Goal: Task Accomplishment & Management: Use online tool/utility

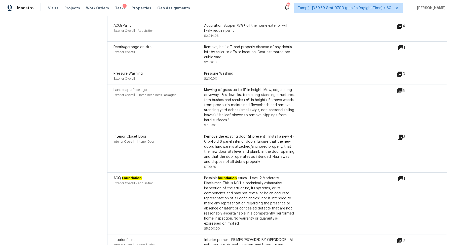
scroll to position [569, 0]
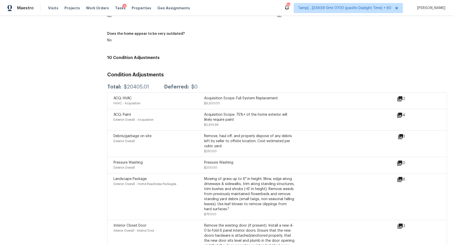
click at [129, 85] on div "$20405.01" at bounding box center [136, 86] width 25 height 5
copy div "$20405.01"
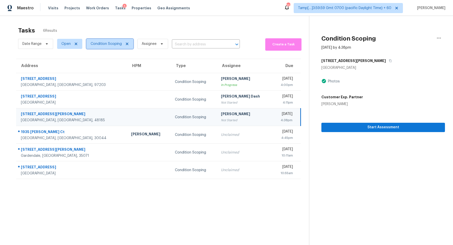
click at [111, 43] on span "Condition Scoping" at bounding box center [106, 43] width 31 height 5
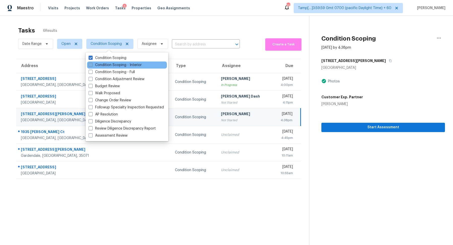
click at [112, 63] on label "Condition Scoping - Interior" at bounding box center [115, 64] width 53 height 5
click at [92, 63] on input "Condition Scoping - Interior" at bounding box center [90, 63] width 3 height 3
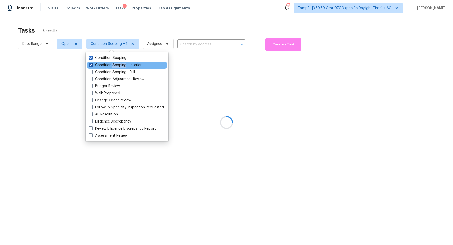
click at [112, 63] on label "Condition Scoping - Interior" at bounding box center [115, 64] width 53 height 5
click at [92, 63] on input "Condition Scoping - Interior" at bounding box center [90, 63] width 3 height 3
checkbox input "false"
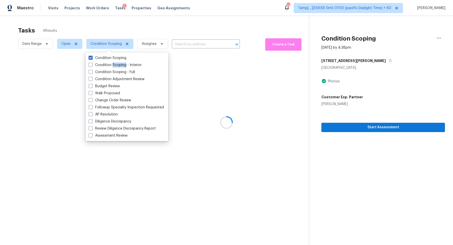
click at [188, 23] on div at bounding box center [226, 122] width 453 height 245
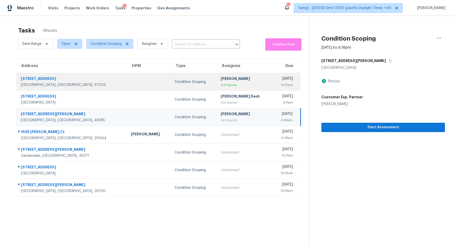
click at [175, 81] on div "Condition Scoping" at bounding box center [194, 81] width 38 height 5
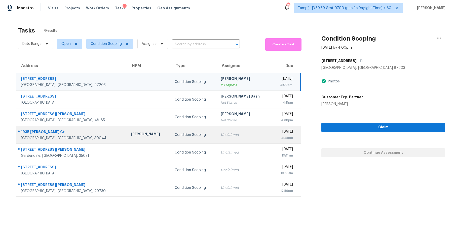
click at [276, 138] on div "4:45pm" at bounding box center [284, 137] width 17 height 5
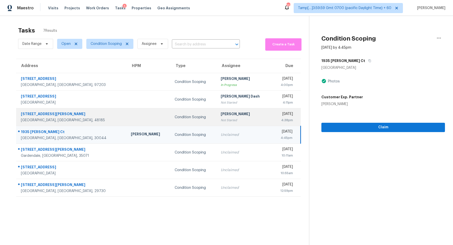
click at [221, 122] on div "Not Started" at bounding box center [244, 120] width 47 height 5
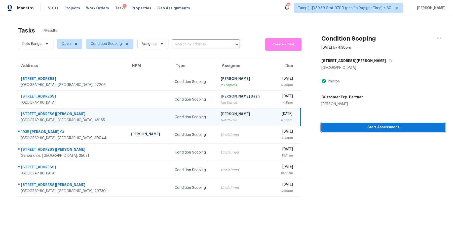
click at [358, 126] on span "Start Assessment" at bounding box center [382, 127] width 115 height 6
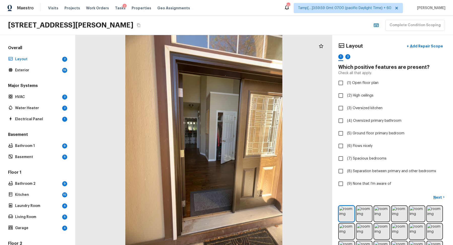
click at [137, 24] on icon "Copy Address" at bounding box center [139, 25] width 4 height 4
click at [322, 153] on div at bounding box center [203, 140] width 257 height 210
click at [347, 208] on img at bounding box center [346, 213] width 15 height 15
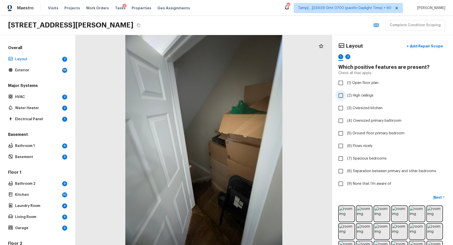
click at [375, 93] on label "(2) High ceilings" at bounding box center [388, 95] width 107 height 11
click at [346, 93] on input "(2) High ceilings" at bounding box center [340, 95] width 11 height 11
checkbox input "true"
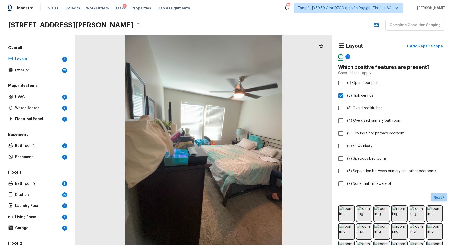
click at [435, 194] on p "Next" at bounding box center [438, 196] width 10 height 5
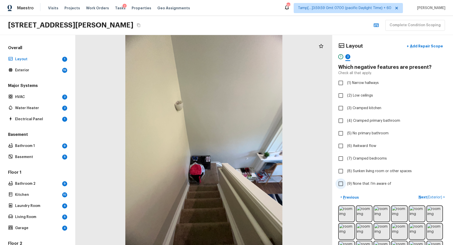
click at [363, 178] on label "(9) None that I’m aware of" at bounding box center [388, 183] width 107 height 11
click at [346, 178] on input "(9) None that I’m aware of" at bounding box center [340, 183] width 11 height 11
checkbox input "true"
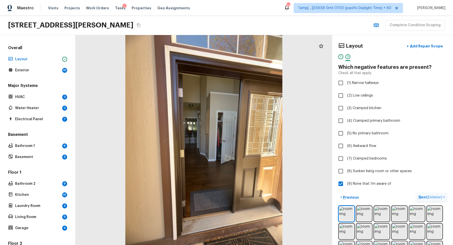
click at [422, 193] on button "Next ( Exterior ) >" at bounding box center [431, 197] width 30 height 8
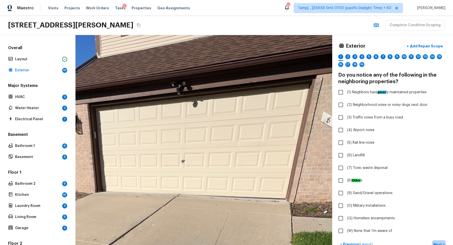
drag, startPoint x: 238, startPoint y: 95, endPoint x: 191, endPoint y: 152, distance: 73.7
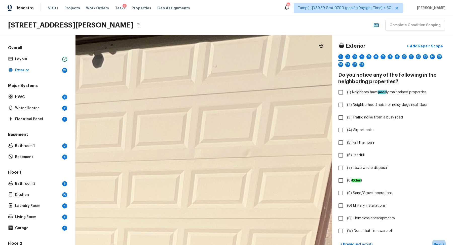
drag, startPoint x: 256, startPoint y: 146, endPoint x: 196, endPoint y: 149, distance: 60.7
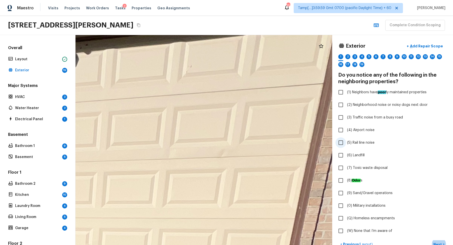
drag, startPoint x: 236, startPoint y: 146, endPoint x: 365, endPoint y: 146, distance: 128.8
click at [364, 146] on div "Exterior + Add Repair Scope 1 2 3 4 5 6 7 8 9 10 11 12 13 14 15 16 17 18 19 Do …" at bounding box center [263, 140] width 377 height 210
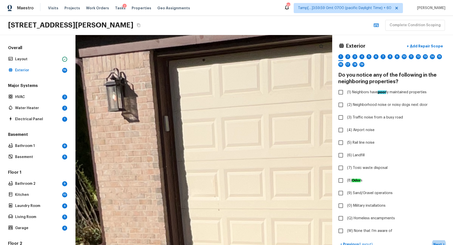
drag, startPoint x: 285, startPoint y: 155, endPoint x: 231, endPoint y: 155, distance: 53.8
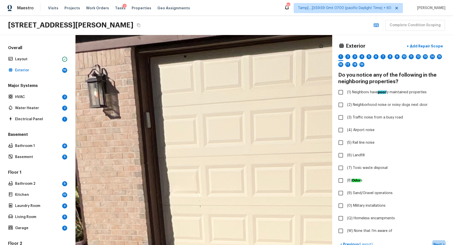
drag, startPoint x: 231, startPoint y: 155, endPoint x: 293, endPoint y: 151, distance: 62.0
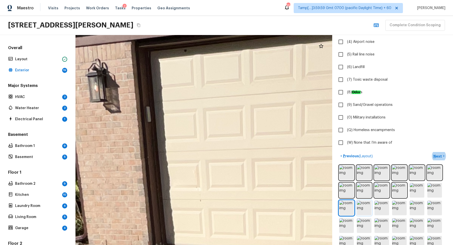
scroll to position [96, 0]
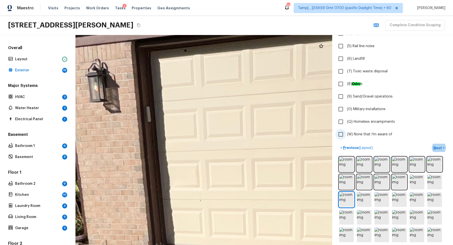
click at [376, 132] on span "(W) None that I’m aware of" at bounding box center [369, 134] width 45 height 5
click at [346, 131] on input "(W) None that I’m aware of" at bounding box center [340, 134] width 11 height 11
checkbox input "true"
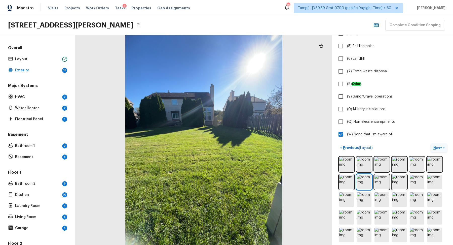
click at [436, 147] on p "Next" at bounding box center [438, 147] width 10 height 5
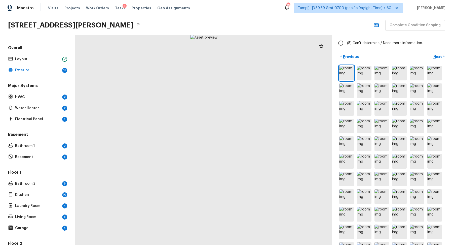
scroll to position [0, 0]
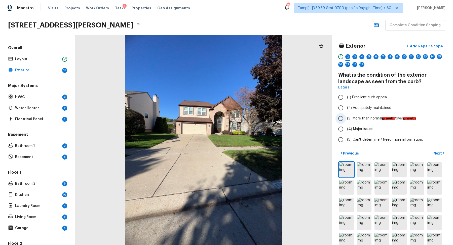
click at [367, 114] on label "(3) More than normal growth /over growth" at bounding box center [388, 118] width 107 height 11
click at [346, 114] on input "(3) More than normal growth /over growth" at bounding box center [340, 118] width 11 height 11
radio input "true"
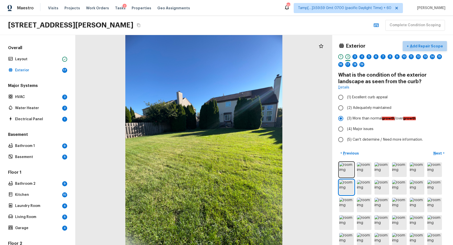
click at [431, 45] on p "Add Repair Scope" at bounding box center [426, 46] width 34 height 5
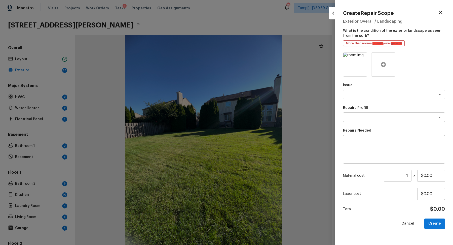
click at [385, 60] on div at bounding box center [383, 64] width 24 height 24
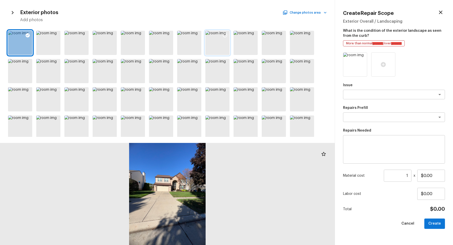
click at [223, 37] on icon at bounding box center [224, 35] width 5 height 5
click at [197, 38] on div at bounding box center [196, 36] width 9 height 11
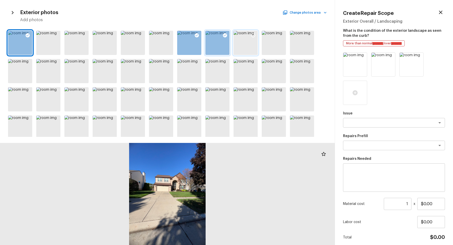
click at [246, 42] on div at bounding box center [245, 43] width 24 height 24
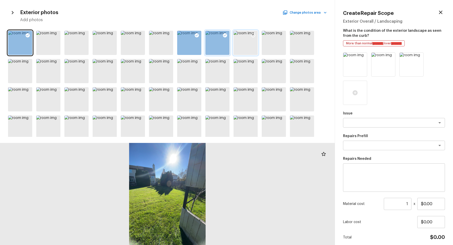
click at [255, 36] on icon at bounding box center [253, 35] width 5 height 5
click at [139, 35] on icon at bounding box center [140, 35] width 5 height 5
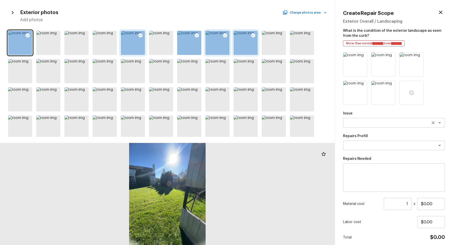
click at [356, 123] on textarea at bounding box center [386, 122] width 83 height 5
click at [387, 137] on li "Landscape Package" at bounding box center [394, 133] width 102 height 8
type textarea "Landscape Package"
click at [373, 143] on textarea at bounding box center [386, 145] width 83 height 5
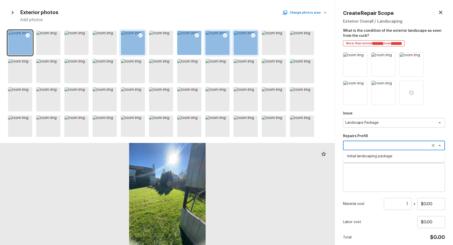
click at [398, 153] on li "Initial landscaping package" at bounding box center [394, 156] width 102 height 8
type textarea "Initial landscaping package"
type textarea "Mowing of grass up to 6" in height. Mow, edge along driveways & sidewalks, trim…"
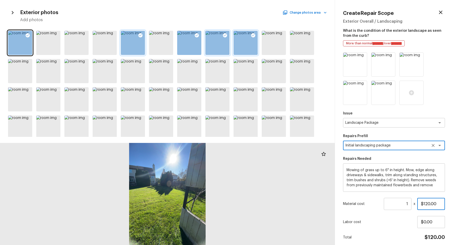
click at [426, 203] on input "$120.00" at bounding box center [431, 204] width 28 height 12
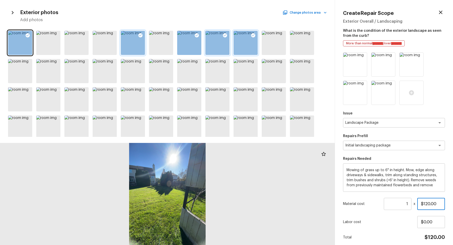
click at [426, 203] on input "$120.00" at bounding box center [431, 204] width 28 height 12
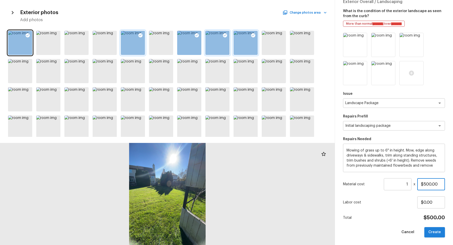
type input "$500.00"
click at [438, 233] on button "Create" at bounding box center [434, 232] width 21 height 10
type input "$0.00"
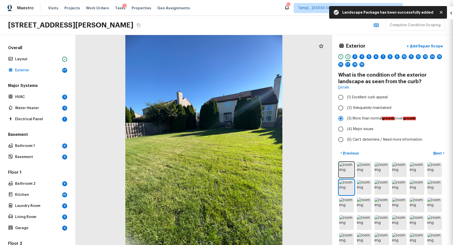
scroll to position [0, 0]
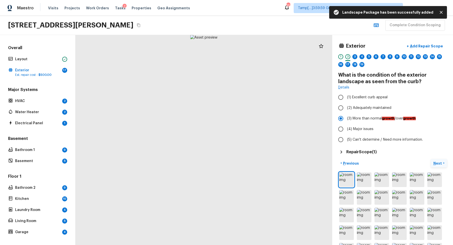
click at [438, 159] on button "Next >" at bounding box center [439, 163] width 16 height 8
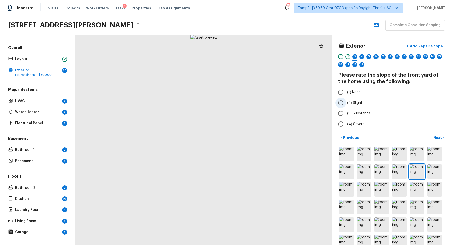
click at [349, 106] on label "(2) Slight" at bounding box center [388, 102] width 107 height 11
click at [346, 106] on input "(2) Slight" at bounding box center [340, 102] width 11 height 11
radio input "true"
click at [438, 133] on button "Next >" at bounding box center [439, 137] width 16 height 8
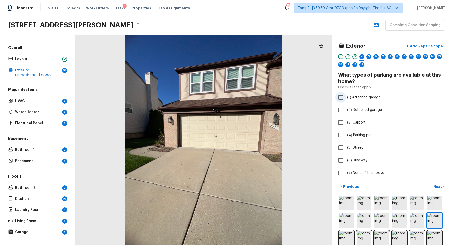
click at [371, 99] on label "(1) Attached garage" at bounding box center [388, 97] width 107 height 11
click at [346, 99] on input "(1) Attached garage" at bounding box center [340, 97] width 11 height 11
checkbox input "true"
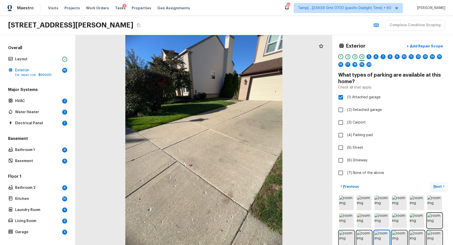
click at [434, 185] on p "Next" at bounding box center [438, 186] width 10 height 5
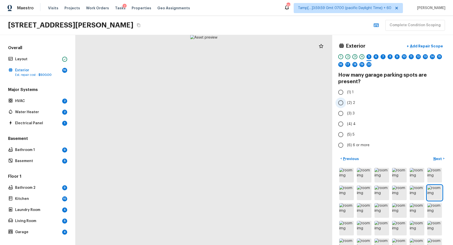
click at [350, 103] on span "(2) 2" at bounding box center [351, 102] width 8 height 5
click at [346, 103] on input "(2) 2" at bounding box center [340, 102] width 11 height 11
radio input "true"
click at [433, 158] on button "Next >" at bounding box center [439, 158] width 16 height 8
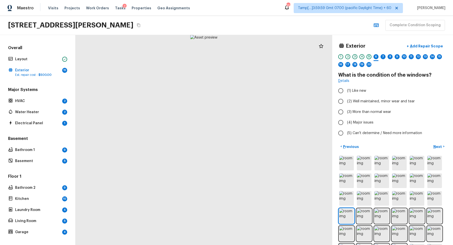
click at [369, 55] on div "5" at bounding box center [368, 56] width 5 height 5
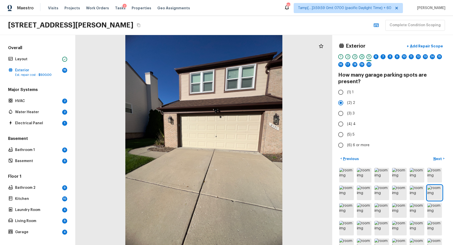
click at [362, 56] on div "4" at bounding box center [361, 56] width 5 height 5
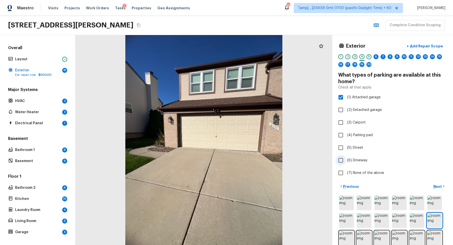
click at [354, 160] on span "(6) Driveway" at bounding box center [357, 160] width 20 height 5
click at [346, 160] on input "(6) Driveway" at bounding box center [340, 160] width 11 height 11
checkbox input "true"
click at [370, 59] on div "5" at bounding box center [368, 58] width 5 height 8
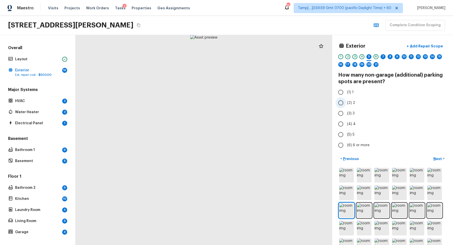
click at [352, 104] on span "(2) 2" at bounding box center [351, 102] width 8 height 5
click at [346, 104] on input "(2) 2" at bounding box center [340, 102] width 11 height 11
radio input "true"
click at [436, 157] on p "Next" at bounding box center [438, 158] width 10 height 5
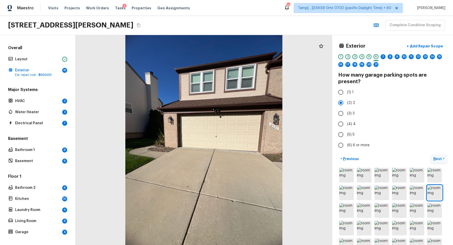
click at [436, 157] on p "Next" at bounding box center [438, 158] width 10 height 5
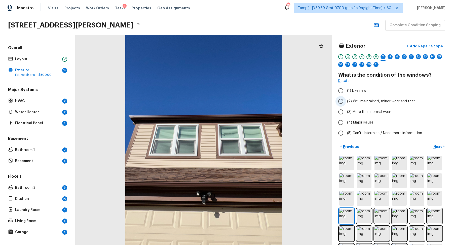
click at [370, 103] on span "(2) Well maintained, minor wear and tear" at bounding box center [381, 101] width 68 height 5
click at [346, 103] on input "(2) Well maintained, minor wear and tear" at bounding box center [340, 101] width 11 height 11
radio input "true"
click at [436, 144] on p "Next" at bounding box center [438, 146] width 10 height 5
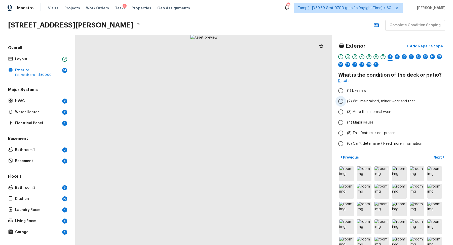
click at [370, 102] on span "(2) Well maintained, minor wear and tear" at bounding box center [381, 101] width 68 height 5
click at [346, 102] on input "(2) Well maintained, minor wear and tear" at bounding box center [340, 101] width 11 height 11
radio input "true"
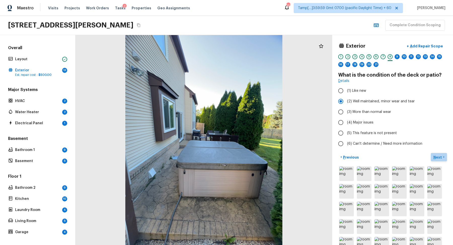
click at [439, 157] on p "Next" at bounding box center [438, 156] width 10 height 5
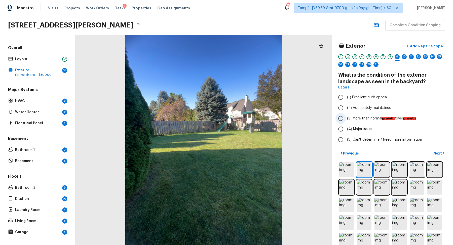
click at [371, 117] on span "(3) More than normal growth /over growth" at bounding box center [381, 118] width 69 height 5
click at [346, 117] on input "(3) More than normal growth /over growth" at bounding box center [340, 118] width 11 height 11
radio input "true"
click at [436, 150] on p "Next" at bounding box center [438, 152] width 10 height 5
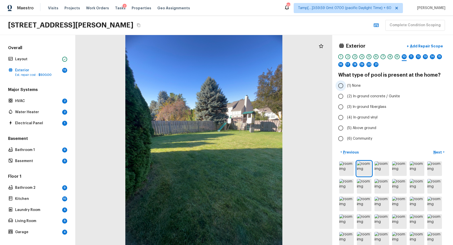
click at [379, 89] on label "(1) None" at bounding box center [388, 85] width 107 height 11
click at [346, 89] on input "(1) None" at bounding box center [340, 85] width 11 height 11
radio input "true"
click at [438, 150] on p "Next" at bounding box center [438, 151] width 10 height 5
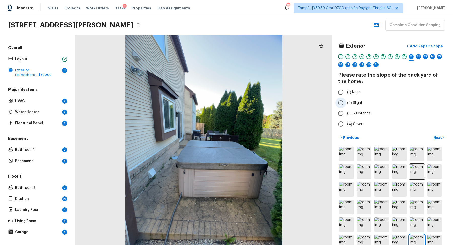
click at [358, 106] on label "(2) Slight" at bounding box center [388, 102] width 107 height 11
click at [346, 106] on input "(2) Slight" at bounding box center [340, 102] width 11 height 11
radio input "true"
click at [436, 135] on p "Next" at bounding box center [438, 137] width 10 height 5
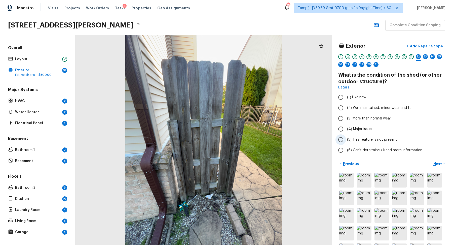
click at [371, 138] on span "(5) This feature is not present" at bounding box center [372, 139] width 50 height 5
click at [346, 138] on input "(5) This feature is not present" at bounding box center [340, 139] width 11 height 11
radio input "true"
click at [436, 163] on p "Next" at bounding box center [438, 163] width 10 height 5
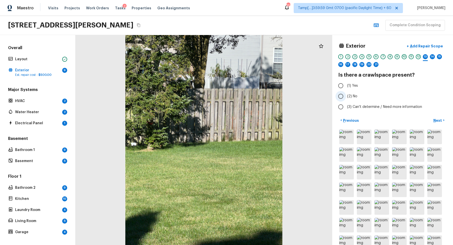
click at [347, 96] on span "(2) No" at bounding box center [352, 96] width 10 height 5
click at [346, 96] on input "(2) No" at bounding box center [340, 96] width 11 height 11
radio input "true"
click at [435, 118] on p "Next" at bounding box center [438, 120] width 10 height 5
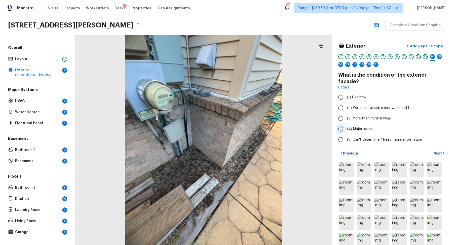
click at [374, 124] on label "(4) Major issues" at bounding box center [388, 129] width 107 height 11
click at [346, 124] on input "(4) Major issues" at bounding box center [340, 129] width 11 height 11
radio input "true"
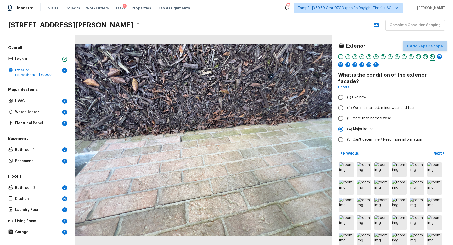
click at [428, 48] on button "+ Add Repair Scope" at bounding box center [425, 46] width 44 height 10
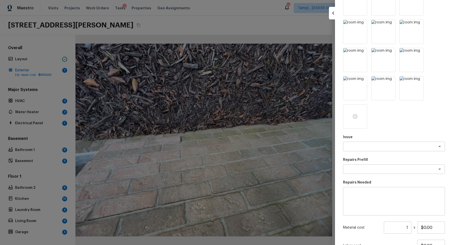
scroll to position [196, 0]
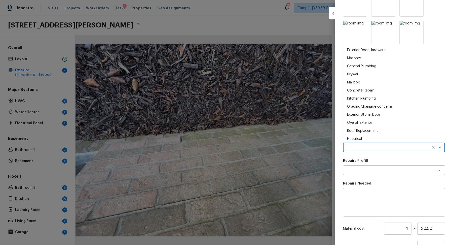
click at [376, 146] on textarea at bounding box center [386, 147] width 83 height 5
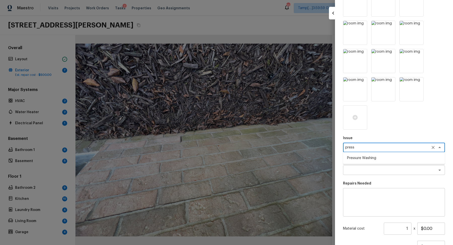
click at [359, 158] on li "Pressure Washing" at bounding box center [394, 158] width 102 height 8
type textarea "Pressure Washing"
click at [359, 162] on p "Repairs Prefill" at bounding box center [394, 160] width 102 height 5
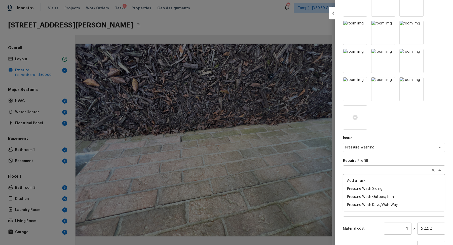
click at [359, 165] on div "x ​" at bounding box center [394, 170] width 102 height 10
click at [372, 188] on li "Pressure Wash Siding" at bounding box center [394, 188] width 102 height 8
type textarea "Pressure Wash Siding"
type textarea "Protect areas as needed for pressure washing. Pressure wash the siding on the h…"
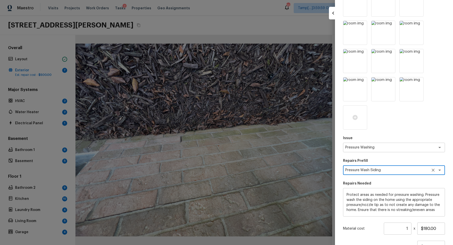
scroll to position [10, 0]
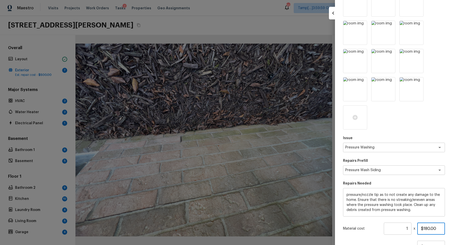
click at [426, 225] on input "$180.00" at bounding box center [431, 228] width 28 height 12
click at [430, 227] on input "$180.00" at bounding box center [431, 228] width 28 height 12
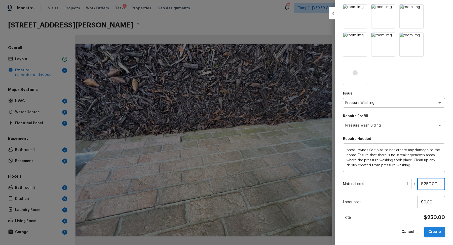
type input "$250.00"
click at [432, 230] on button "Create" at bounding box center [434, 231] width 21 height 10
type input "$0.00"
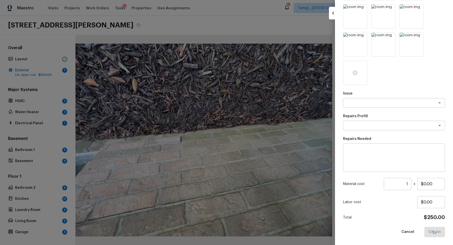
scroll to position [0, 0]
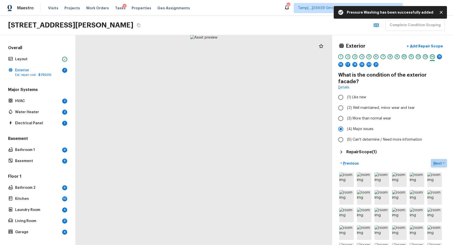
click at [439, 161] on p "Next" at bounding box center [438, 163] width 10 height 5
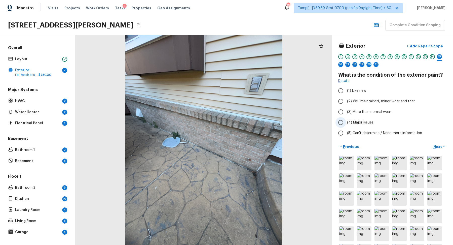
click at [359, 122] on span "(4) Major issues" at bounding box center [360, 122] width 26 height 5
click at [346, 122] on input "(4) Major issues" at bounding box center [340, 122] width 11 height 11
radio input "true"
click at [429, 46] on p "Add Repair Scope" at bounding box center [426, 46] width 34 height 5
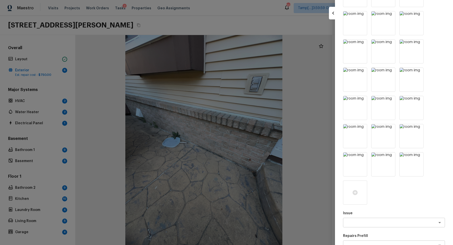
scroll to position [172, 0]
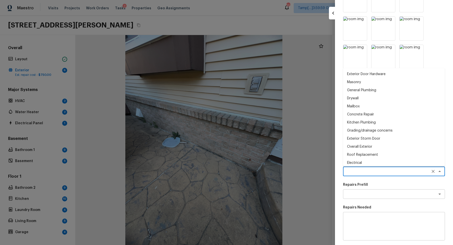
click at [370, 169] on textarea at bounding box center [386, 171] width 83 height 5
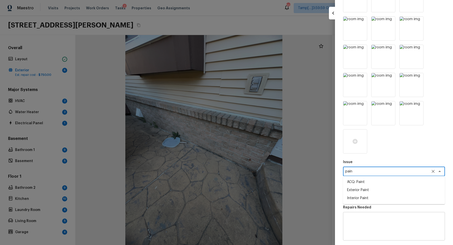
click at [368, 188] on li "Exterior Paint" at bounding box center [394, 190] width 102 height 8
click at [354, 200] on div "Issue Exterior Paint x ​ Repairs Prefill x ​ Repairs Needed x ​ Material cost 1…" at bounding box center [394, 90] width 102 height 430
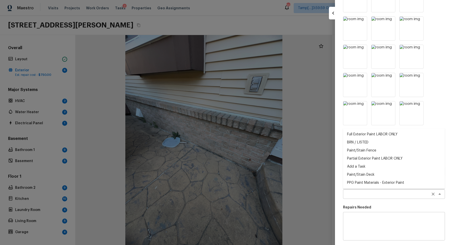
click at [367, 190] on div "x ​" at bounding box center [394, 194] width 102 height 10
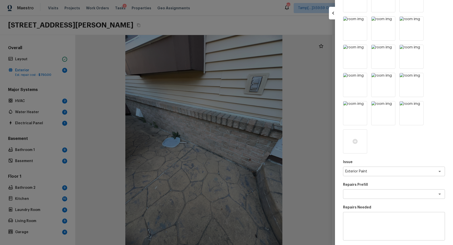
click at [338, 174] on div "Create Repair Scope Exterior Overall / Exterior Paint What is the condition of …" at bounding box center [394, 122] width 118 height 245
click at [366, 172] on textarea "Exterior Paint" at bounding box center [386, 171] width 83 height 5
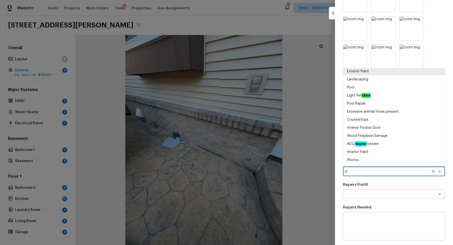
scroll to position [0, 0]
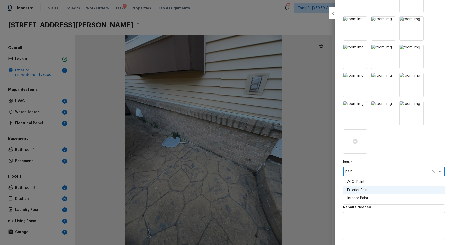
click at [360, 183] on li "ACQ: Paint" at bounding box center [394, 182] width 102 height 8
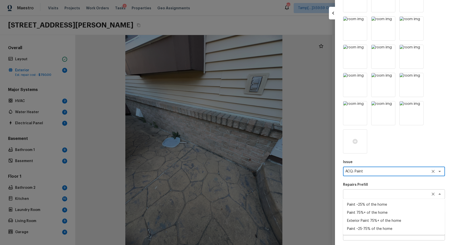
click at [361, 190] on div "x ​" at bounding box center [394, 194] width 102 height 10
type textarea "ACQ: Paint"
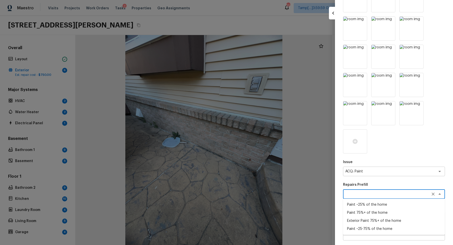
click at [378, 218] on li "Exterior Paint 75%+ of the home" at bounding box center [394, 220] width 102 height 8
type textarea "Exterior Paint 75%+ of the home"
type textarea "Acquisition Scope: 75%+ of the home exterior will likely require paint"
type input "$2.10"
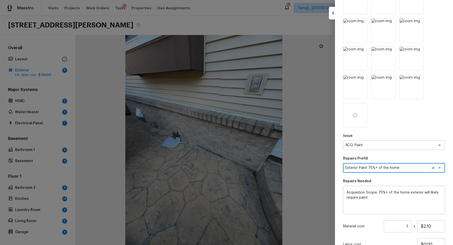
scroll to position [240, 0]
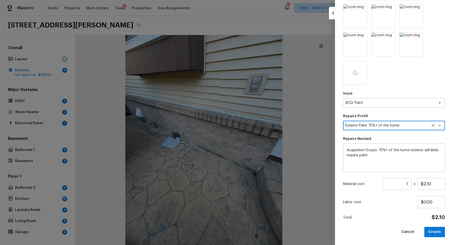
click at [410, 184] on input "1" at bounding box center [398, 184] width 28 height 12
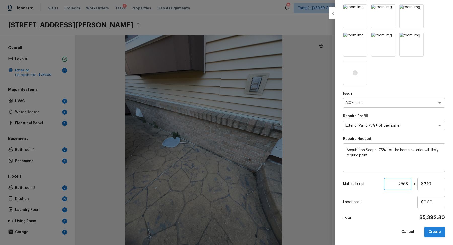
type input "2568"
click at [436, 229] on button "Create" at bounding box center [434, 231] width 21 height 10
type input "1"
type input "$0.00"
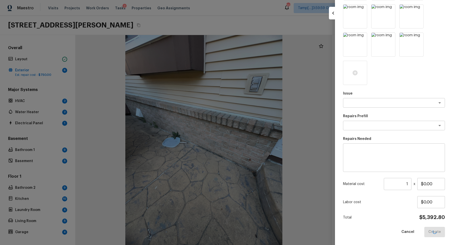
scroll to position [0, 0]
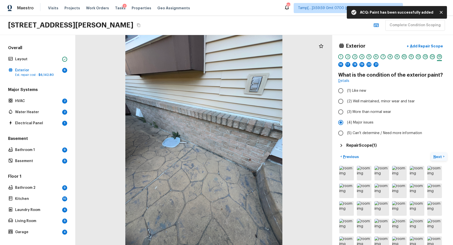
click at [436, 154] on p "Next" at bounding box center [438, 156] width 10 height 5
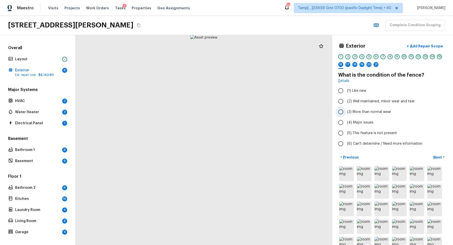
click at [368, 109] on span "(3) More than normal wear" at bounding box center [369, 111] width 44 height 5
click at [346, 109] on input "(3) More than normal wear" at bounding box center [340, 111] width 11 height 11
radio input "true"
click at [427, 49] on button "+ Add Repair Scope" at bounding box center [425, 46] width 44 height 10
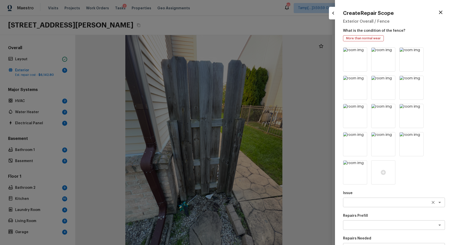
click at [376, 201] on textarea at bounding box center [386, 202] width 83 height 5
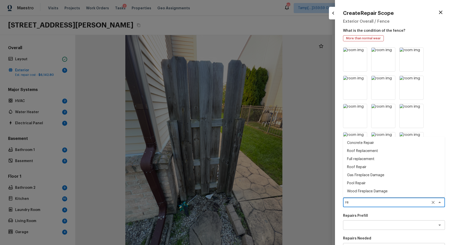
type textarea "r"
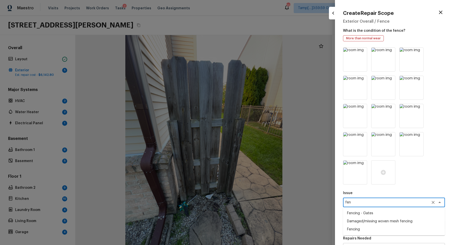
click at [372, 228] on li "Fencing" at bounding box center [394, 229] width 102 height 8
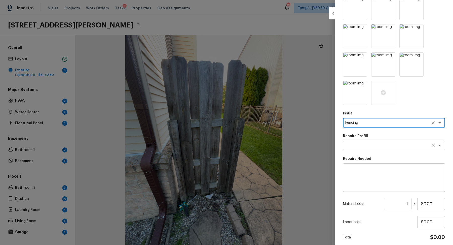
type textarea "Fencing"
click at [367, 145] on textarea at bounding box center [386, 145] width 83 height 5
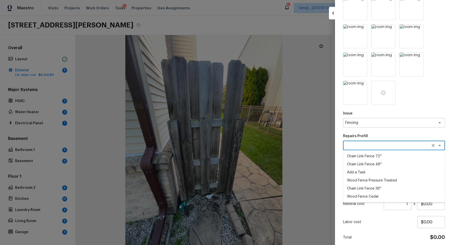
click at [393, 134] on p "Repairs Prefill" at bounding box center [394, 135] width 102 height 5
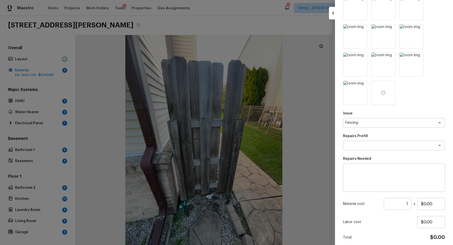
click at [375, 173] on textarea at bounding box center [393, 177] width 95 height 20
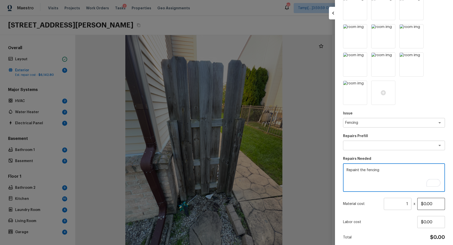
type textarea "Repaint the fencing"
click at [426, 205] on input "$0.00" at bounding box center [431, 204] width 28 height 12
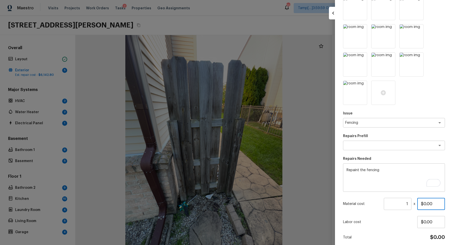
click at [426, 205] on input "$0.00" at bounding box center [431, 204] width 28 height 12
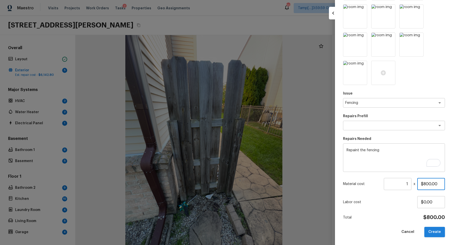
type input "$800.00"
click at [428, 229] on button "Create" at bounding box center [434, 231] width 21 height 10
type input "$0.00"
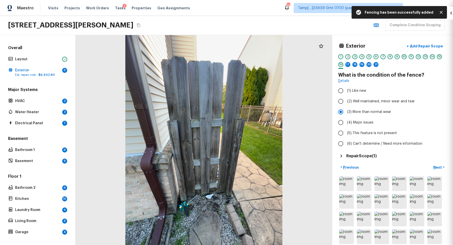
scroll to position [0, 0]
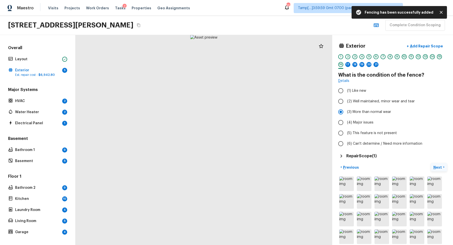
click at [444, 167] on button "Next >" at bounding box center [439, 167] width 16 height 8
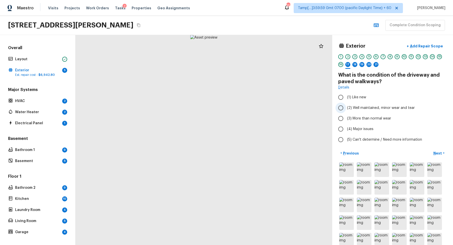
click at [362, 106] on span "(2) Well maintained, minor wear and tear" at bounding box center [381, 107] width 68 height 5
click at [346, 106] on input "(2) Well maintained, minor wear and tear" at bounding box center [340, 107] width 11 height 11
radio input "true"
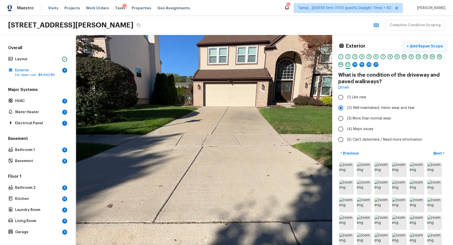
click at [440, 47] on p "Add Repair Scope" at bounding box center [426, 46] width 34 height 5
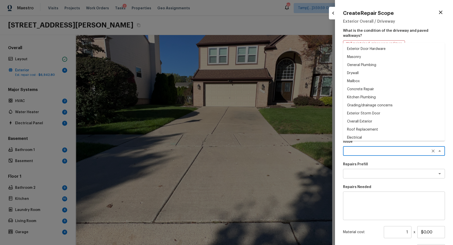
click at [375, 148] on textarea at bounding box center [386, 150] width 83 height 5
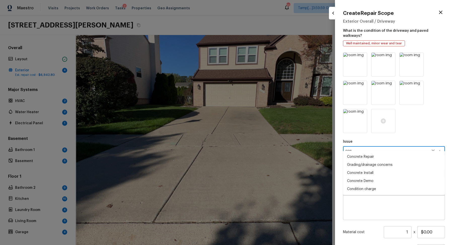
click at [383, 158] on li "Concrete Repair" at bounding box center [394, 156] width 102 height 8
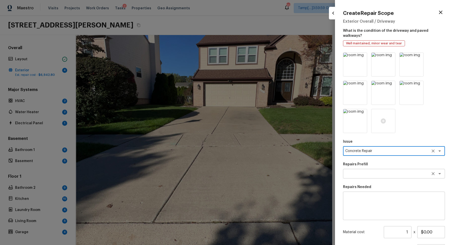
type textarea "Concrete Repair"
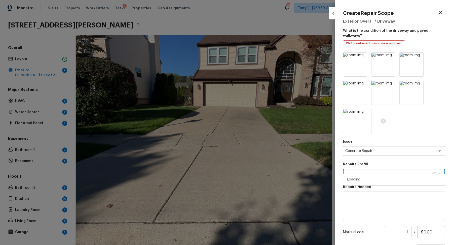
click at [377, 171] on textarea at bounding box center [386, 173] width 83 height 5
click at [384, 196] on li "Repair Concrete With Epoxy" at bounding box center [394, 195] width 102 height 8
type textarea "Repair Concrete With Epoxy"
type textarea "Prep and clean the crack in the concrete thoroughly. Apply/inject a concrete ad…"
type input "$8.92"
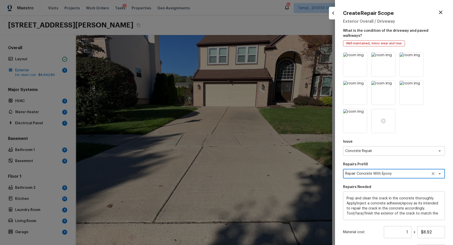
scroll to position [10, 0]
type textarea "Repair Concrete With Epoxy"
click at [425, 228] on input "$8.92" at bounding box center [431, 232] width 28 height 12
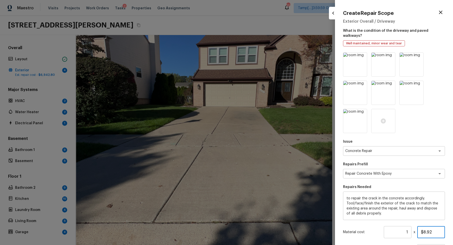
click at [425, 228] on input "$8.92" at bounding box center [431, 232] width 28 height 12
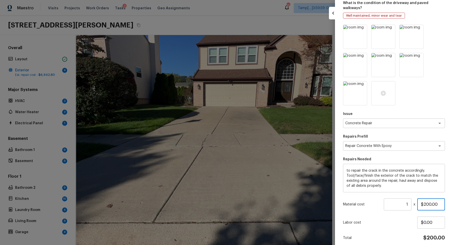
scroll to position [43, 0]
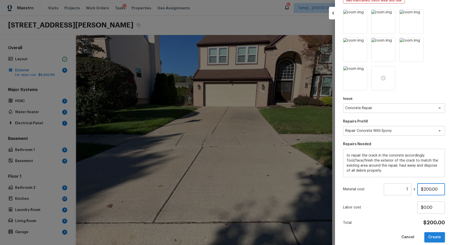
type input "$200.00"
click at [432, 232] on button "Create" at bounding box center [434, 237] width 21 height 10
type input "$0.00"
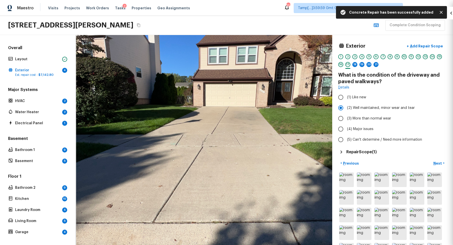
scroll to position [0, 0]
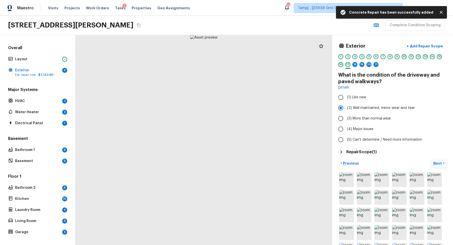
click at [436, 161] on p "Next" at bounding box center [438, 163] width 10 height 5
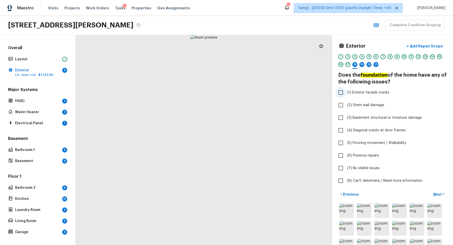
click at [370, 93] on span "(1) Exterior facade cracks" at bounding box center [368, 92] width 42 height 5
click at [346, 93] on input "(1) Exterior facade cracks" at bounding box center [340, 92] width 11 height 11
checkbox input "true"
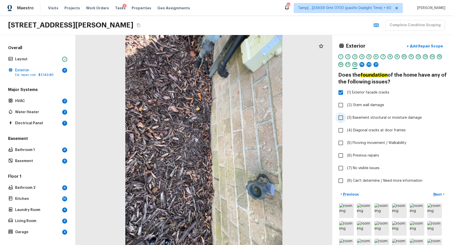
click at [392, 117] on span "(3) Basement structural or moisture damage" at bounding box center [384, 117] width 75 height 5
click at [346, 117] on input "(3) Basement structural or moisture damage" at bounding box center [340, 117] width 11 height 11
click at [367, 115] on span "(3) Basement structural or moisture damage" at bounding box center [384, 117] width 75 height 5
click at [346, 115] on input "(3) Basement structural or moisture damage" at bounding box center [340, 117] width 11 height 11
checkbox input "false"
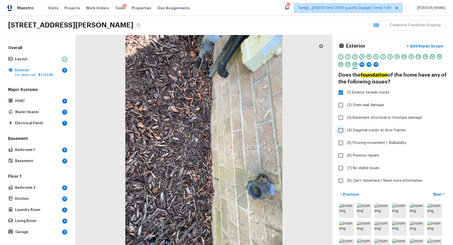
click at [376, 131] on span "(4) Diagonal cracks at door frames" at bounding box center [376, 130] width 59 height 5
click at [346, 131] on input "(4) Diagonal cracks at door frames" at bounding box center [340, 130] width 11 height 11
click at [376, 131] on span "(4) Diagonal cracks at door frames" at bounding box center [376, 130] width 59 height 5
click at [346, 131] on input "(4) Diagonal cracks at door frames" at bounding box center [340, 130] width 11 height 11
checkbox input "false"
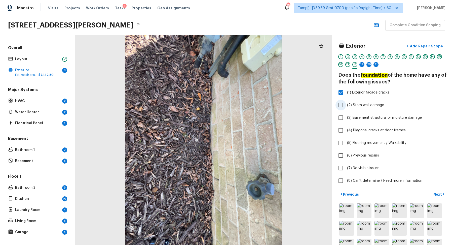
click at [371, 109] on label "(2) Stem wall damage" at bounding box center [388, 105] width 107 height 11
click at [346, 109] on input "(2) Stem wall damage" at bounding box center [340, 105] width 11 height 11
checkbox input "true"
click at [427, 116] on label "(3) Basement structural or moisture damage" at bounding box center [388, 117] width 107 height 11
click at [346, 116] on input "(3) Basement structural or moisture damage" at bounding box center [340, 117] width 11 height 11
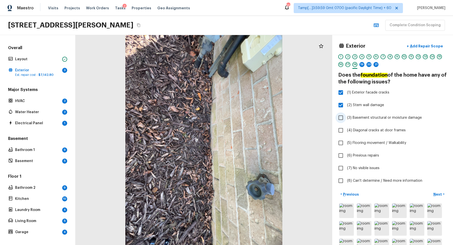
checkbox input "true"
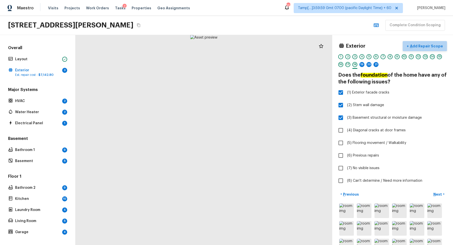
click at [432, 47] on p "Add Repair Scope" at bounding box center [426, 46] width 34 height 5
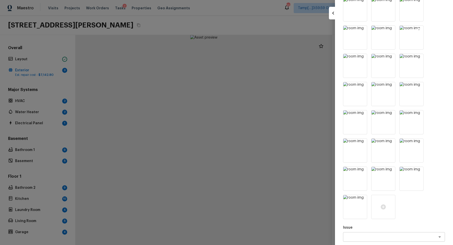
scroll to position [68, 0]
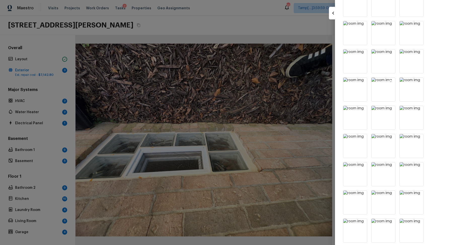
click at [392, 83] on icon at bounding box center [390, 82] width 4 height 4
click at [391, 83] on icon at bounding box center [390, 82] width 4 height 4
click at [420, 54] on icon at bounding box center [419, 54] width 4 height 4
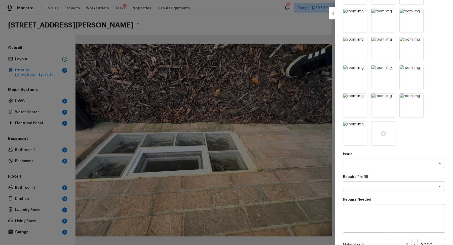
scroll to position [183, 0]
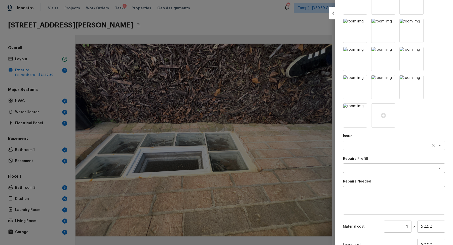
click at [393, 148] on div "x ​" at bounding box center [394, 145] width 102 height 10
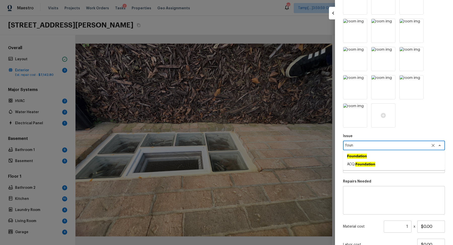
click at [395, 165] on li "ACQ: Foundation" at bounding box center [394, 164] width 102 height 8
click at [378, 171] on div "x ​" at bounding box center [394, 168] width 102 height 10
type textarea "ACQ: Foundation"
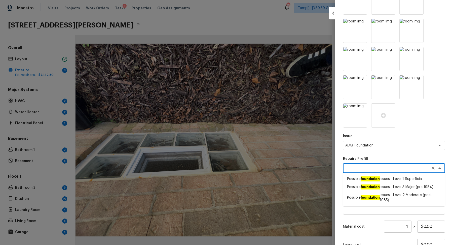
click at [395, 188] on li "Possible foundation issues - Level 3 Major (pre 1984)" at bounding box center [394, 187] width 102 height 8
type textarea "Possible foundation issues - Level 3 Major (pre 1984)"
type textarea "Possible foundation issues - Level 3 Major: Disclaimer: This is NOT a technical…"
type input "$15,000.00"
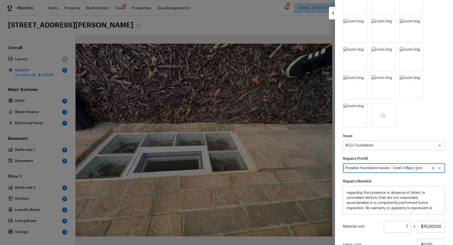
scroll to position [225, 0]
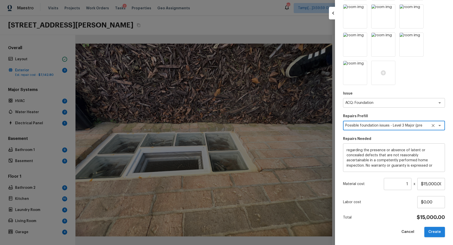
click at [433, 230] on button "Create" at bounding box center [434, 231] width 21 height 10
type input "$0.00"
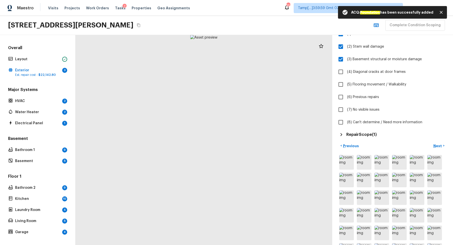
scroll to position [36, 0]
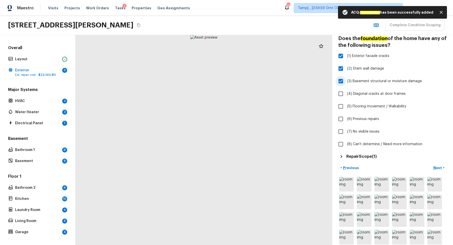
click at [375, 79] on span "(3) Basement structural or moisture damage" at bounding box center [384, 81] width 75 height 5
click at [346, 78] on input "(3) Basement structural or moisture damage" at bounding box center [340, 81] width 11 height 11
checkbox input "false"
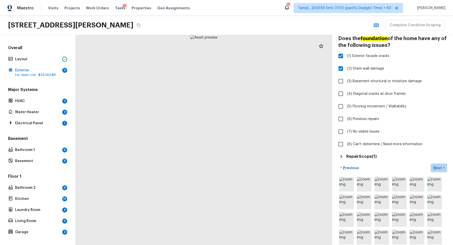
click at [436, 168] on p "Next" at bounding box center [438, 167] width 10 height 5
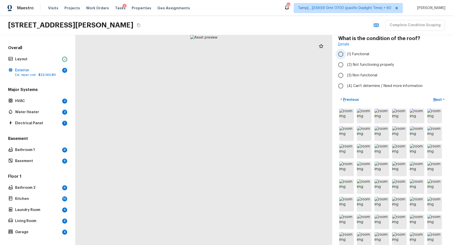
click at [363, 54] on span "(1) Functional" at bounding box center [358, 54] width 22 height 5
click at [346, 54] on input "(1) Functional" at bounding box center [340, 54] width 11 height 11
radio input "true"
click at [438, 99] on p "Next" at bounding box center [438, 99] width 10 height 5
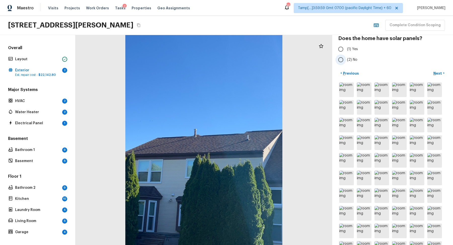
click at [349, 59] on span "(2) No" at bounding box center [352, 59] width 10 height 5
click at [346, 59] on input "(2) No" at bounding box center [340, 59] width 11 height 11
radio input "true"
click at [435, 73] on p "Next" at bounding box center [438, 73] width 10 height 5
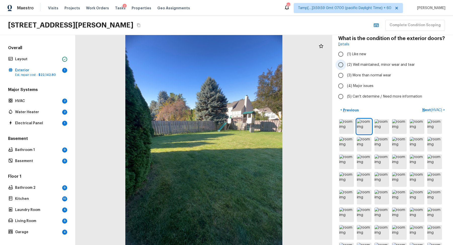
click at [385, 65] on span "(2) Well maintained, minor wear and tear" at bounding box center [381, 64] width 68 height 5
click at [346, 65] on input "(2) Well maintained, minor wear and tear" at bounding box center [340, 64] width 11 height 11
radio input "true"
click at [429, 108] on p "Next ( HVAC )" at bounding box center [432, 109] width 21 height 5
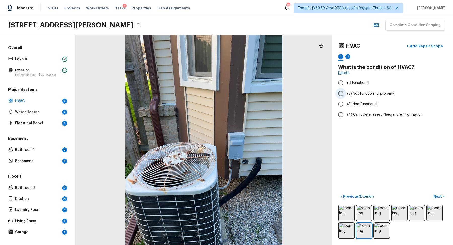
click at [347, 91] on span "(2) Not functioning properly" at bounding box center [370, 93] width 47 height 5
click at [346, 91] on input "(2) Not functioning properly" at bounding box center [340, 93] width 11 height 11
radio input "true"
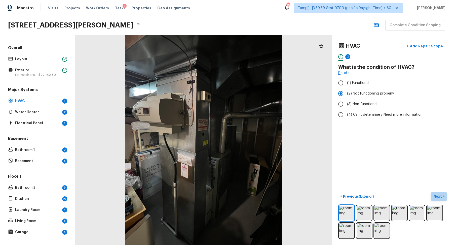
click at [434, 194] on p "Next" at bounding box center [438, 195] width 10 height 5
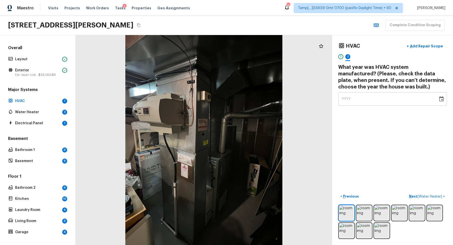
click at [370, 103] on div "YYYY" at bounding box center [388, 98] width 93 height 13
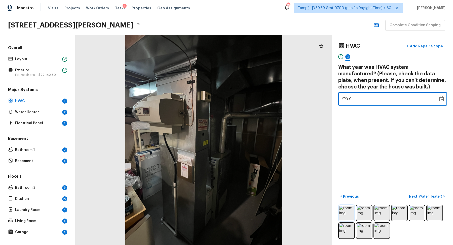
click at [346, 217] on img at bounding box center [346, 212] width 15 height 15
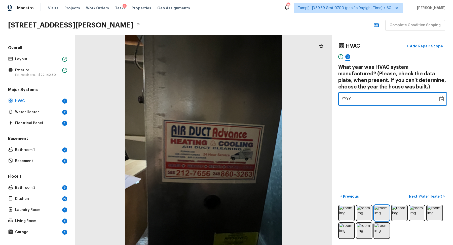
click at [367, 102] on div "YYYY" at bounding box center [388, 98] width 93 height 13
type input "1997"
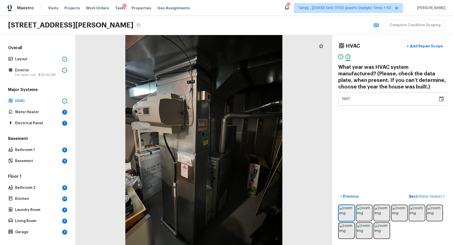
click at [383, 116] on div "HVAC + Add Repair Scope 1 2 What year was HVAC system manufactured? (Please, ch…" at bounding box center [392, 140] width 121 height 210
click at [38, 68] on p "Exterior" at bounding box center [37, 70] width 45 height 5
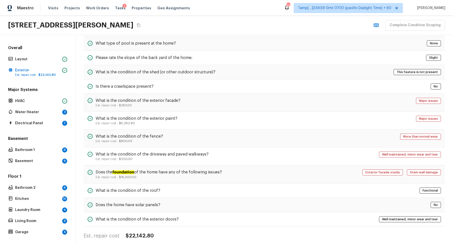
scroll to position [160, 0]
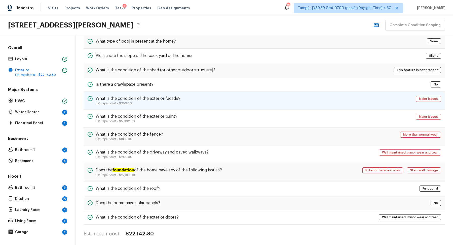
click at [408, 99] on div "What is the condition of the exterior facade? Est. repair cost - $250.00 Major …" at bounding box center [264, 101] width 361 height 18
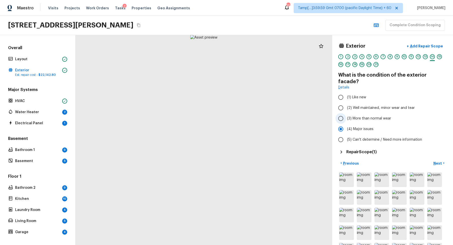
click at [362, 116] on span "(3) More than normal wear" at bounding box center [369, 118] width 44 height 5
click at [346, 113] on input "(3) More than normal wear" at bounding box center [340, 118] width 11 height 11
radio input "true"
click at [439, 161] on p "Next" at bounding box center [438, 163] width 10 height 5
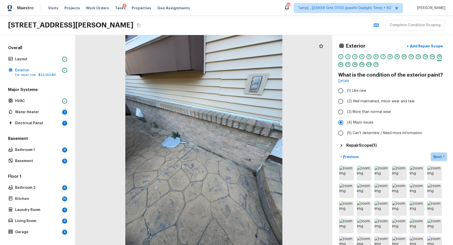
click at [444, 152] on button "Next >" at bounding box center [439, 156] width 16 height 8
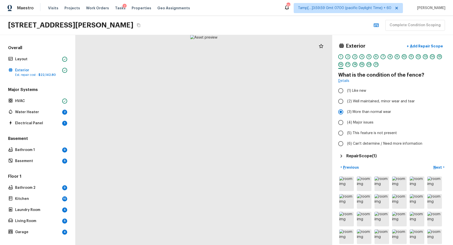
click at [443, 156] on div "Repair Scope ( 1 )" at bounding box center [392, 156] width 109 height 6
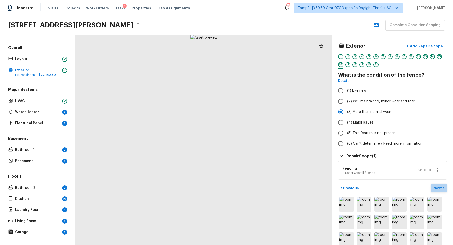
click at [436, 190] on button "Next >" at bounding box center [439, 187] width 16 height 8
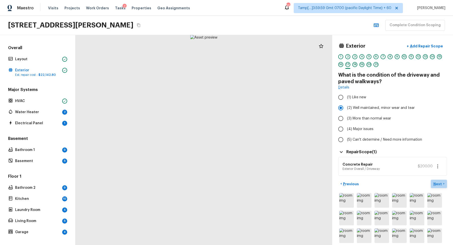
click at [438, 182] on p "Next" at bounding box center [438, 183] width 10 height 5
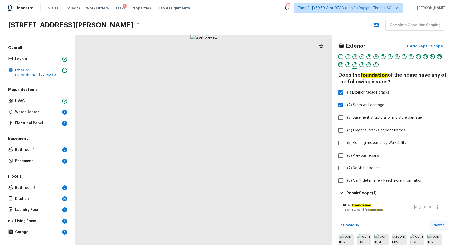
click at [432, 222] on button "Next >" at bounding box center [439, 224] width 16 height 8
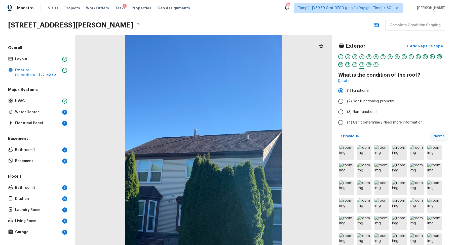
click at [437, 136] on p "Next" at bounding box center [438, 135] width 10 height 5
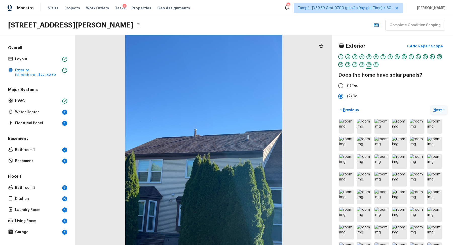
click at [437, 105] on div "Exterior + Add Repair Scope 1 2 3 4 5 6 7 8 9 10 11 12 13 14 15 16 17 18 19 20 …" at bounding box center [392, 140] width 121 height 210
click at [439, 109] on p "Next" at bounding box center [438, 109] width 10 height 5
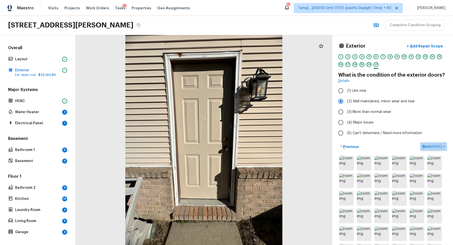
click at [426, 145] on p "Next ( HVAC )" at bounding box center [432, 146] width 21 height 5
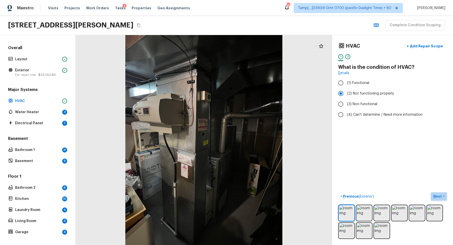
click at [438, 194] on p "Next" at bounding box center [438, 195] width 10 height 5
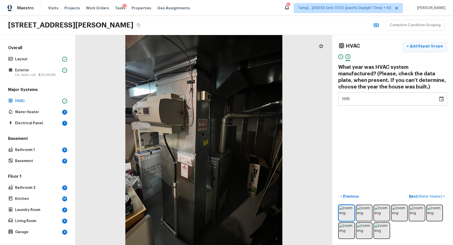
click at [428, 47] on p "Add Repair Scope" at bounding box center [426, 46] width 34 height 5
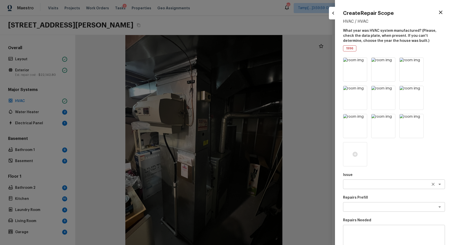
click at [374, 183] on textarea at bounding box center [386, 183] width 83 height 5
click at [362, 193] on li "ACQ: HVAC" at bounding box center [394, 195] width 102 height 8
type textarea "ACQ: HVAC"
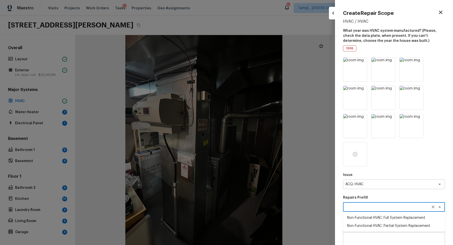
click at [366, 206] on textarea at bounding box center [386, 206] width 83 height 5
click at [380, 219] on li "Non-Functional HVAC. Full System Replacement" at bounding box center [394, 217] width 102 height 8
type textarea "Non-Functional HVAC. Full System Replacement"
type textarea "Acquisition Scope: Full System Replacement"
type input "$6,900.00"
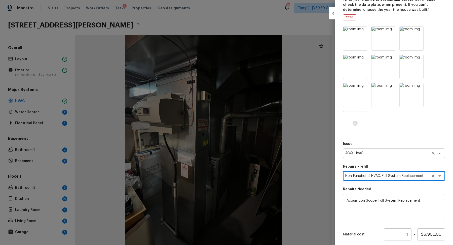
scroll to position [81, 0]
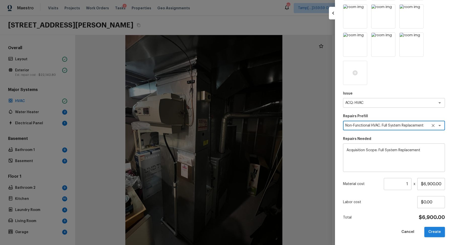
click at [433, 230] on button "Create" at bounding box center [434, 231] width 21 height 10
type input "$0.00"
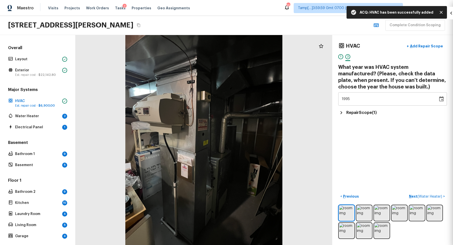
scroll to position [0, 0]
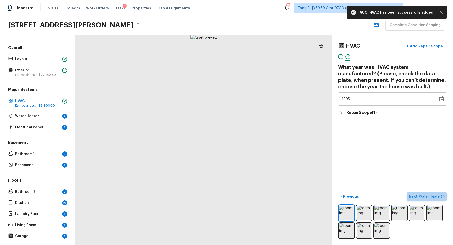
click at [422, 196] on span "( Water Heater )" at bounding box center [429, 196] width 25 height 4
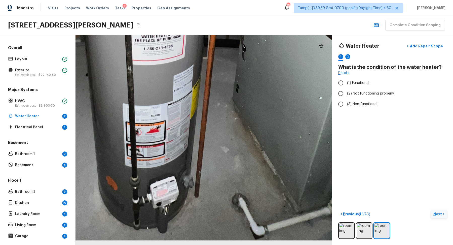
drag, startPoint x: 231, startPoint y: 178, endPoint x: 225, endPoint y: 70, distance: 107.8
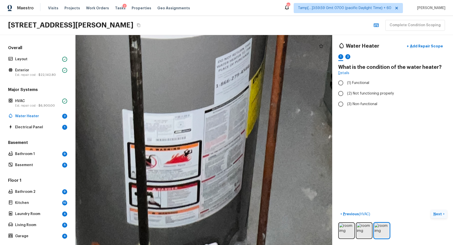
drag, startPoint x: 169, startPoint y: 107, endPoint x: 230, endPoint y: 91, distance: 62.7
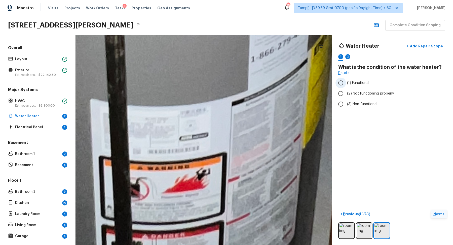
click at [371, 80] on label "(1) Functional" at bounding box center [388, 82] width 107 height 11
click at [346, 80] on input "(1) Functional" at bounding box center [340, 82] width 11 height 11
radio input "true"
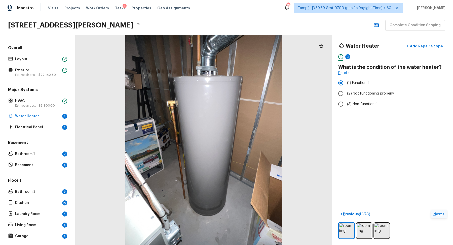
click at [441, 215] on p "Next" at bounding box center [438, 213] width 10 height 5
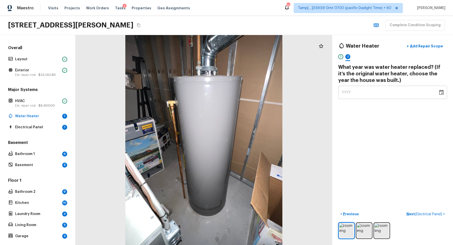
click at [384, 94] on div "YYYY" at bounding box center [388, 92] width 93 height 13
type input "1997"
click at [434, 213] on span "( Electrical Panel )" at bounding box center [428, 214] width 27 height 4
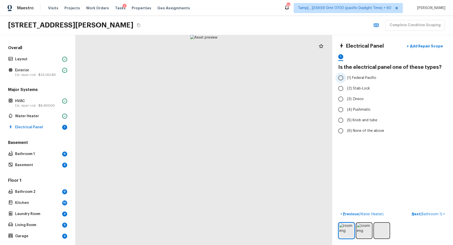
click at [370, 77] on span "(1) Federal Pacific" at bounding box center [361, 77] width 29 height 5
click at [346, 77] on input "(1) Federal Pacific" at bounding box center [340, 77] width 11 height 11
radio input "true"
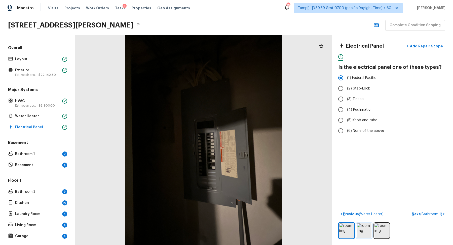
click at [369, 233] on img at bounding box center [364, 230] width 15 height 15
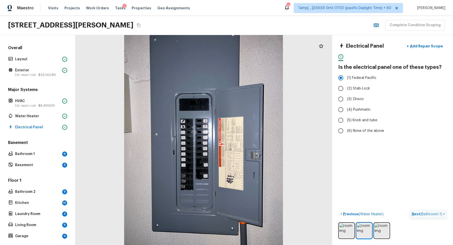
click at [424, 211] on p "Next ( Bathroom 1 )" at bounding box center [427, 213] width 31 height 5
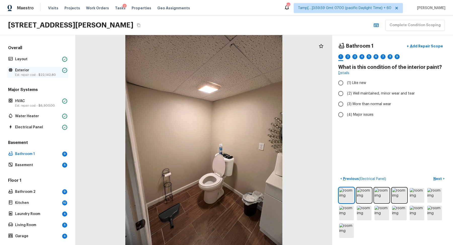
click at [47, 75] on span "$22,142.80" at bounding box center [46, 74] width 17 height 3
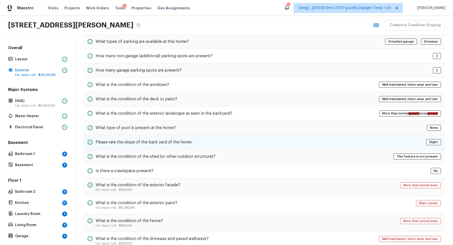
scroll to position [129, 0]
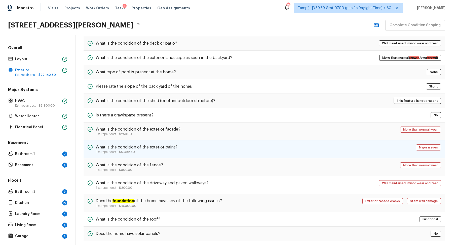
click at [284, 145] on div "What is the condition of the exterior paint? Est. repair cost - $5,392.80 Major…" at bounding box center [264, 149] width 361 height 18
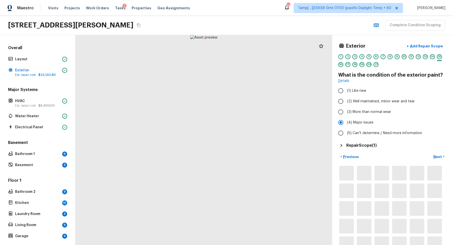
scroll to position [0, 0]
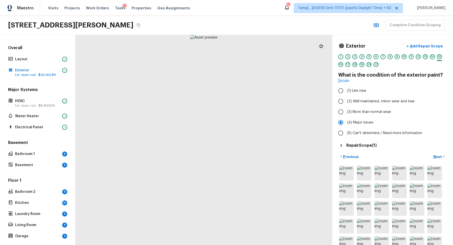
click at [371, 143] on h5 "Repair Scope ( 1 )" at bounding box center [361, 145] width 30 height 6
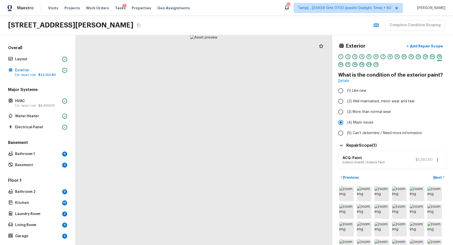
click at [438, 163] on button "button" at bounding box center [438, 159] width 10 height 10
click at [436, 169] on li "Edit" at bounding box center [436, 173] width 23 height 15
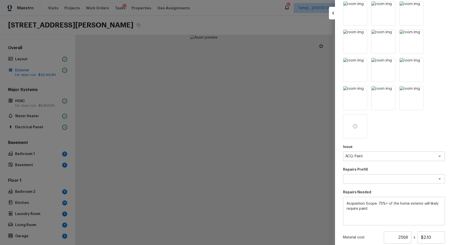
scroll to position [240, 0]
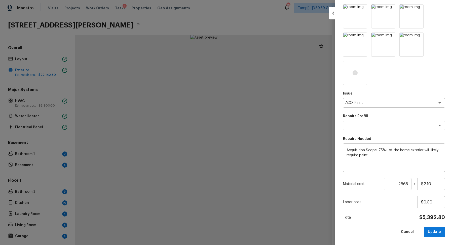
click at [402, 186] on input "2568" at bounding box center [398, 184] width 28 height 12
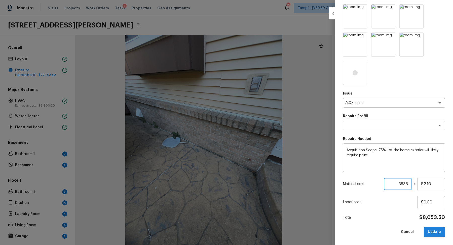
type input "3835"
click at [432, 228] on button "Update" at bounding box center [434, 231] width 21 height 10
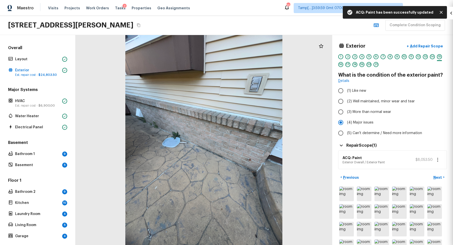
type input "1"
type input "$0.00"
click at [441, 158] on icon "button" at bounding box center [438, 160] width 6 height 6
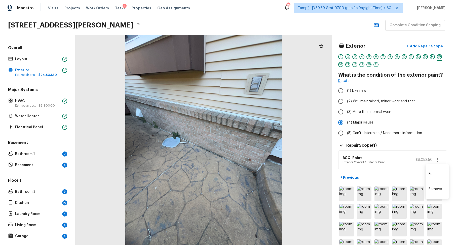
click at [434, 173] on li "Edit" at bounding box center [436, 173] width 23 height 15
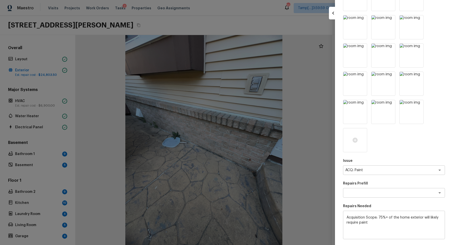
scroll to position [240, 0]
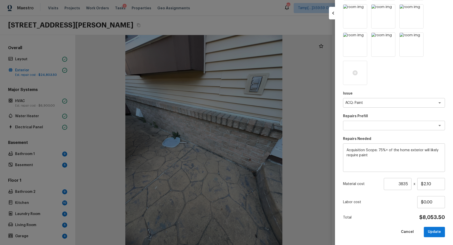
click at [331, 146] on div at bounding box center [226, 122] width 453 height 245
type input "1"
type input "$0.00"
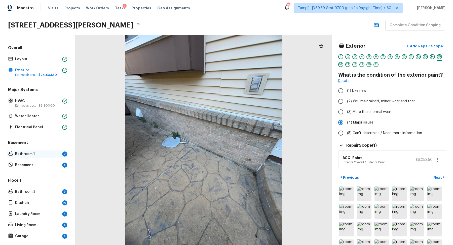
click at [61, 153] on div "Bathroom 1 9" at bounding box center [37, 153] width 61 height 7
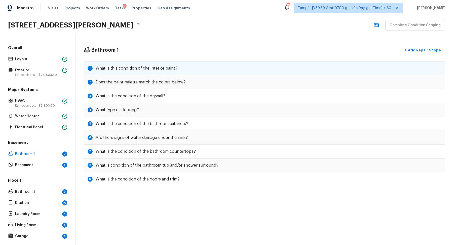
click at [258, 66] on div "1 What is this condition of the interior paint?" at bounding box center [264, 68] width 361 height 14
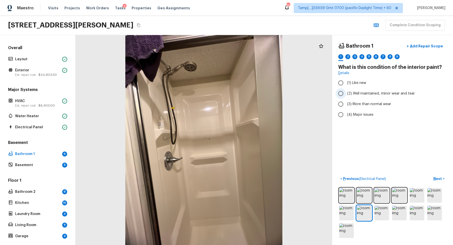
click at [377, 89] on label "(2) Well maintained, minor wear and tear" at bounding box center [388, 93] width 107 height 11
click at [346, 89] on input "(2) Well maintained, minor wear and tear" at bounding box center [340, 93] width 11 height 11
radio input "true"
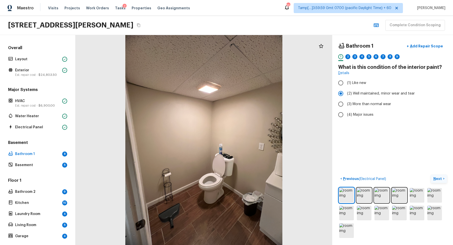
click at [440, 176] on p "Next" at bounding box center [438, 178] width 10 height 5
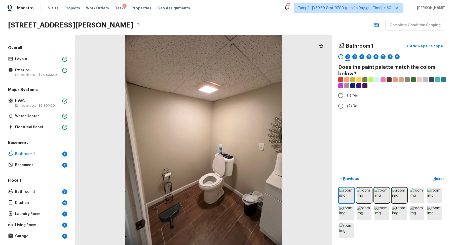
click at [352, 115] on div "Bathroom 1 + Add Repair Scope 1 2 3 4 5 6 7 8 9 Does the paint palette match th…" at bounding box center [392, 140] width 121 height 210
click at [351, 105] on span "(2) No" at bounding box center [352, 105] width 10 height 5
click at [346, 105] on input "(2) No" at bounding box center [340, 106] width 11 height 11
radio input "true"
click at [439, 177] on p "Next" at bounding box center [438, 178] width 10 height 5
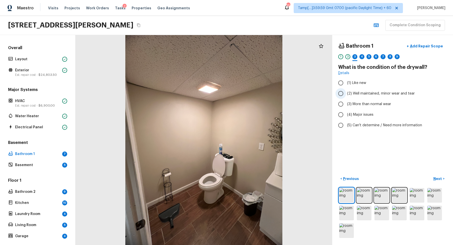
click at [358, 90] on label "(2) Well maintained, minor wear and tear" at bounding box center [388, 93] width 107 height 11
click at [346, 90] on input "(2) Well maintained, minor wear and tear" at bounding box center [340, 93] width 11 height 11
radio input "true"
click at [435, 178] on p "Next" at bounding box center [438, 178] width 10 height 5
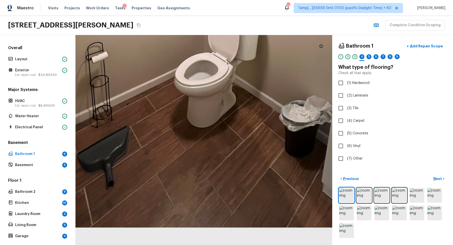
drag, startPoint x: 214, startPoint y: 201, endPoint x: 211, endPoint y: 121, distance: 79.6
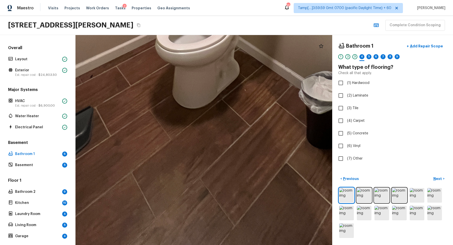
drag, startPoint x: 242, startPoint y: 149, endPoint x: 242, endPoint y: 110, distance: 38.7
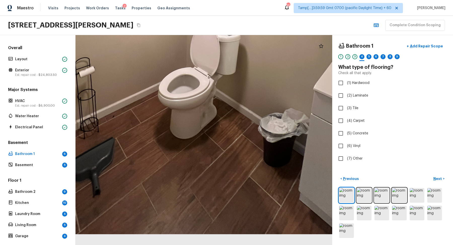
drag, startPoint x: 222, startPoint y: 186, endPoint x: 220, endPoint y: 107, distance: 78.5
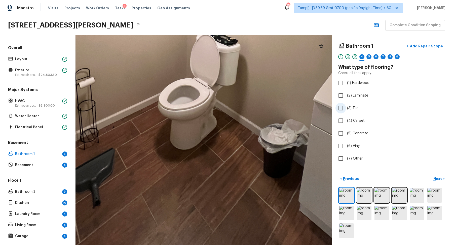
click at [355, 107] on span "(3) Tile" at bounding box center [352, 107] width 11 height 5
click at [346, 107] on input "(3) Tile" at bounding box center [340, 108] width 11 height 11
checkbox input "true"
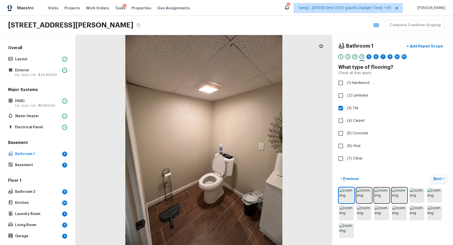
click at [441, 177] on p "Next" at bounding box center [438, 178] width 10 height 5
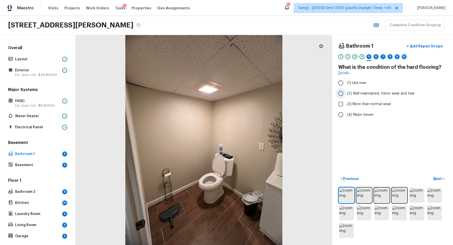
click at [393, 96] on label "(2) Well maintained, minor wear and tear" at bounding box center [388, 93] width 107 height 11
click at [346, 96] on input "(2) Well maintained, minor wear and tear" at bounding box center [340, 93] width 11 height 11
radio input "true"
click at [442, 178] on p "Next" at bounding box center [438, 178] width 10 height 5
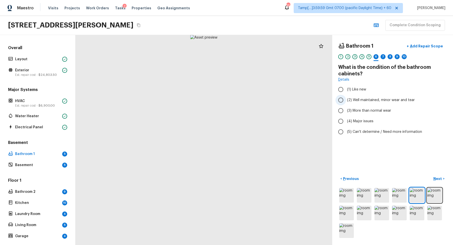
click at [393, 100] on span "(2) Well maintained, minor wear and tear" at bounding box center [381, 99] width 68 height 5
click at [346, 100] on input "(2) Well maintained, minor wear and tear" at bounding box center [340, 100] width 11 height 11
radio input "true"
click at [440, 181] on button "Next >" at bounding box center [439, 178] width 16 height 8
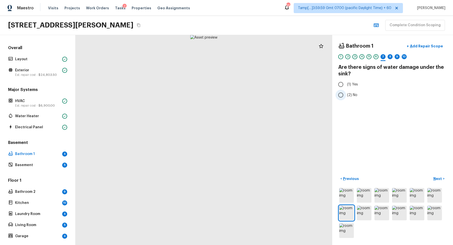
click at [357, 97] on label "(2) No" at bounding box center [388, 95] width 107 height 11
click at [346, 97] on input "(2) No" at bounding box center [340, 95] width 11 height 11
radio input "true"
click at [440, 174] on div "Bathroom 1 + Add Repair Scope 1 2 3 4 5 6 7 8 9 10 Are there signs of water dam…" at bounding box center [392, 140] width 121 height 210
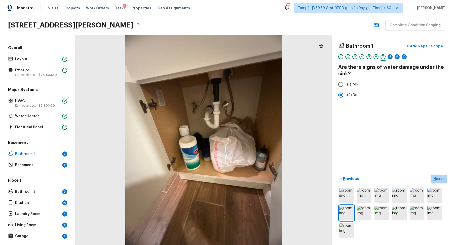
click at [439, 178] on p "Next" at bounding box center [438, 178] width 10 height 5
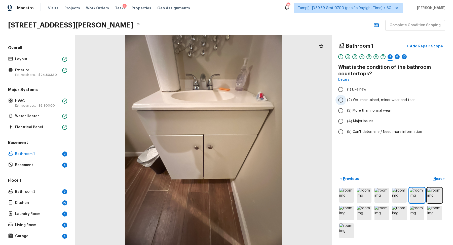
click at [377, 102] on span "(2) Well maintained, minor wear and tear" at bounding box center [381, 99] width 68 height 5
click at [346, 102] on input "(2) Well maintained, minor wear and tear" at bounding box center [340, 100] width 11 height 11
radio input "true"
click at [437, 176] on p "Next" at bounding box center [438, 178] width 10 height 5
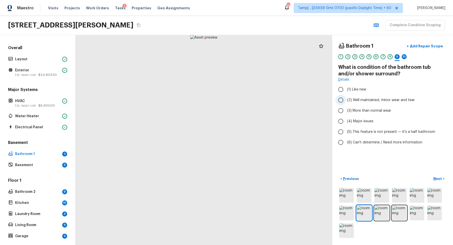
click at [374, 96] on label "(2) Well maintained, minor wear and tear" at bounding box center [388, 100] width 107 height 11
click at [346, 96] on input "(2) Well maintained, minor wear and tear" at bounding box center [340, 100] width 11 height 11
radio input "true"
click at [440, 176] on p "Next" at bounding box center [438, 178] width 10 height 5
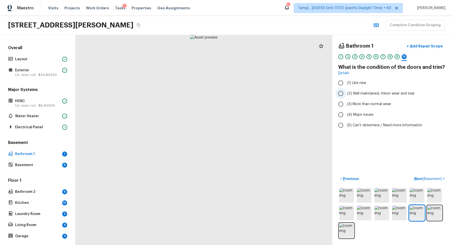
click at [373, 91] on span "(2) Well maintained, minor wear and tear" at bounding box center [381, 93] width 68 height 5
click at [346, 91] on input "(2) Well maintained, minor wear and tear" at bounding box center [340, 93] width 11 height 11
radio input "true"
drag, startPoint x: 247, startPoint y: 68, endPoint x: 238, endPoint y: 139, distance: 71.6
click at [238, 139] on div at bounding box center [168, 228] width 413 height 337
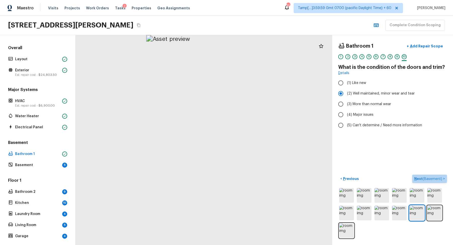
click at [416, 176] on p "Next ( Basement )" at bounding box center [428, 178] width 29 height 5
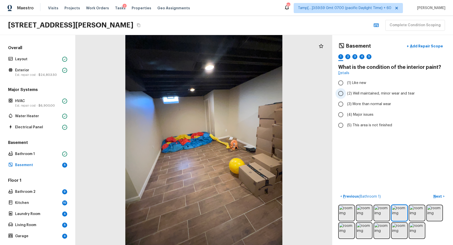
click at [372, 92] on span "(2) Well maintained, minor wear and tear" at bounding box center [381, 93] width 68 height 5
click at [346, 92] on input "(2) Well maintained, minor wear and tear" at bounding box center [340, 93] width 11 height 11
radio input "true"
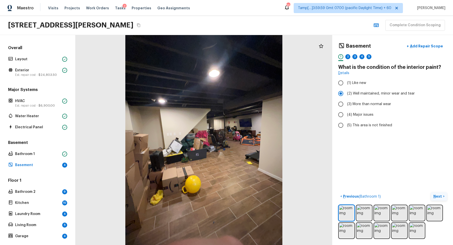
click at [437, 195] on p "Next" at bounding box center [438, 195] width 10 height 5
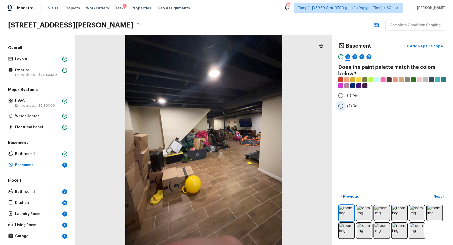
click at [347, 109] on label "(2) No" at bounding box center [388, 106] width 107 height 11
click at [346, 109] on input "(2) No" at bounding box center [340, 106] width 11 height 11
radio input "true"
click at [439, 195] on p "Next" at bounding box center [438, 195] width 10 height 5
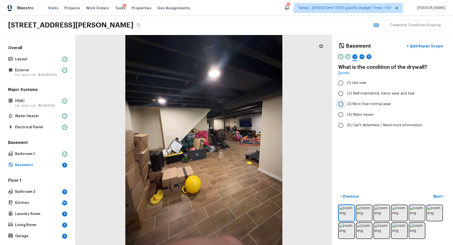
click at [369, 104] on span "(3) More than normal wear" at bounding box center [369, 103] width 44 height 5
click at [346, 104] on input "(3) More than normal wear" at bounding box center [340, 104] width 11 height 11
radio input "true"
click at [370, 111] on label "(4) Major issues" at bounding box center [388, 114] width 107 height 11
click at [346, 111] on input "(4) Major issues" at bounding box center [340, 114] width 11 height 11
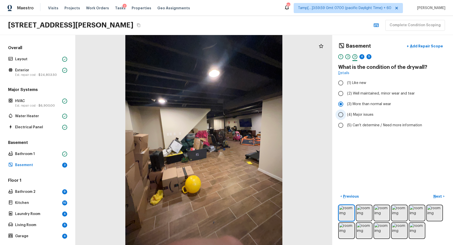
radio input "true"
click at [423, 46] on p "Add Repair Scope" at bounding box center [426, 46] width 34 height 5
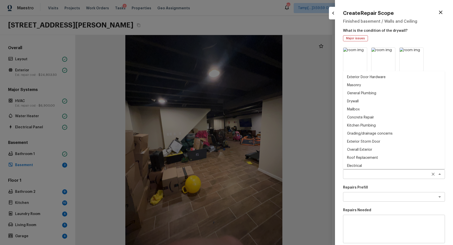
click at [380, 170] on div "x ​" at bounding box center [394, 174] width 102 height 10
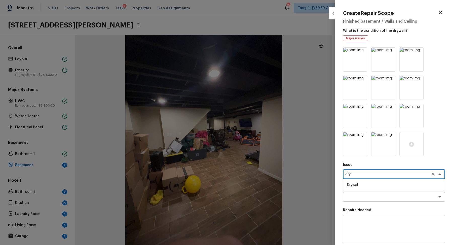
click at [367, 183] on li "Drywall" at bounding box center [394, 185] width 102 height 8
type textarea "Drywall"
click at [362, 196] on textarea at bounding box center [386, 196] width 83 height 5
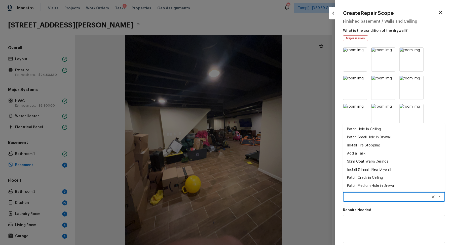
click at [390, 167] on li "Install & Finish New Drywall" at bounding box center [394, 169] width 102 height 8
type textarea "Install & Finish New Drywall"
type textarea "Remove the existing damaged drywall and replace with new. Ensure that the new d…"
type input "$100.00"
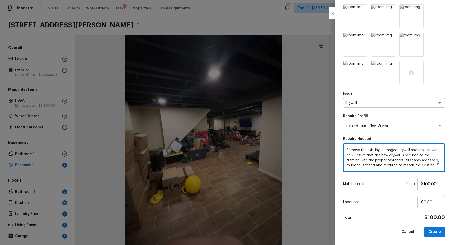
scroll to position [5, 0]
drag, startPoint x: 347, startPoint y: 150, endPoint x: 432, endPoint y: 175, distance: 87.9
click at [432, 175] on div "Issue Drywall x ​ Repairs Prefill Install & Finish New Drywall x ​ Repairs Need…" at bounding box center [394, 106] width 102 height 261
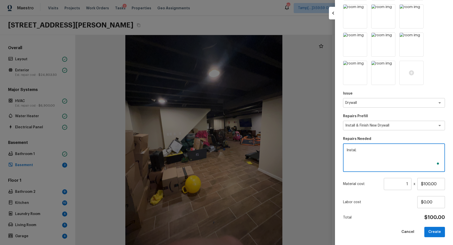
scroll to position [71, 0]
type textarea "Install new drywall in the ceiling"
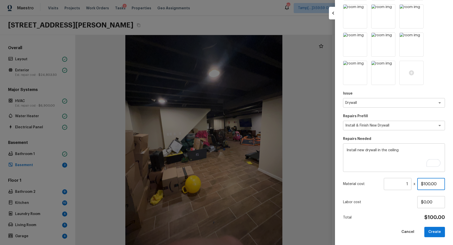
click at [430, 184] on input "$100.00" at bounding box center [431, 184] width 28 height 12
click at [431, 185] on input "$100.00" at bounding box center [431, 184] width 28 height 12
type input "$2,000.00"
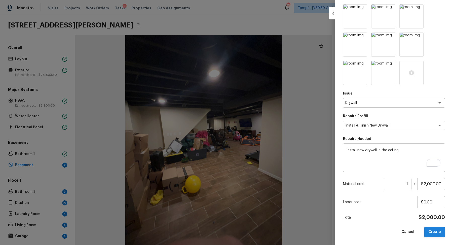
click at [430, 232] on button "Create" at bounding box center [434, 231] width 21 height 10
type input "$0.00"
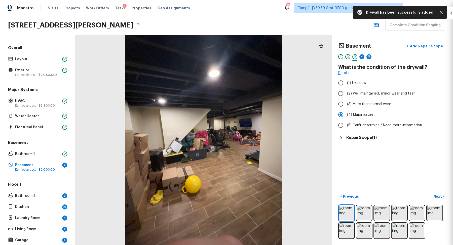
scroll to position [0, 0]
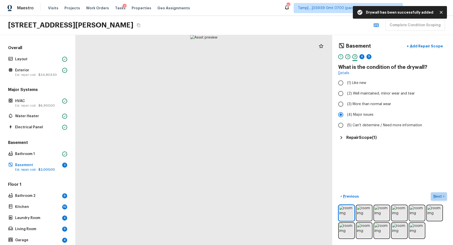
click at [440, 195] on p "Next" at bounding box center [438, 195] width 10 height 5
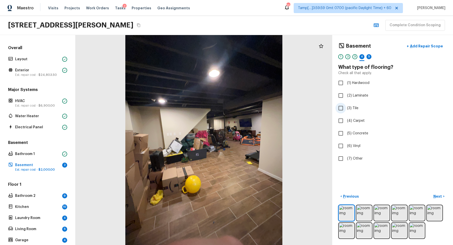
click at [354, 105] on span "(3) Tile" at bounding box center [352, 107] width 11 height 5
click at [346, 105] on input "(3) Tile" at bounding box center [340, 108] width 11 height 11
checkbox input "true"
click at [439, 193] on p "Next" at bounding box center [438, 195] width 10 height 5
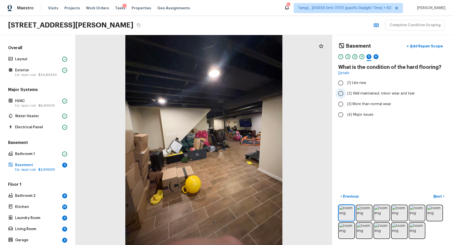
click at [371, 95] on label "(2) Well maintained, minor wear and tear" at bounding box center [388, 93] width 107 height 11
click at [346, 95] on input "(2) Well maintained, minor wear and tear" at bounding box center [340, 93] width 11 height 11
radio input "true"
click at [439, 192] on button "Next >" at bounding box center [439, 196] width 16 height 8
click at [374, 94] on span "(2) Well maintained, minor wear and tear" at bounding box center [381, 93] width 68 height 5
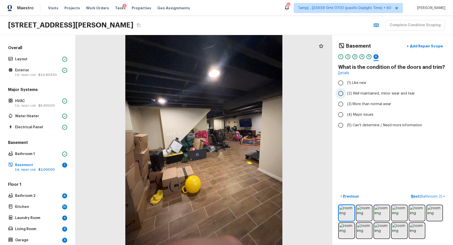
click at [346, 94] on input "(2) Well maintained, minor wear and tear" at bounding box center [340, 93] width 11 height 11
radio input "true"
click at [425, 193] on p "Next ( Bathroom 2 )" at bounding box center [427, 195] width 32 height 5
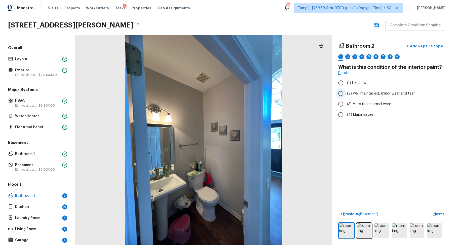
click at [366, 95] on label "(2) Well maintained, minor wear and tear" at bounding box center [388, 93] width 107 height 11
click at [346, 95] on input "(2) Well maintained, minor wear and tear" at bounding box center [340, 93] width 11 height 11
radio input "true"
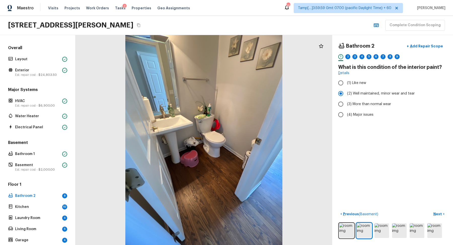
click at [434, 209] on div "Bathroom 2 + Add Repair Scope 1 2 3 4 5 6 7 8 9 What is this condition of the i…" at bounding box center [392, 140] width 121 height 210
click at [436, 211] on p "Next" at bounding box center [438, 213] width 10 height 5
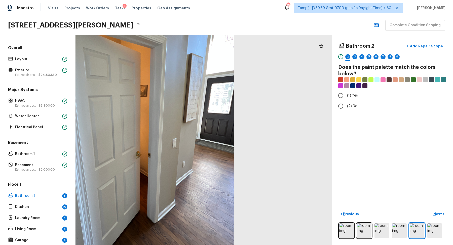
drag, startPoint x: 265, startPoint y: 184, endPoint x: 197, endPoint y: 183, distance: 68.4
click at [197, 183] on div at bounding box center [119, 127] width 376 height 307
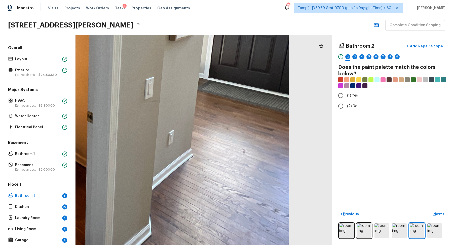
drag, startPoint x: 201, startPoint y: 160, endPoint x: 151, endPoint y: 132, distance: 57.0
click at [151, 132] on div at bounding box center [18, 53] width 884 height 722
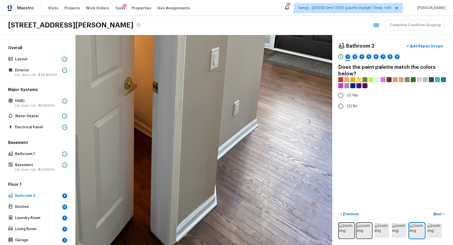
drag, startPoint x: 162, startPoint y: 140, endPoint x: 227, endPoint y: 110, distance: 72.1
click at [227, 110] on div at bounding box center [84, 23] width 884 height 722
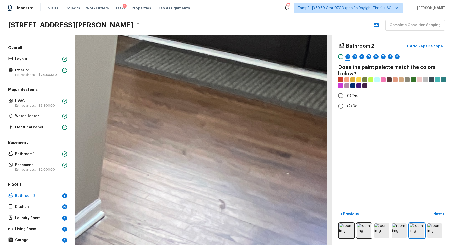
drag, startPoint x: 234, startPoint y: 204, endPoint x: 239, endPoint y: 58, distance: 145.8
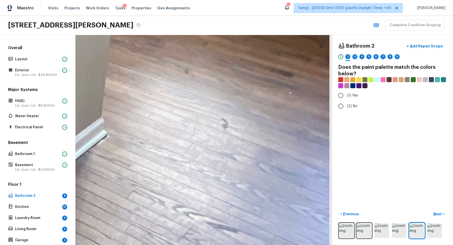
drag, startPoint x: 235, startPoint y: 100, endPoint x: 235, endPoint y: 31, distance: 69.4
click at [235, 31] on div "Maestro Visits Projects Work Orders Tasks 2 Properties Geo Assignments 550 Tamp…" at bounding box center [226, 122] width 453 height 245
click at [358, 107] on label "(2) No" at bounding box center [388, 106] width 107 height 11
click at [346, 107] on input "(2) No" at bounding box center [340, 106] width 11 height 11
radio input "true"
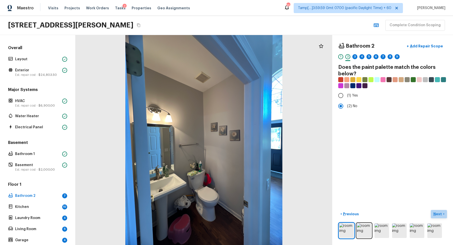
click at [442, 213] on p "Next" at bounding box center [438, 213] width 10 height 5
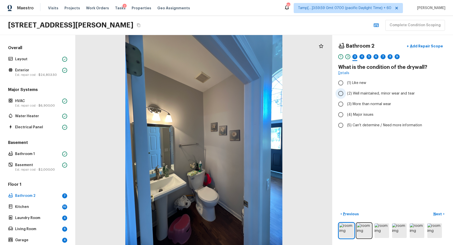
click at [380, 95] on span "(2) Well maintained, minor wear and tear" at bounding box center [381, 93] width 68 height 5
click at [346, 95] on input "(2) Well maintained, minor wear and tear" at bounding box center [340, 93] width 11 height 11
radio input "true"
click at [434, 212] on p "Next" at bounding box center [438, 213] width 10 height 5
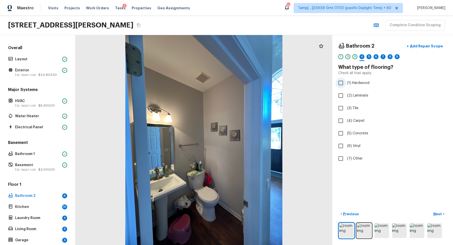
click at [359, 84] on span "(1) Hardwood" at bounding box center [358, 82] width 22 height 5
click at [346, 84] on input "(1) Hardwood" at bounding box center [340, 82] width 11 height 11
checkbox input "true"
click at [439, 215] on p "Next" at bounding box center [438, 213] width 10 height 5
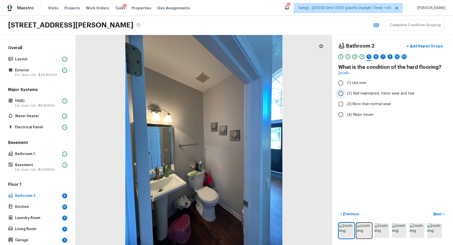
click at [367, 91] on span "(2) Well maintained, minor wear and tear" at bounding box center [381, 93] width 68 height 5
click at [346, 90] on input "(2) Well maintained, minor wear and tear" at bounding box center [340, 93] width 11 height 11
radio input "true"
click at [355, 101] on label "(3) More than normal wear" at bounding box center [388, 104] width 107 height 11
click at [346, 101] on input "(3) More than normal wear" at bounding box center [340, 104] width 11 height 11
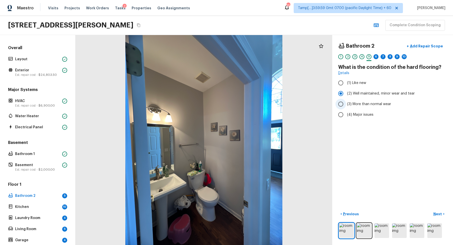
radio input "true"
click at [437, 212] on p "Next" at bounding box center [438, 213] width 10 height 5
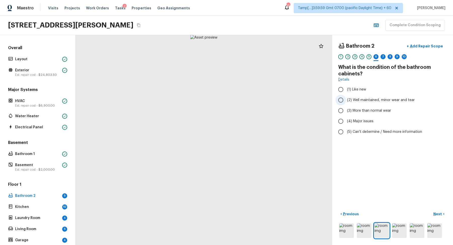
click at [381, 103] on label "(2) Well maintained, minor wear and tear" at bounding box center [388, 100] width 107 height 11
click at [346, 103] on input "(2) Well maintained, minor wear and tear" at bounding box center [340, 100] width 11 height 11
radio input "true"
click at [436, 213] on p "Next" at bounding box center [438, 213] width 10 height 5
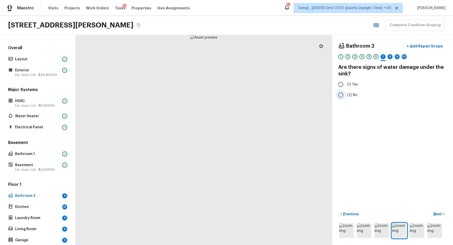
click at [352, 92] on span "(2) No" at bounding box center [352, 94] width 10 height 5
click at [346, 92] on input "(2) No" at bounding box center [340, 95] width 11 height 11
radio input "true"
click at [444, 212] on button "Next >" at bounding box center [439, 214] width 16 height 8
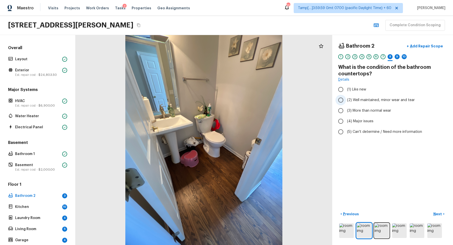
click at [352, 103] on label "(2) Well maintained, minor wear and tear" at bounding box center [388, 100] width 107 height 11
click at [346, 103] on input "(2) Well maintained, minor wear and tear" at bounding box center [340, 100] width 11 height 11
radio input "true"
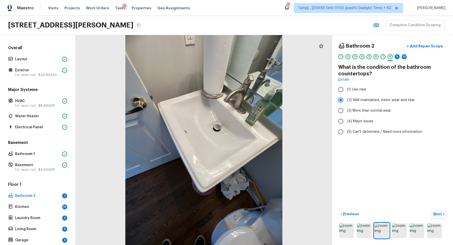
click at [434, 214] on p "Next" at bounding box center [438, 213] width 10 height 5
click at [387, 101] on span "(2) Well maintained, minor wear and tear" at bounding box center [381, 99] width 68 height 5
click at [346, 101] on input "(2) Well maintained, minor wear and tear" at bounding box center [340, 100] width 11 height 11
radio input "true"
click at [379, 129] on span "(5) This feature is not present — it's a half bathroom" at bounding box center [391, 131] width 88 height 5
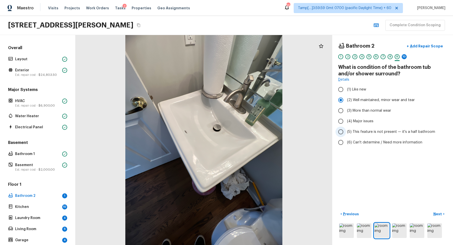
click at [346, 129] on input "(5) This feature is not present — it's a half bathroom" at bounding box center [340, 131] width 11 height 11
radio input "true"
click at [435, 211] on p "Next" at bounding box center [438, 213] width 10 height 5
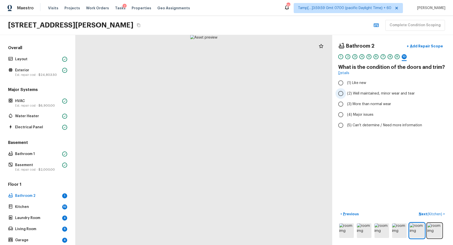
click at [384, 96] on label "(2) Well maintained, minor wear and tear" at bounding box center [388, 93] width 107 height 11
click at [346, 96] on input "(2) Well maintained, minor wear and tear" at bounding box center [340, 93] width 11 height 11
radio input "true"
click at [439, 215] on span "( Kitchen )" at bounding box center [434, 214] width 15 height 4
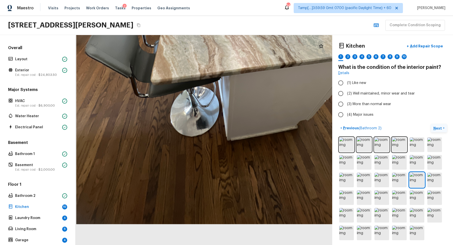
drag, startPoint x: 170, startPoint y: 163, endPoint x: 160, endPoint y: 71, distance: 92.1
click at [160, 71] on div at bounding box center [224, 27] width 483 height 394
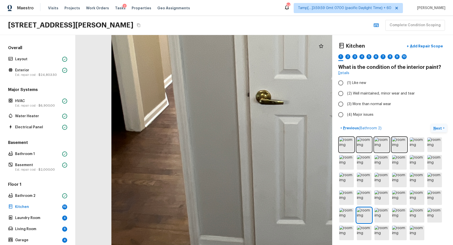
drag, startPoint x: 160, startPoint y: 159, endPoint x: 200, endPoint y: 82, distance: 87.2
click at [200, 82] on div at bounding box center [309, 32] width 649 height 530
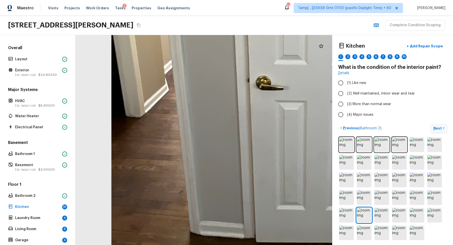
drag, startPoint x: 183, startPoint y: 111, endPoint x: 183, endPoint y: 97, distance: 14.3
click at [183, 97] on div at bounding box center [309, 17] width 649 height 530
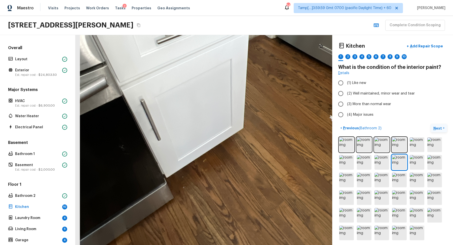
drag, startPoint x: 186, startPoint y: 132, endPoint x: 180, endPoint y: 77, distance: 55.7
click at [180, 77] on div at bounding box center [209, 88] width 422 height 344
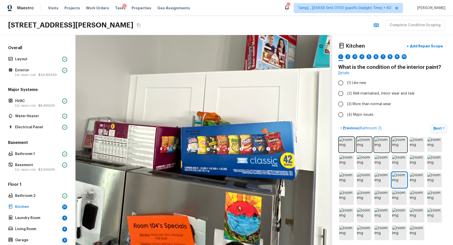
drag, startPoint x: 208, startPoint y: 142, endPoint x: 194, endPoint y: 109, distance: 35.1
click at [194, 109] on div at bounding box center [197, 113] width 432 height 353
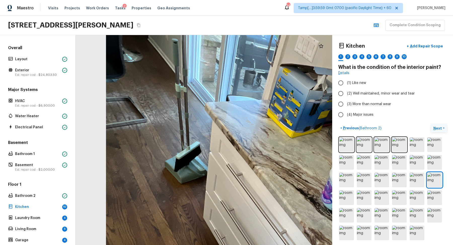
drag, startPoint x: 155, startPoint y: 119, endPoint x: 179, endPoint y: 119, distance: 24.4
click at [179, 119] on div at bounding box center [300, 170] width 635 height 518
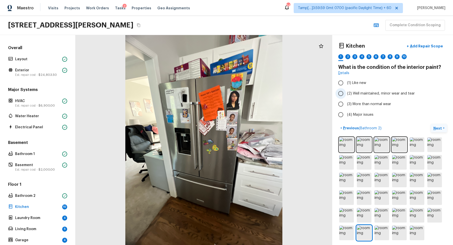
click at [368, 92] on span "(2) Well maintained, minor wear and tear" at bounding box center [381, 93] width 68 height 5
click at [346, 92] on input "(2) Well maintained, minor wear and tear" at bounding box center [340, 93] width 11 height 11
radio input "true"
click at [437, 127] on p "Next" at bounding box center [438, 128] width 10 height 5
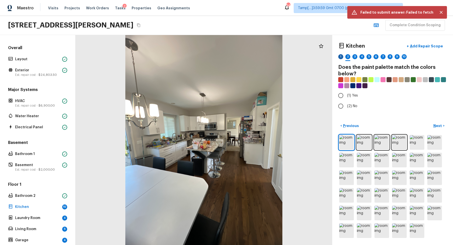
click at [342, 56] on div "1" at bounding box center [340, 56] width 5 height 5
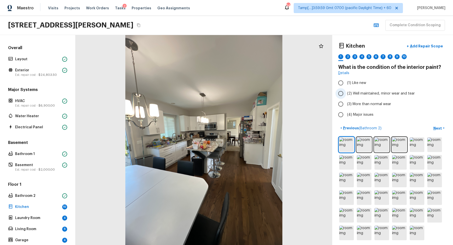
click at [357, 96] on label "(2) Well maintained, minor wear and tear" at bounding box center [388, 93] width 107 height 11
click at [346, 96] on input "(2) Well maintained, minor wear and tear" at bounding box center [340, 93] width 11 height 11
radio input "true"
click at [434, 127] on p "Next" at bounding box center [438, 128] width 10 height 5
click at [365, 96] on label "(2) Well maintained, minor wear and tear" at bounding box center [388, 93] width 107 height 11
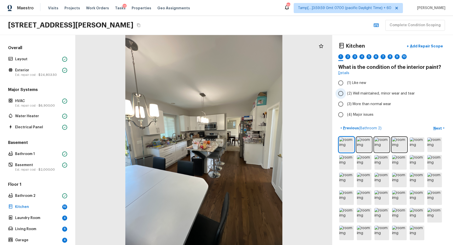
click at [346, 96] on input "(2) Well maintained, minor wear and tear" at bounding box center [340, 93] width 11 height 11
radio input "true"
click at [436, 127] on p "Next" at bounding box center [438, 128] width 10 height 5
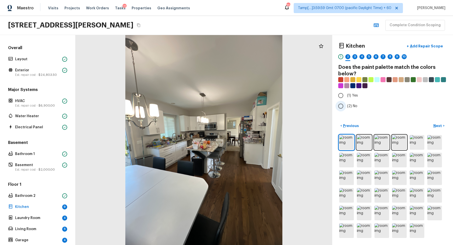
click at [353, 110] on label "(2) No" at bounding box center [388, 106] width 107 height 11
click at [346, 110] on input "(2) No" at bounding box center [340, 106] width 11 height 11
radio input "true"
click at [431, 125] on button "Next >" at bounding box center [439, 126] width 16 height 8
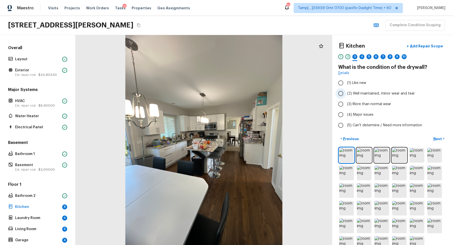
click at [378, 93] on span "(2) Well maintained, minor wear and tear" at bounding box center [381, 93] width 68 height 5
click at [346, 93] on input "(2) Well maintained, minor wear and tear" at bounding box center [340, 93] width 11 height 11
radio input "true"
click at [436, 135] on button "Next >" at bounding box center [439, 138] width 16 height 8
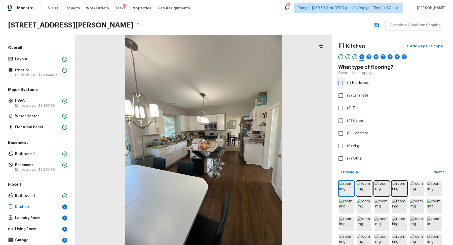
click at [359, 84] on span "(1) Hardwood" at bounding box center [358, 82] width 22 height 5
click at [346, 84] on input "(1) Hardwood" at bounding box center [340, 82] width 11 height 11
checkbox input "true"
click at [354, 117] on label "(4) Carpet" at bounding box center [388, 120] width 107 height 11
click at [346, 117] on input "(4) Carpet" at bounding box center [340, 120] width 11 height 11
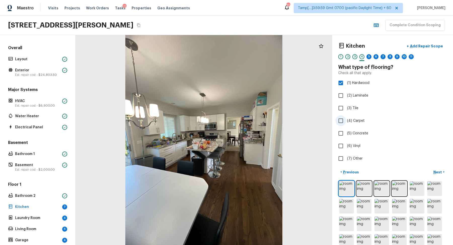
checkbox input "true"
click at [436, 170] on p "Next" at bounding box center [438, 171] width 10 height 5
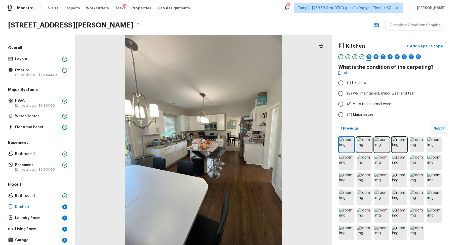
click at [436, 170] on div at bounding box center [392, 188] width 109 height 105
click at [370, 104] on span "(3) More than normal wear" at bounding box center [369, 103] width 44 height 5
click at [346, 104] on input "(3) More than normal wear" at bounding box center [340, 104] width 11 height 11
radio input "true"
click at [434, 128] on p "Next" at bounding box center [438, 128] width 10 height 5
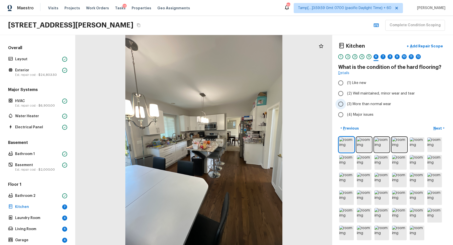
click at [374, 107] on label "(3) More than normal wear" at bounding box center [388, 104] width 107 height 11
click at [346, 107] on input "(3) More than normal wear" at bounding box center [340, 104] width 11 height 11
radio input "true"
click at [368, 114] on span "(4) Major issues" at bounding box center [360, 114] width 26 height 5
click at [346, 114] on input "(4) Major issues" at bounding box center [340, 114] width 11 height 11
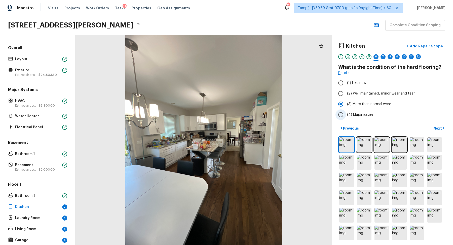
radio input "true"
click at [437, 124] on button "Next >" at bounding box center [439, 128] width 16 height 8
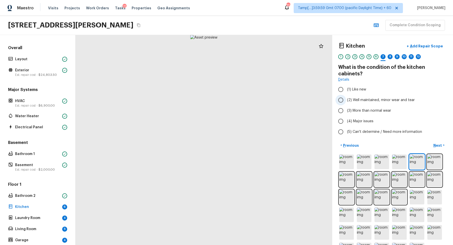
click at [372, 100] on span "(2) Well maintained, minor wear and tear" at bounding box center [381, 99] width 68 height 5
click at [346, 100] on input "(2) Well maintained, minor wear and tear" at bounding box center [340, 100] width 11 height 11
radio input "true"
click at [438, 140] on div "Kitchen + Add Repair Scope 1 2 3 4 5 6 7 8 9 10 11 12 What is the condition of …" at bounding box center [392, 140] width 121 height 210
click at [438, 142] on button "Next >" at bounding box center [439, 145] width 16 height 8
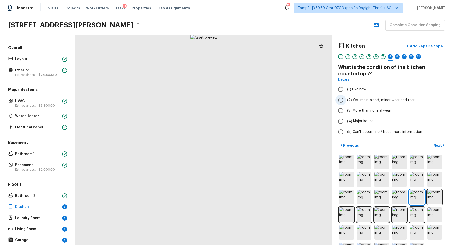
click at [367, 100] on span "(2) Well maintained, minor wear and tear" at bounding box center [381, 99] width 68 height 5
click at [346, 100] on input "(2) Well maintained, minor wear and tear" at bounding box center [340, 100] width 11 height 11
radio input "true"
click at [443, 145] on button "Next >" at bounding box center [439, 145] width 16 height 8
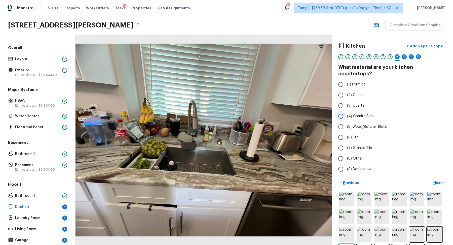
click at [352, 111] on label "(4) Granite Slab" at bounding box center [388, 116] width 107 height 11
click at [346, 111] on input "(4) Granite Slab" at bounding box center [340, 116] width 11 height 11
radio input "true"
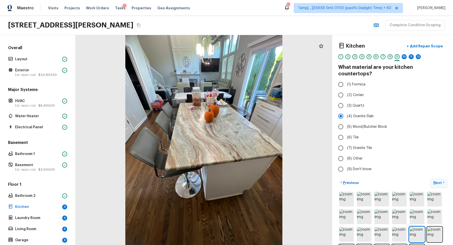
click at [434, 178] on button "Next >" at bounding box center [439, 182] width 16 height 8
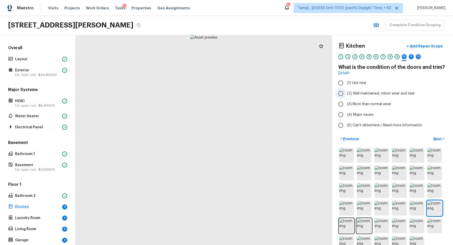
click at [372, 94] on span "(2) Well maintained, minor wear and tear" at bounding box center [381, 93] width 68 height 5
click at [346, 94] on input "(2) Well maintained, minor wear and tear" at bounding box center [340, 93] width 11 height 11
radio input "true"
click at [438, 137] on p "Next" at bounding box center [438, 138] width 10 height 5
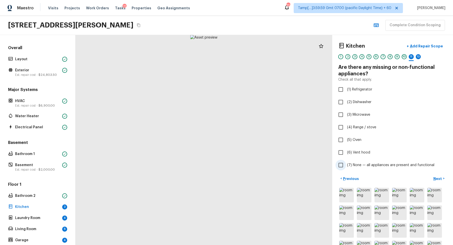
click at [367, 161] on label "(7) None — all appliances are present and functional" at bounding box center [388, 165] width 107 height 11
click at [346, 161] on input "(7) None — all appliances are present and functional" at bounding box center [340, 165] width 11 height 11
checkbox input "true"
click at [437, 175] on button "Next >" at bounding box center [439, 178] width 16 height 8
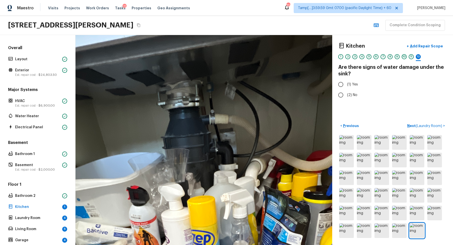
drag, startPoint x: 225, startPoint y: 104, endPoint x: 222, endPoint y: 187, distance: 83.1
click at [222, 187] on div at bounding box center [205, 246] width 672 height 549
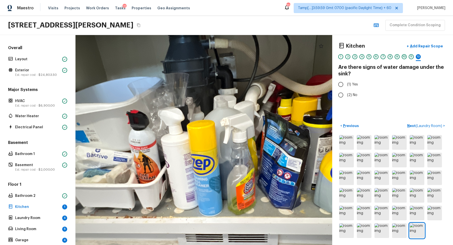
drag, startPoint x: 222, startPoint y: 187, endPoint x: 222, endPoint y: 112, distance: 75.2
click at [222, 112] on div at bounding box center [205, 171] width 672 height 549
click at [350, 96] on span "(2) No" at bounding box center [352, 94] width 10 height 5
click at [346, 96] on input "(2) No" at bounding box center [340, 95] width 11 height 11
radio input "true"
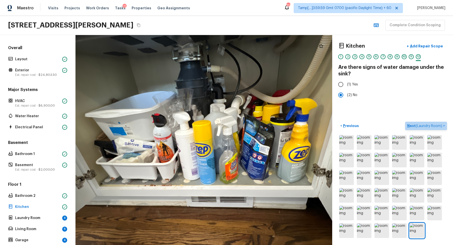
click at [428, 123] on p "Next ( Laundry Room )" at bounding box center [425, 125] width 36 height 5
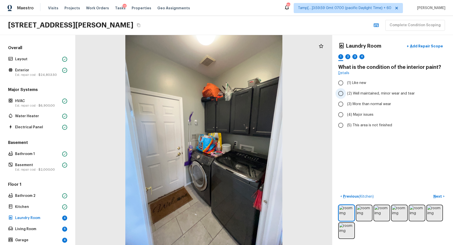
click at [370, 91] on span "(2) Well maintained, minor wear and tear" at bounding box center [381, 93] width 68 height 5
click at [346, 91] on input "(2) Well maintained, minor wear and tear" at bounding box center [340, 93] width 11 height 11
radio input "true"
click at [435, 193] on p "Next" at bounding box center [438, 195] width 10 height 5
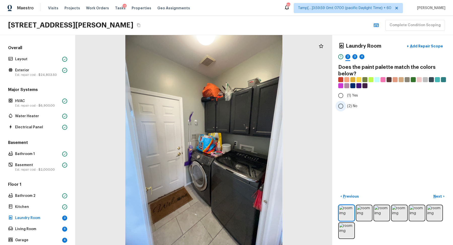
click at [354, 102] on label "(2) No" at bounding box center [388, 106] width 107 height 11
click at [346, 102] on input "(2) No" at bounding box center [340, 106] width 11 height 11
radio input "true"
click at [440, 194] on p "Next" at bounding box center [438, 195] width 10 height 5
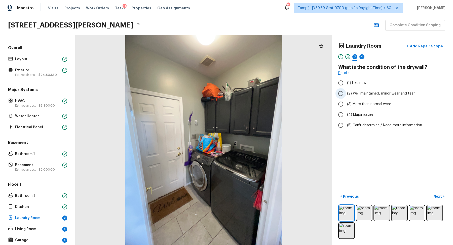
click at [368, 93] on span "(2) Well maintained, minor wear and tear" at bounding box center [381, 93] width 68 height 5
click at [346, 93] on input "(2) Well maintained, minor wear and tear" at bounding box center [340, 93] width 11 height 11
radio input "true"
click at [439, 197] on p "Next" at bounding box center [438, 195] width 10 height 5
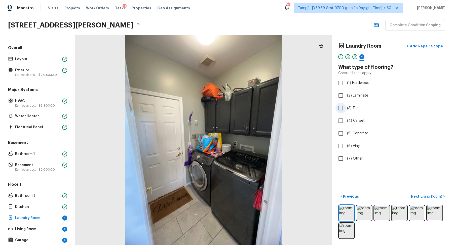
click at [356, 109] on span "(3) Tile" at bounding box center [352, 107] width 11 height 5
click at [346, 109] on input "(3) Tile" at bounding box center [340, 108] width 11 height 11
checkbox input "true"
click at [434, 193] on button "Next >" at bounding box center [439, 196] width 16 height 8
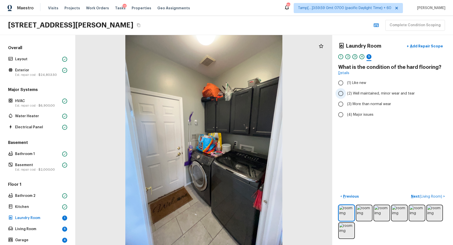
click at [378, 96] on label "(2) Well maintained, minor wear and tear" at bounding box center [388, 93] width 107 height 11
click at [346, 96] on input "(2) Well maintained, minor wear and tear" at bounding box center [340, 93] width 11 height 11
radio input "true"
click at [435, 192] on button "Next ( Living Room ) >" at bounding box center [428, 196] width 38 height 8
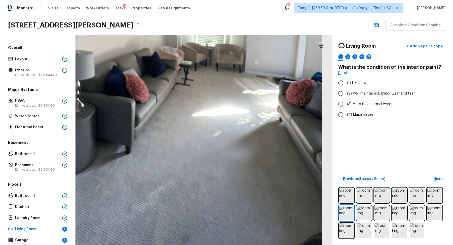
drag, startPoint x: 229, startPoint y: 145, endPoint x: 210, endPoint y: 41, distance: 105.6
click at [210, 41] on div at bounding box center [160, 31] width 527 height 430
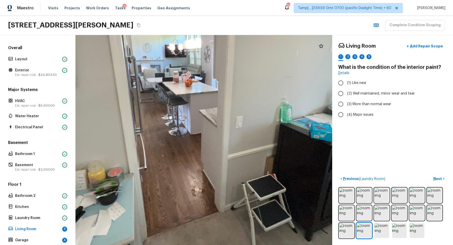
drag, startPoint x: 211, startPoint y: 115, endPoint x: 209, endPoint y: 56, distance: 59.2
click at [209, 56] on div at bounding box center [193, 103] width 491 height 401
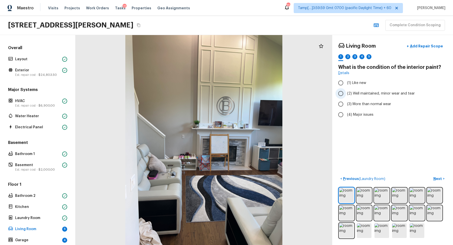
click at [355, 96] on label "(2) Well maintained, minor wear and tear" at bounding box center [388, 93] width 107 height 11
click at [346, 96] on input "(2) Well maintained, minor wear and tear" at bounding box center [340, 93] width 11 height 11
radio input "true"
click at [436, 177] on p "Next" at bounding box center [438, 178] width 10 height 5
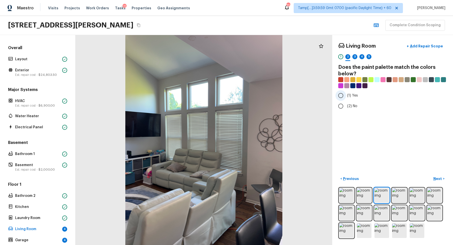
click at [345, 99] on input "(1) Yes" at bounding box center [340, 95] width 11 height 11
radio input "true"
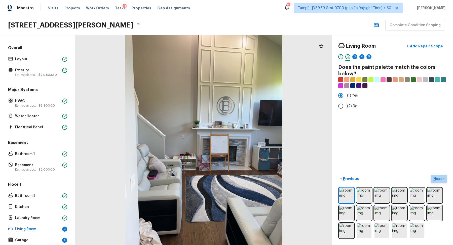
click at [437, 179] on p "Next" at bounding box center [438, 178] width 10 height 5
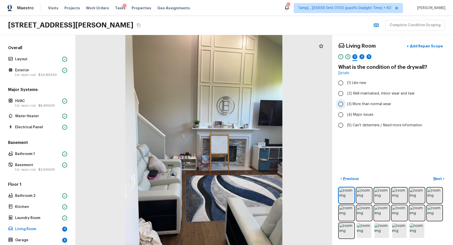
click at [359, 102] on span "(3) More than normal wear" at bounding box center [369, 103] width 44 height 5
click at [346, 102] on input "(3) More than normal wear" at bounding box center [340, 104] width 11 height 11
radio input "true"
click at [366, 93] on span "(2) Well maintained, minor wear and tear" at bounding box center [381, 93] width 68 height 5
click at [346, 93] on input "(2) Well maintained, minor wear and tear" at bounding box center [340, 93] width 11 height 11
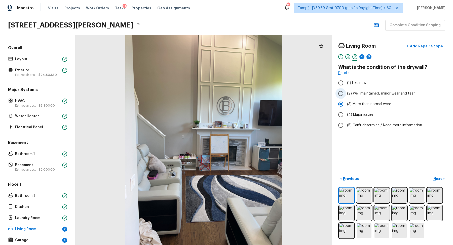
radio input "true"
click at [438, 176] on p "Next" at bounding box center [438, 178] width 10 height 5
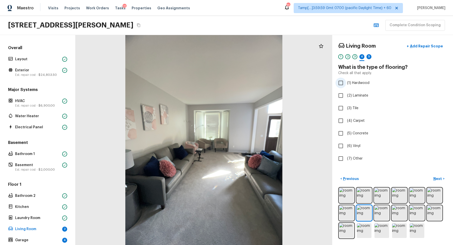
click at [362, 82] on span "(1) Hardwood" at bounding box center [358, 82] width 22 height 5
click at [346, 82] on input "(1) Hardwood" at bounding box center [340, 82] width 11 height 11
checkbox input "true"
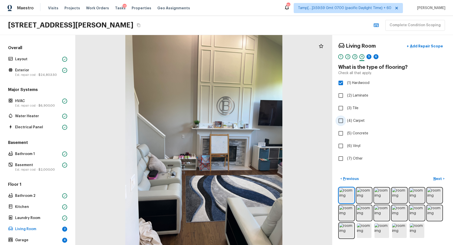
click at [353, 122] on span "(4) Carpet" at bounding box center [356, 120] width 18 height 5
click at [346, 122] on input "(4) Carpet" at bounding box center [340, 120] width 11 height 11
checkbox input "true"
click at [437, 179] on p "Next" at bounding box center [438, 178] width 10 height 5
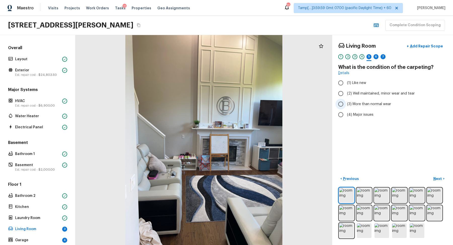
click at [380, 102] on span "(3) More than normal wear" at bounding box center [369, 103] width 44 height 5
click at [346, 102] on input "(3) More than normal wear" at bounding box center [340, 104] width 11 height 11
radio input "true"
click at [439, 178] on p "Next" at bounding box center [438, 178] width 10 height 5
click at [370, 102] on span "(3) More than normal wear" at bounding box center [369, 103] width 44 height 5
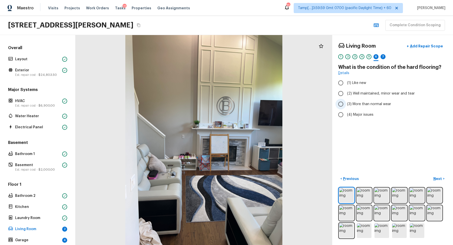
click at [346, 102] on input "(3) More than normal wear" at bounding box center [340, 104] width 11 height 11
radio input "true"
click at [436, 178] on p "Next" at bounding box center [438, 178] width 10 height 5
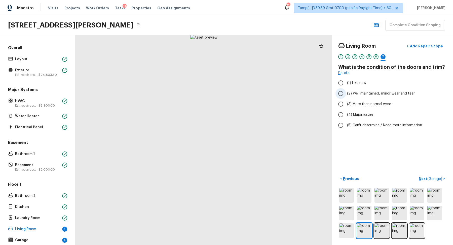
click at [364, 92] on span "(2) Well maintained, minor wear and tear" at bounding box center [381, 93] width 68 height 5
click at [346, 92] on input "(2) Well maintained, minor wear and tear" at bounding box center [340, 93] width 11 height 11
radio input "true"
click at [429, 177] on span "( Garage )" at bounding box center [434, 179] width 15 height 4
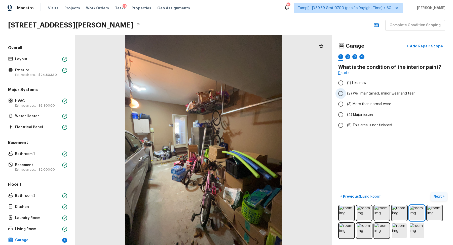
click at [363, 97] on label "(2) Well maintained, minor wear and tear" at bounding box center [388, 93] width 107 height 11
click at [346, 97] on input "(2) Well maintained, minor wear and tear" at bounding box center [340, 93] width 11 height 11
radio input "true"
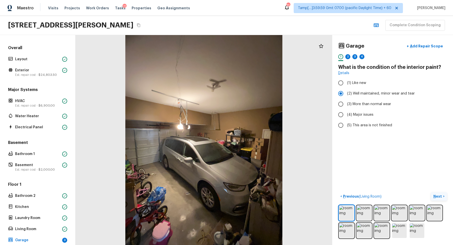
click at [441, 196] on p "Next" at bounding box center [438, 195] width 10 height 5
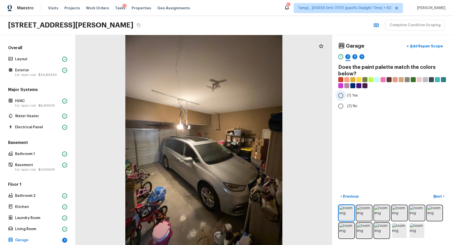
click at [349, 97] on span "(1) Yes" at bounding box center [352, 95] width 11 height 5
click at [346, 97] on input "(1) Yes" at bounding box center [340, 95] width 11 height 11
radio input "true"
click at [434, 194] on p "Next" at bounding box center [438, 195] width 10 height 5
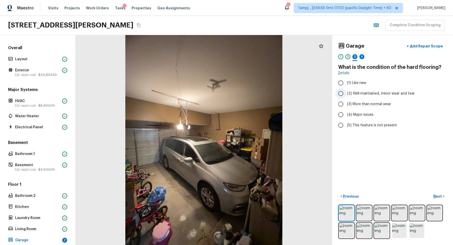
click at [367, 95] on span "(2) Well maintained, minor wear and tear" at bounding box center [381, 93] width 68 height 5
click at [346, 95] on input "(2) Well maintained, minor wear and tear" at bounding box center [340, 93] width 11 height 11
radio input "true"
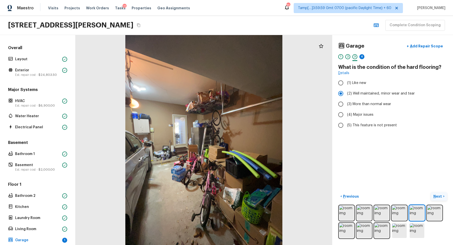
click at [436, 194] on p "Next" at bounding box center [438, 195] width 10 height 5
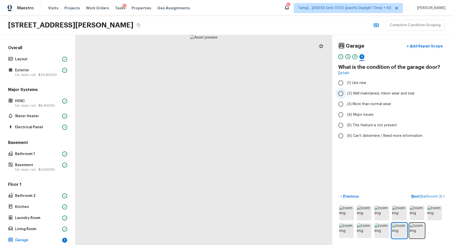
click at [364, 95] on span "(2) Well maintained, minor wear and tear" at bounding box center [381, 93] width 68 height 5
click at [346, 95] on input "(2) Well maintained, minor wear and tear" at bounding box center [340, 93] width 11 height 11
radio input "true"
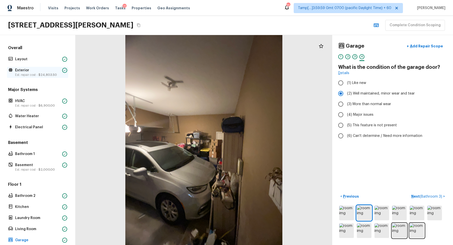
click at [41, 76] on div "Exterior Est. repair cost - $24,803.50" at bounding box center [37, 72] width 61 height 11
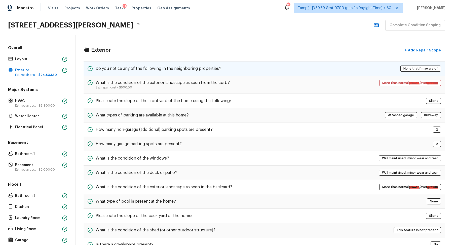
click at [210, 70] on h5 "Do you notice any of the following in the neighboring properties?" at bounding box center [159, 69] width 126 height 6
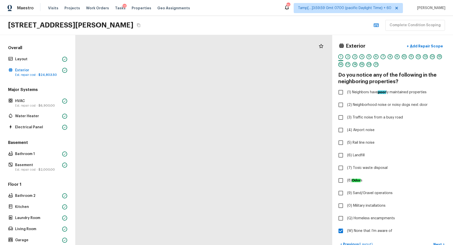
drag, startPoint x: 201, startPoint y: 159, endPoint x: 215, endPoint y: 159, distance: 14.6
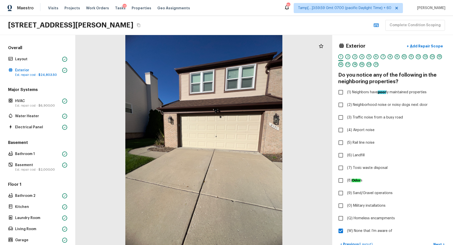
click at [218, 132] on div at bounding box center [203, 140] width 257 height 210
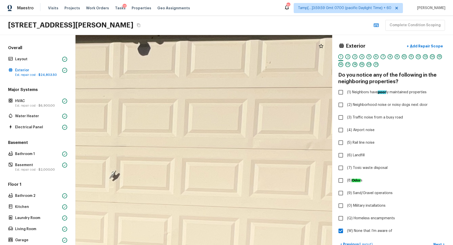
drag, startPoint x: 276, startPoint y: 143, endPoint x: 208, endPoint y: 143, distance: 67.7
click at [208, 143] on div at bounding box center [34, 199] width 1677 height 1370
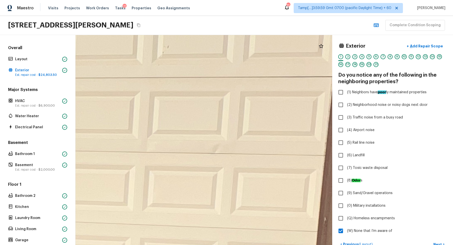
drag, startPoint x: 241, startPoint y: 132, endPoint x: 213, endPoint y: 132, distance: 28.2
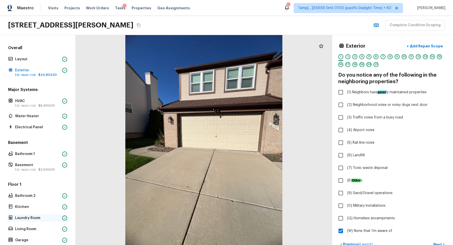
scroll to position [125, 0]
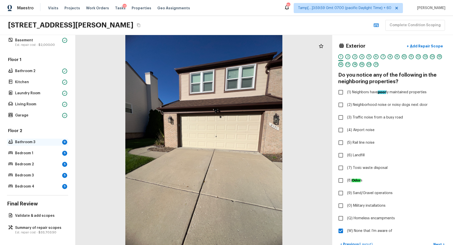
click at [44, 143] on p "Bathroom 3" at bounding box center [37, 141] width 45 height 5
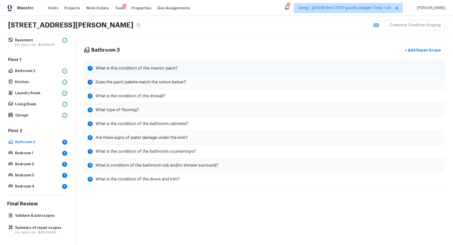
click at [138, 65] on h5 "What is this condition of the interior paint?" at bounding box center [137, 68] width 82 height 6
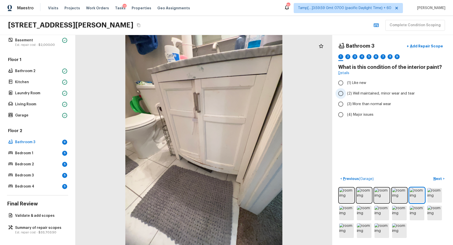
click at [388, 95] on span "(2) Well maintained, minor wear and tear" at bounding box center [381, 93] width 68 height 5
click at [346, 95] on input "(2) Well maintained, minor wear and tear" at bounding box center [340, 93] width 11 height 11
radio input "true"
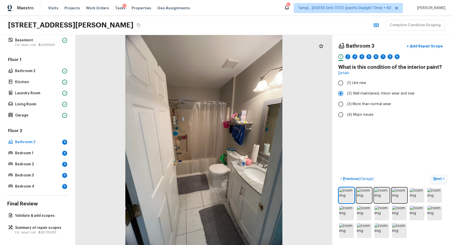
click at [441, 177] on p "Next" at bounding box center [438, 178] width 10 height 5
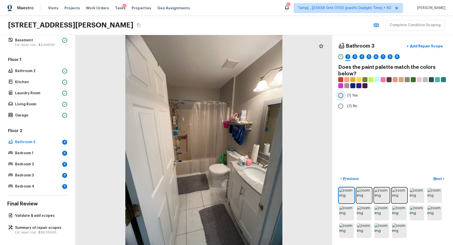
click at [347, 98] on label "(1) Yes" at bounding box center [388, 95] width 107 height 11
click at [346, 98] on input "(1) Yes" at bounding box center [340, 95] width 11 height 11
radio input "true"
click at [437, 179] on p "Next" at bounding box center [438, 178] width 10 height 5
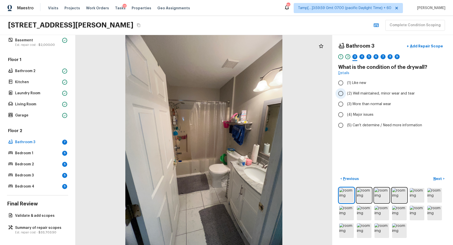
click at [357, 89] on label "(2) Well maintained, minor wear and tear" at bounding box center [388, 93] width 107 height 11
click at [346, 89] on input "(2) Well maintained, minor wear and tear" at bounding box center [340, 93] width 11 height 11
radio input "true"
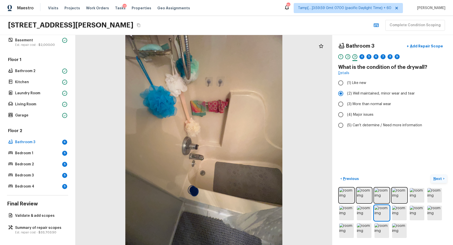
click at [437, 181] on button "Next >" at bounding box center [439, 178] width 16 height 8
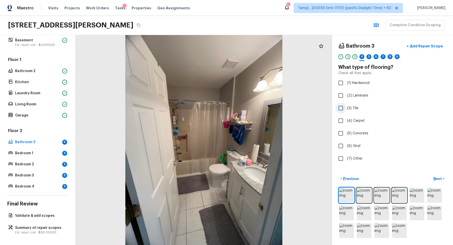
click at [348, 110] on span "(3) Tile" at bounding box center [352, 107] width 11 height 5
click at [346, 110] on input "(3) Tile" at bounding box center [340, 108] width 11 height 11
checkbox input "true"
click at [436, 179] on p "Next" at bounding box center [438, 178] width 10 height 5
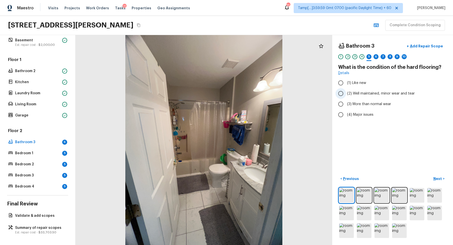
click at [366, 92] on span "(2) Well maintained, minor wear and tear" at bounding box center [381, 93] width 68 height 5
click at [346, 92] on input "(2) Well maintained, minor wear and tear" at bounding box center [340, 93] width 11 height 11
radio input "true"
click at [437, 177] on p "Next" at bounding box center [438, 178] width 10 height 5
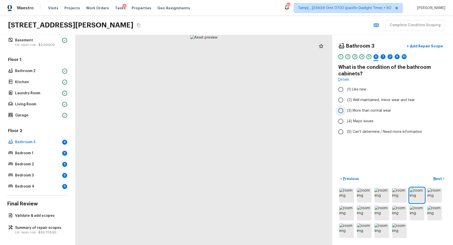
click at [370, 108] on span "(3) More than normal wear" at bounding box center [369, 110] width 44 height 5
click at [346, 107] on input "(3) More than normal wear" at bounding box center [340, 110] width 11 height 11
radio input "true"
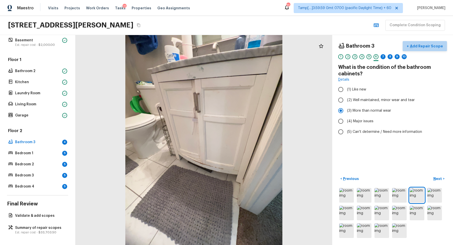
click at [429, 46] on p "Add Repair Scope" at bounding box center [426, 46] width 34 height 5
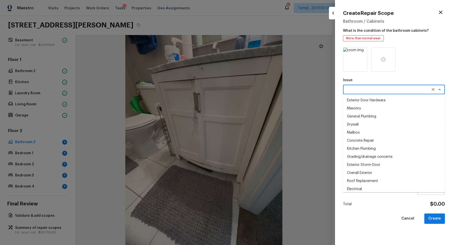
click at [360, 89] on textarea at bounding box center [386, 89] width 83 height 5
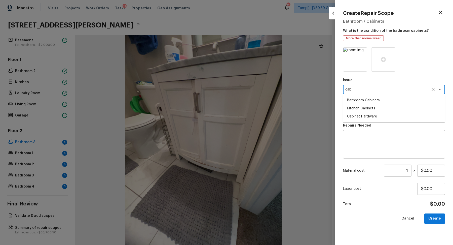
type textarea "cab"
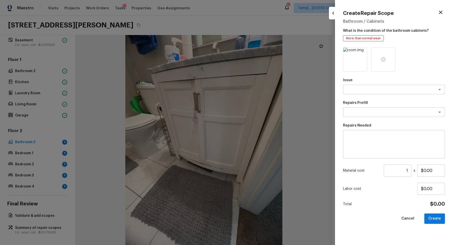
drag, startPoint x: 372, startPoint y: 109, endPoint x: 384, endPoint y: 101, distance: 13.9
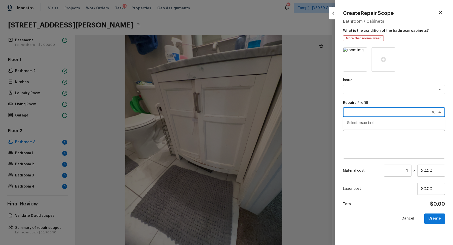
click at [382, 112] on textarea at bounding box center [386, 111] width 83 height 5
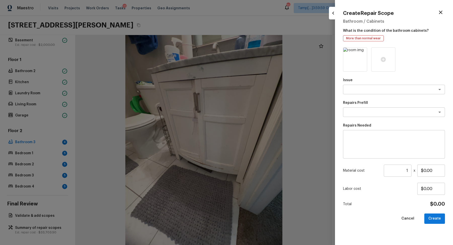
click at [368, 97] on div "Issue x ​ Repairs Prefill x ​ Repairs Needed x ​ Material cost 1 ​ x $0.00 Labo…" at bounding box center [394, 141] width 102 height 189
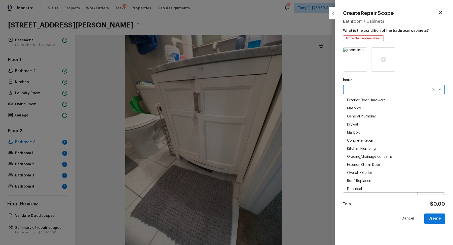
click at [369, 92] on textarea at bounding box center [386, 89] width 83 height 5
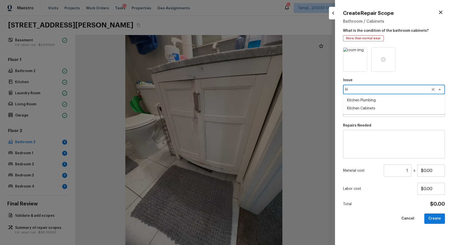
type textarea "k"
click at [369, 125] on li "Bathroom Cabinets" at bounding box center [394, 124] width 102 height 8
type textarea "Bathroom Cabinets"
click at [373, 111] on textarea at bounding box center [386, 111] width 83 height 5
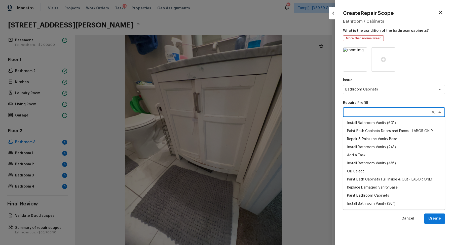
click at [390, 194] on li "Paint Bathroom Cabinets" at bounding box center [394, 195] width 102 height 8
type textarea "Paint Bathroom Cabinets"
type textarea "Prep, sand, mask and apply 2 coats of paint to the bathroom cabinet doors, inte…"
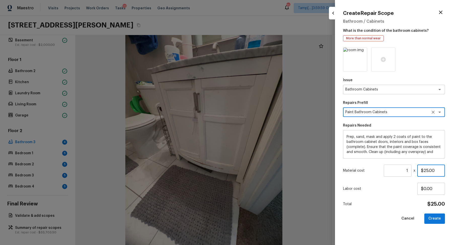
click at [429, 174] on input "$25.00" at bounding box center [431, 170] width 28 height 12
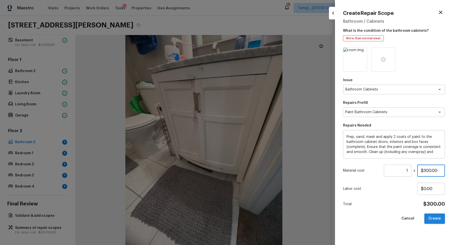
type input "$300.00"
click at [440, 214] on button "Create" at bounding box center [434, 218] width 21 height 10
type input "$0.00"
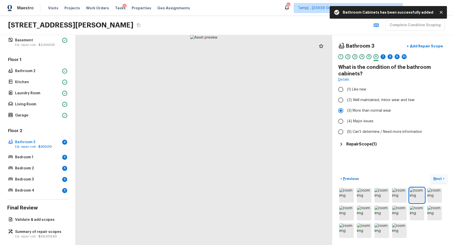
click at [434, 178] on p "Next" at bounding box center [438, 178] width 10 height 5
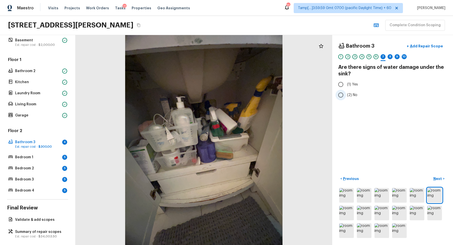
click at [339, 97] on input "(2) No" at bounding box center [340, 95] width 11 height 11
radio input "true"
click at [436, 176] on p "Next" at bounding box center [438, 178] width 10 height 5
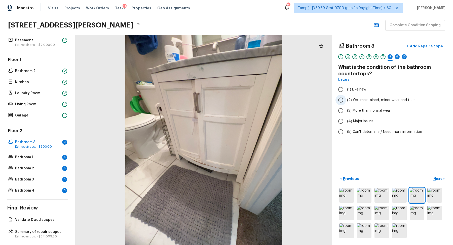
click at [379, 101] on span "(2) Well maintained, minor wear and tear" at bounding box center [381, 99] width 68 height 5
click at [346, 101] on input "(2) Well maintained, minor wear and tear" at bounding box center [340, 100] width 11 height 11
radio input "true"
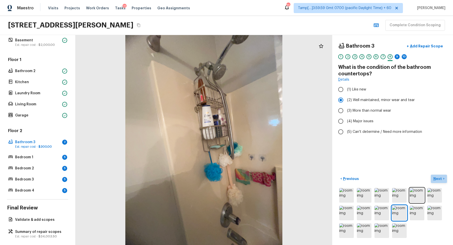
click at [436, 177] on p "Next" at bounding box center [438, 178] width 10 height 5
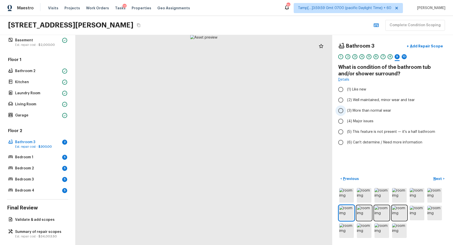
click at [374, 110] on span "(3) More than normal wear" at bounding box center [369, 110] width 44 height 5
click at [346, 110] on input "(3) More than normal wear" at bounding box center [340, 110] width 11 height 11
radio input "true"
click at [429, 49] on button "+ Add Repair Scope" at bounding box center [425, 46] width 44 height 10
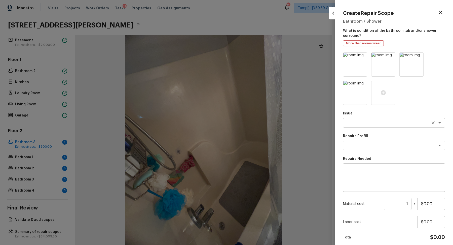
click at [365, 120] on div "x ​" at bounding box center [394, 123] width 102 height 10
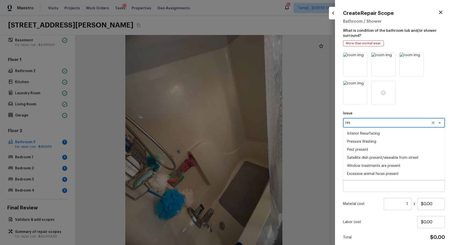
click at [366, 136] on li "Interior Resurfacing" at bounding box center [394, 133] width 102 height 8
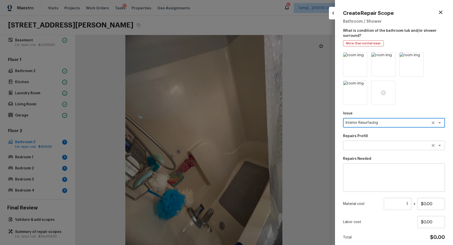
click at [365, 148] on div "x ​" at bounding box center [394, 145] width 102 height 10
type textarea "Interior Resurfacing"
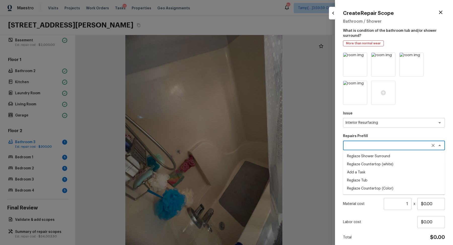
click at [377, 180] on li "Reglaze Tub" at bounding box center [394, 180] width 102 height 8
type textarea "Reglaze Tub"
type textarea "Prep, mask, clean and reglaze the tub (white) both on the in and outer sides. H…"
type input "$300.00"
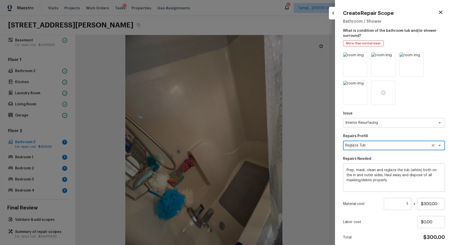
scroll to position [20, 0]
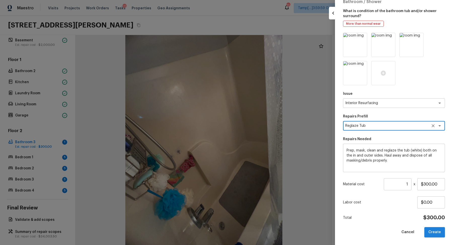
click at [427, 228] on button "Create" at bounding box center [434, 232] width 21 height 10
type input "$0.00"
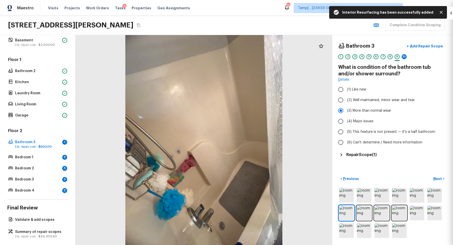
scroll to position [0, 0]
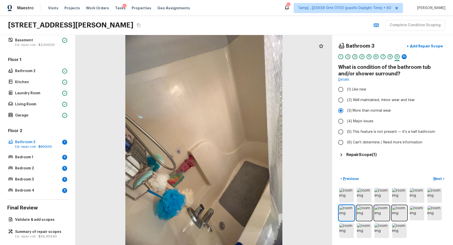
click at [364, 154] on h5 "Repair Scope ( 1 )" at bounding box center [361, 155] width 30 height 6
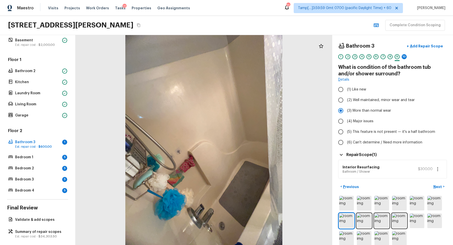
scroll to position [8, 0]
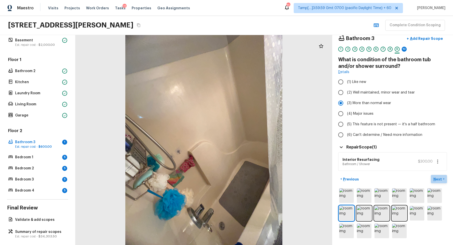
click at [433, 177] on p "Next" at bounding box center [438, 178] width 10 height 5
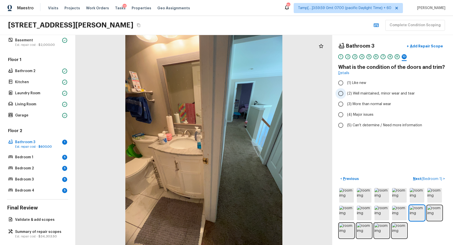
click at [377, 93] on span "(2) Well maintained, minor wear and tear" at bounding box center [381, 93] width 68 height 5
click at [346, 93] on input "(2) Well maintained, minor wear and tear" at bounding box center [340, 93] width 11 height 11
radio input "true"
click at [423, 177] on span "( Bedroom 1 )" at bounding box center [431, 179] width 21 height 4
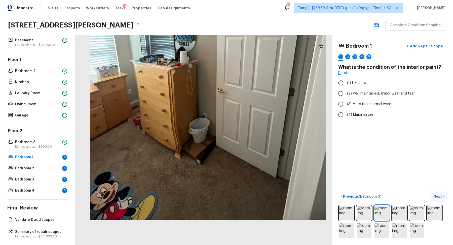
drag, startPoint x: 204, startPoint y: 173, endPoint x: 209, endPoint y: 105, distance: 68.8
click at [209, 105] on div at bounding box center [207, 62] width 385 height 315
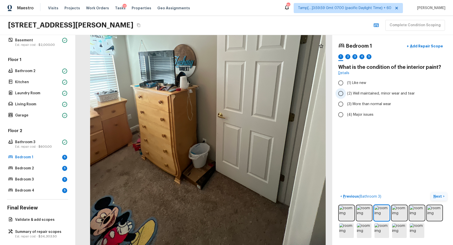
click at [349, 96] on label "(2) Well maintained, minor wear and tear" at bounding box center [388, 93] width 107 height 11
click at [346, 96] on input "(2) Well maintained, minor wear and tear" at bounding box center [340, 93] width 11 height 11
radio input "true"
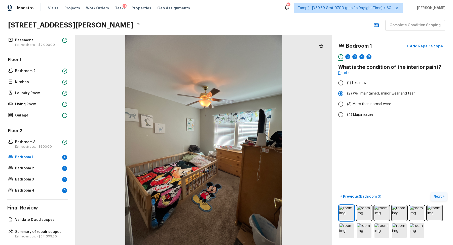
click at [436, 193] on p "Next" at bounding box center [438, 195] width 10 height 5
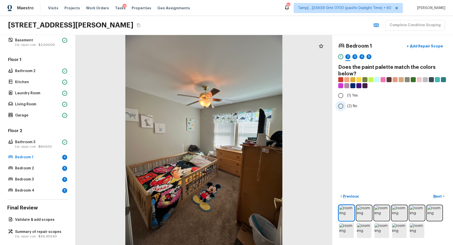
click at [353, 103] on span "(2) No" at bounding box center [352, 105] width 10 height 5
click at [346, 103] on input "(2) No" at bounding box center [340, 106] width 11 height 11
radio input "true"
click at [436, 193] on p "Next" at bounding box center [438, 195] width 10 height 5
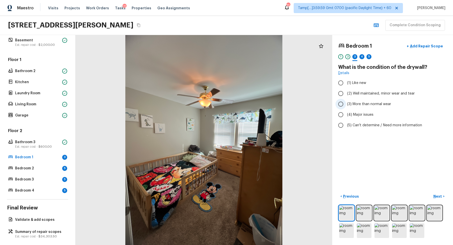
click at [364, 103] on span "(3) More than normal wear" at bounding box center [369, 103] width 44 height 5
click at [346, 103] on input "(3) More than normal wear" at bounding box center [340, 104] width 11 height 11
radio input "true"
click at [442, 194] on p "Next" at bounding box center [438, 195] width 10 height 5
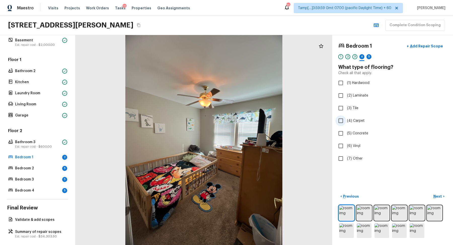
click at [353, 118] on span "(4) Carpet" at bounding box center [356, 120] width 18 height 5
click at [346, 118] on input "(4) Carpet" at bounding box center [340, 120] width 11 height 11
checkbox input "true"
click at [436, 196] on p "Next" at bounding box center [438, 195] width 10 height 5
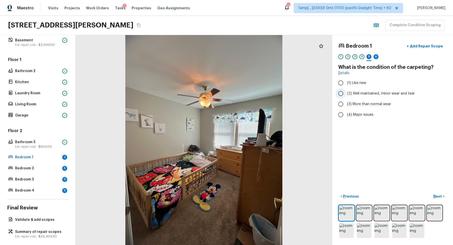
click at [357, 97] on label "(2) Well maintained, minor wear and tear" at bounding box center [388, 93] width 107 height 11
click at [346, 97] on input "(2) Well maintained, minor wear and tear" at bounding box center [340, 93] width 11 height 11
radio input "true"
click at [269, 73] on div at bounding box center [203, 140] width 257 height 210
click at [373, 107] on label "(3) More than normal wear" at bounding box center [388, 104] width 107 height 11
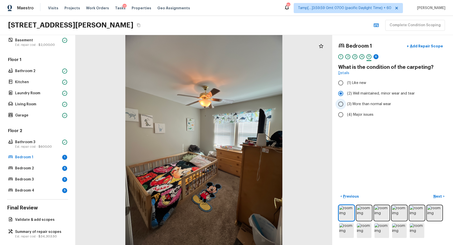
click at [346, 107] on input "(3) More than normal wear" at bounding box center [340, 104] width 11 height 11
radio input "true"
click at [442, 196] on p "Next" at bounding box center [438, 195] width 10 height 5
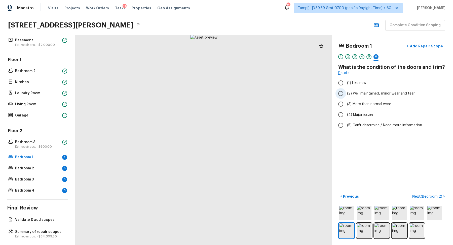
click at [367, 93] on span "(2) Well maintained, minor wear and tear" at bounding box center [381, 93] width 68 height 5
click at [346, 93] on input "(2) Well maintained, minor wear and tear" at bounding box center [340, 93] width 11 height 11
radio input "true"
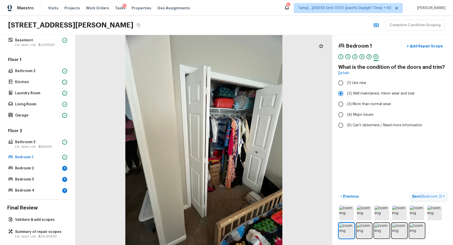
click at [432, 198] on button "Next ( Bedroom 2 ) >" at bounding box center [428, 196] width 37 height 8
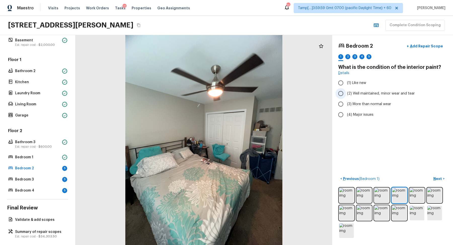
click at [359, 93] on span "(2) Well maintained, minor wear and tear" at bounding box center [381, 93] width 68 height 5
click at [346, 93] on input "(2) Well maintained, minor wear and tear" at bounding box center [340, 93] width 11 height 11
radio input "true"
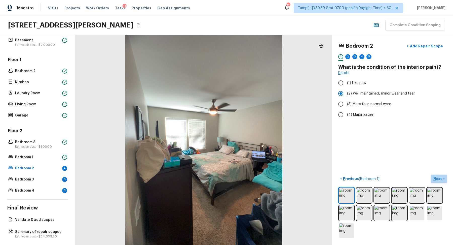
click at [436, 179] on p "Next" at bounding box center [438, 178] width 10 height 5
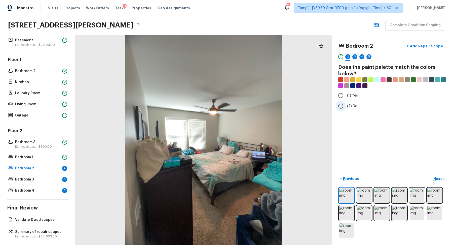
click at [355, 108] on label "(2) No" at bounding box center [388, 106] width 107 height 11
click at [346, 108] on input "(2) No" at bounding box center [340, 106] width 11 height 11
radio input "true"
click at [436, 181] on button "Next >" at bounding box center [439, 178] width 16 height 8
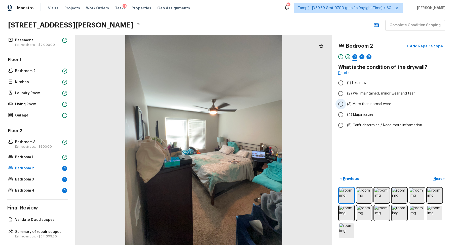
click at [356, 101] on span "(3) More than normal wear" at bounding box center [369, 103] width 44 height 5
click at [346, 101] on input "(3) More than normal wear" at bounding box center [340, 104] width 11 height 11
radio input "true"
click at [439, 179] on p "Next" at bounding box center [438, 178] width 10 height 5
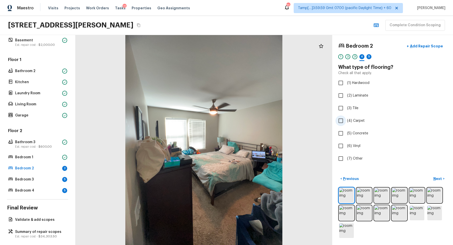
click at [350, 117] on label "(4) Carpet" at bounding box center [388, 120] width 107 height 11
click at [346, 117] on input "(4) Carpet" at bounding box center [340, 120] width 11 height 11
checkbox input "true"
click at [439, 175] on button "Next >" at bounding box center [439, 178] width 16 height 8
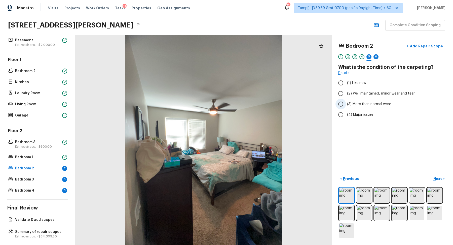
click at [383, 103] on span "(3) More than normal wear" at bounding box center [369, 103] width 44 height 5
click at [346, 103] on input "(3) More than normal wear" at bounding box center [340, 104] width 11 height 11
radio input "true"
click at [352, 57] on div "3" at bounding box center [354, 56] width 5 height 5
click at [374, 96] on label "(2) Well maintained, minor wear and tear" at bounding box center [388, 93] width 107 height 11
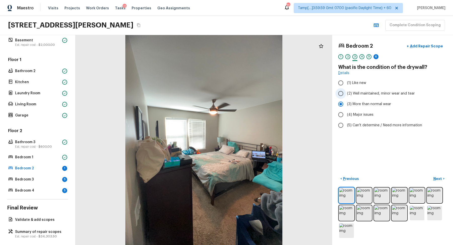
click at [346, 96] on input "(2) Well maintained, minor wear and tear" at bounding box center [340, 93] width 11 height 11
radio input "true"
click at [438, 177] on p "Next" at bounding box center [438, 178] width 10 height 5
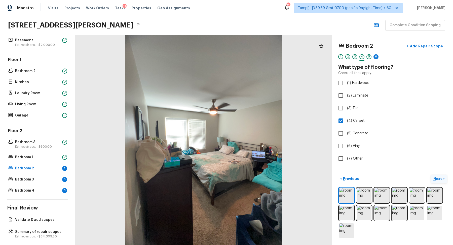
click at [438, 177] on p "Next" at bounding box center [438, 178] width 10 height 5
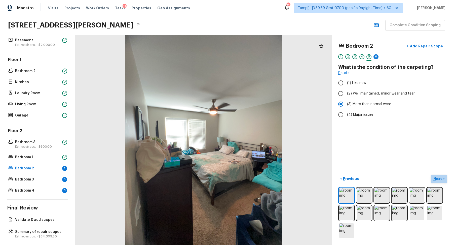
click at [439, 178] on p "Next" at bounding box center [438, 178] width 10 height 5
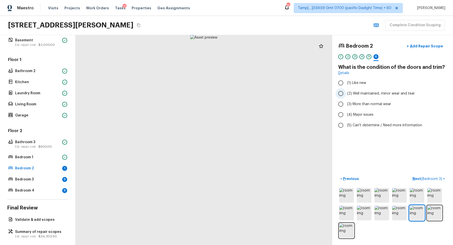
click at [379, 91] on span "(2) Well maintained, minor wear and tear" at bounding box center [381, 93] width 68 height 5
click at [346, 91] on input "(2) Well maintained, minor wear and tear" at bounding box center [340, 93] width 11 height 11
radio input "true"
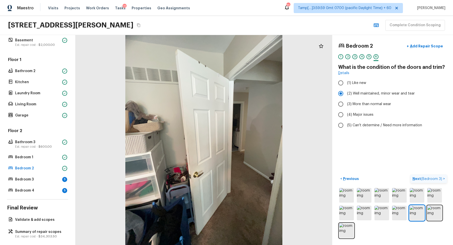
click at [432, 174] on button "Next ( Bedroom 3 ) >" at bounding box center [428, 178] width 36 height 8
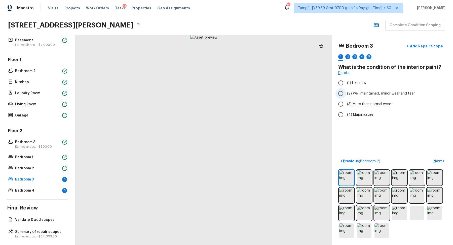
click at [372, 89] on label "(2) Well maintained, minor wear and tear" at bounding box center [388, 93] width 107 height 11
click at [346, 89] on input "(2) Well maintained, minor wear and tear" at bounding box center [340, 93] width 11 height 11
radio input "true"
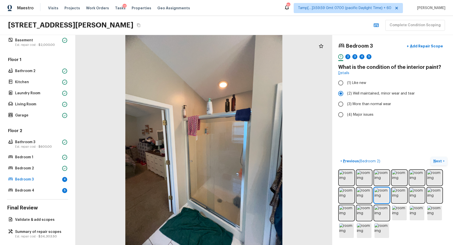
click at [441, 163] on p "Next" at bounding box center [438, 160] width 10 height 5
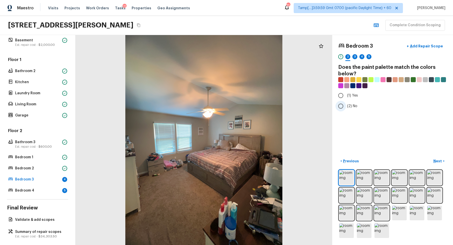
click at [359, 110] on label "(2) No" at bounding box center [388, 106] width 107 height 11
click at [346, 110] on input "(2) No" at bounding box center [340, 106] width 11 height 11
radio input "true"
click at [436, 159] on p "Next" at bounding box center [438, 160] width 10 height 5
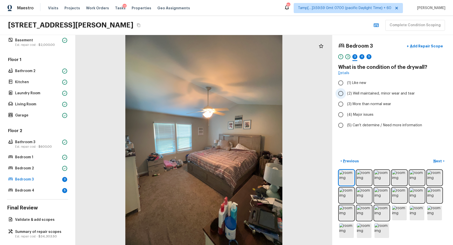
click at [366, 91] on span "(2) Well maintained, minor wear and tear" at bounding box center [381, 93] width 68 height 5
click at [346, 91] on input "(2) Well maintained, minor wear and tear" at bounding box center [340, 93] width 11 height 11
radio input "true"
click at [433, 158] on button "Next >" at bounding box center [439, 161] width 16 height 8
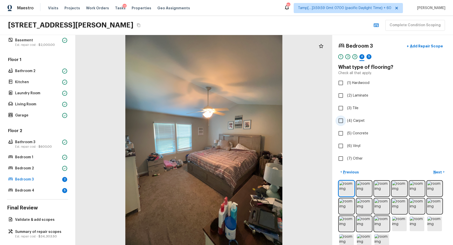
click at [359, 120] on span "(4) Carpet" at bounding box center [356, 120] width 18 height 5
click at [346, 120] on input "(4) Carpet" at bounding box center [340, 120] width 11 height 11
checkbox input "true"
click at [441, 174] on button "Next >" at bounding box center [439, 172] width 16 height 8
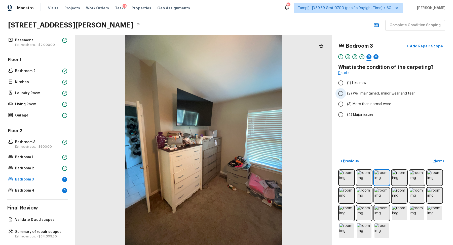
click at [378, 93] on span "(2) Well maintained, minor wear and tear" at bounding box center [381, 93] width 68 height 5
click at [346, 93] on input "(2) Well maintained, minor wear and tear" at bounding box center [340, 93] width 11 height 11
radio input "true"
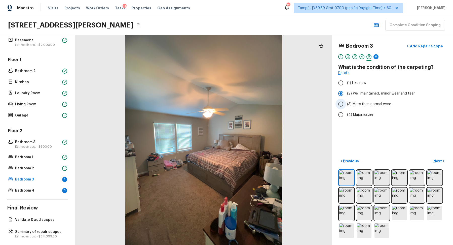
click at [378, 103] on span "(3) More than normal wear" at bounding box center [369, 103] width 44 height 5
click at [346, 103] on input "(3) More than normal wear" at bounding box center [340, 104] width 11 height 11
radio input "true"
click at [438, 162] on p "Next" at bounding box center [438, 160] width 10 height 5
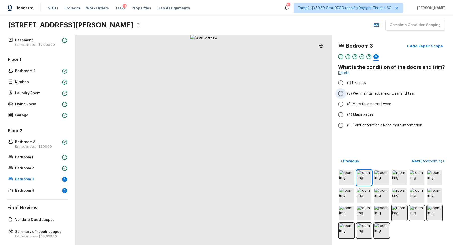
click at [386, 92] on span "(2) Well maintained, minor wear and tear" at bounding box center [381, 93] width 68 height 5
click at [346, 92] on input "(2) Well maintained, minor wear and tear" at bounding box center [340, 93] width 11 height 11
radio input "true"
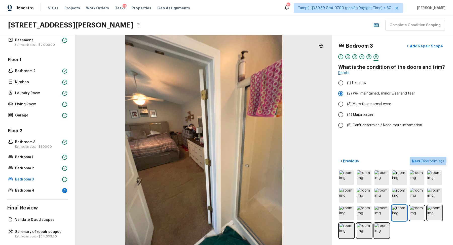
click at [420, 160] on p "Next ( Bedroom 4 )" at bounding box center [427, 160] width 31 height 5
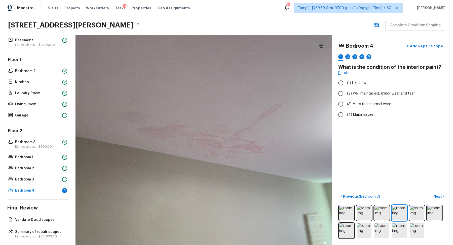
drag, startPoint x: 215, startPoint y: 112, endPoint x: 234, endPoint y: 112, distance: 19.1
click at [234, 112] on div at bounding box center [199, 149] width 623 height 509
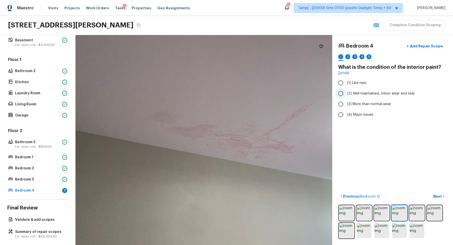
click at [385, 94] on span "(2) Well maintained, minor wear and tear" at bounding box center [381, 93] width 68 height 5
click at [346, 94] on input "(2) Well maintained, minor wear and tear" at bounding box center [340, 93] width 11 height 11
radio input "true"
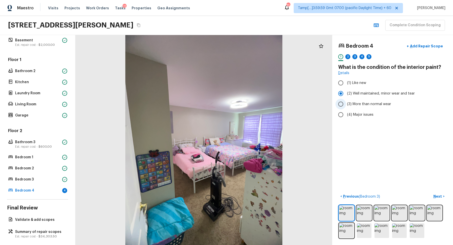
click at [373, 107] on label "(3) More than normal wear" at bounding box center [388, 104] width 107 height 11
click at [346, 107] on input "(3) More than normal wear" at bounding box center [340, 104] width 11 height 11
radio input "true"
click at [441, 195] on p "Next" at bounding box center [438, 195] width 10 height 5
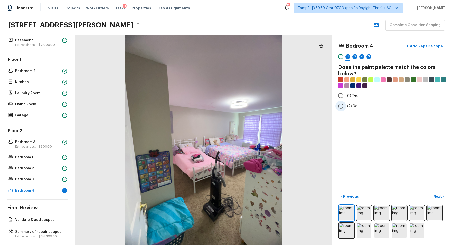
click at [345, 105] on input "(2) No" at bounding box center [340, 106] width 11 height 11
radio input "true"
click at [437, 196] on p "Next" at bounding box center [438, 195] width 10 height 5
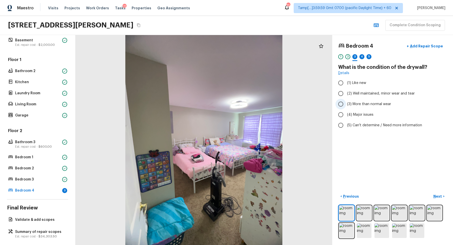
click at [366, 104] on span "(3) More than normal wear" at bounding box center [369, 103] width 44 height 5
click at [346, 104] on input "(3) More than normal wear" at bounding box center [340, 104] width 11 height 11
radio input "true"
click at [350, 94] on span "(2) Well maintained, minor wear and tear" at bounding box center [381, 93] width 68 height 5
click at [346, 94] on input "(2) Well maintained, minor wear and tear" at bounding box center [340, 93] width 11 height 11
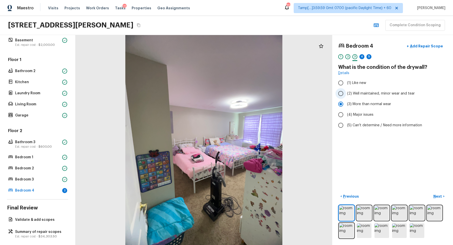
radio input "true"
click at [424, 48] on p "Add Repair Scope" at bounding box center [426, 46] width 34 height 5
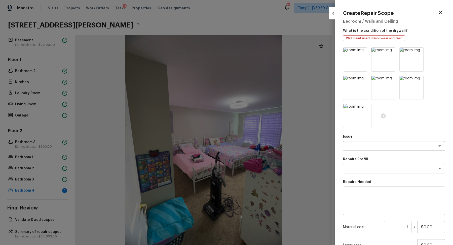
click at [389, 79] on icon at bounding box center [390, 80] width 4 height 4
click at [391, 79] on icon at bounding box center [390, 80] width 4 height 4
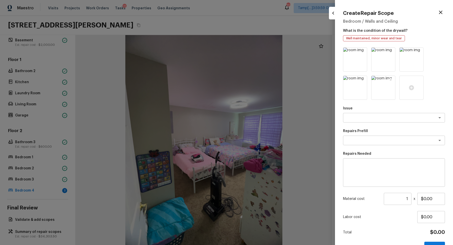
click at [391, 80] on icon at bounding box center [390, 80] width 4 height 4
click at [417, 55] on div at bounding box center [418, 53] width 5 height 7
click at [392, 53] on icon at bounding box center [390, 52] width 4 height 4
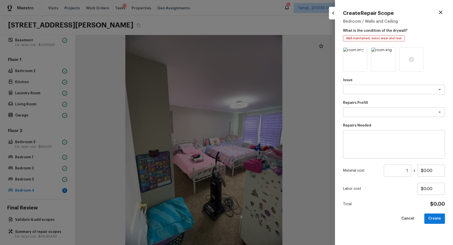
click at [364, 52] on icon at bounding box center [362, 52] width 4 height 4
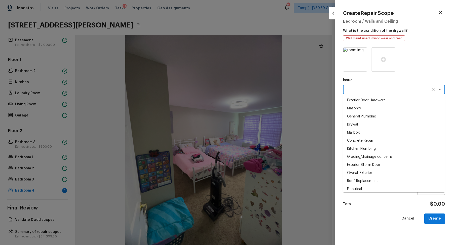
click at [378, 88] on textarea at bounding box center [386, 89] width 83 height 5
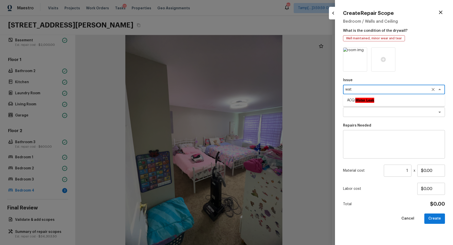
click at [394, 98] on li "ACQ: Water Leak" at bounding box center [394, 100] width 102 height 8
type textarea "ACQ: Water Leak"
click at [383, 110] on textarea at bounding box center [386, 111] width 83 height 5
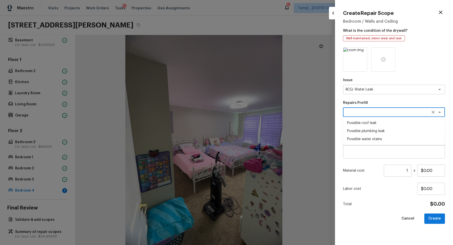
type textarea "w"
click at [384, 123] on li "Possible roof leak" at bounding box center [394, 123] width 102 height 8
type textarea "Possible roof leak"
type textarea "Acquisition Scope: Possible roof leak"
type input "$3,500.00"
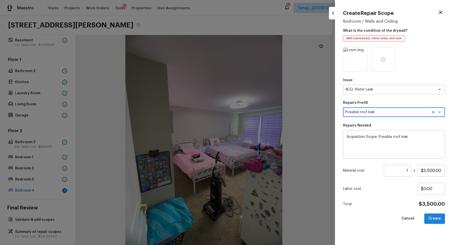
click at [437, 219] on button "Create" at bounding box center [434, 218] width 21 height 10
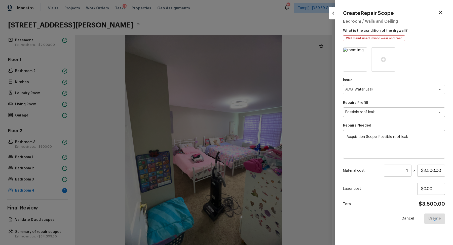
type input "$0.00"
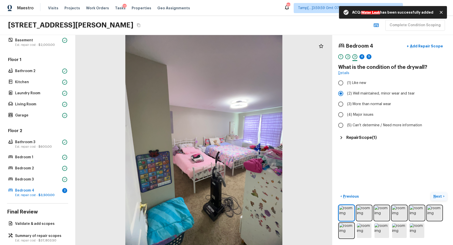
click at [439, 194] on p "Next" at bounding box center [438, 195] width 10 height 5
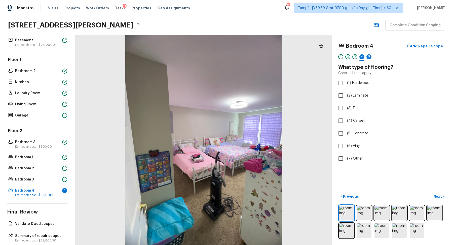
click at [356, 114] on div "Bedroom 4 + Add Repair Scope 1 2 3 4 5 What type of flooring? Check all that ap…" at bounding box center [392, 102] width 109 height 123
click at [356, 117] on label "(4) Carpet" at bounding box center [388, 120] width 107 height 11
click at [346, 117] on input "(4) Carpet" at bounding box center [340, 120] width 11 height 11
checkbox input "true"
click at [439, 197] on p "Next" at bounding box center [438, 195] width 10 height 5
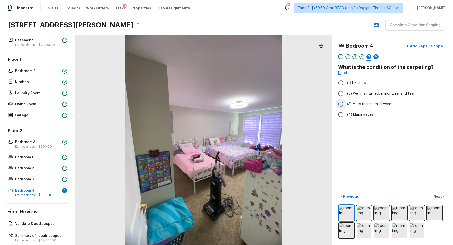
click at [383, 103] on span "(3) More than normal wear" at bounding box center [369, 103] width 44 height 5
click at [346, 103] on input "(3) More than normal wear" at bounding box center [340, 104] width 11 height 11
radio input "true"
click at [438, 197] on p "Next" at bounding box center [438, 195] width 10 height 5
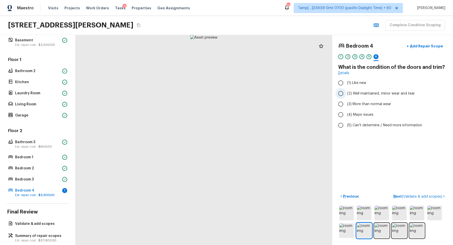
click at [363, 96] on label "(2) Well maintained, minor wear and tear" at bounding box center [388, 93] width 107 height 11
click at [346, 96] on input "(2) Well maintained, minor wear and tear" at bounding box center [340, 93] width 11 height 11
radio input "true"
click at [439, 197] on span "( Validate & add scopes )" at bounding box center [422, 196] width 40 height 4
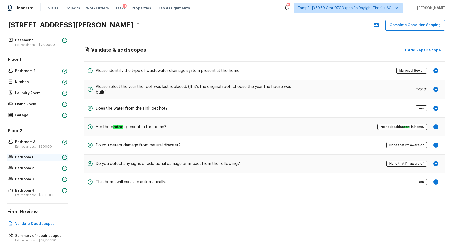
scroll to position [133, 0]
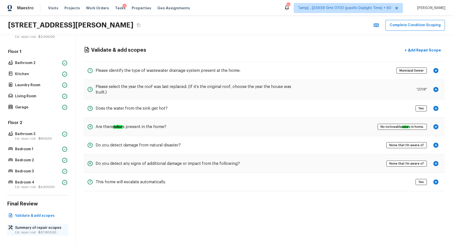
click at [40, 232] on span "$37,803.50" at bounding box center [47, 231] width 18 height 3
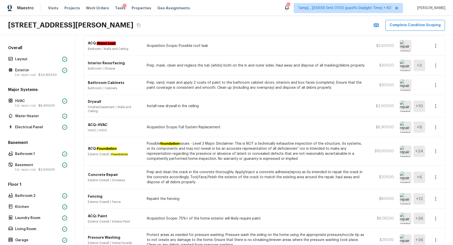
scroll to position [0, 0]
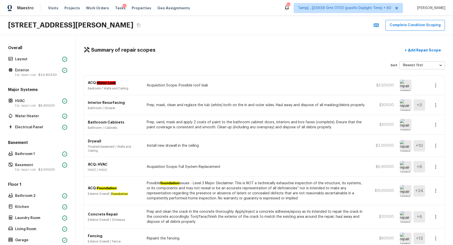
click at [437, 141] on button "button" at bounding box center [436, 145] width 10 height 10
click at [436, 153] on li "Edit" at bounding box center [436, 159] width 23 height 15
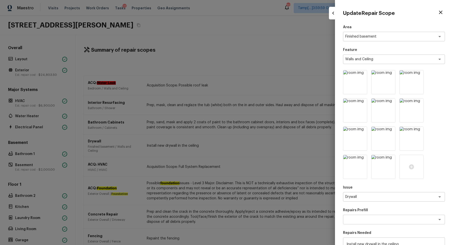
scroll to position [94, 0]
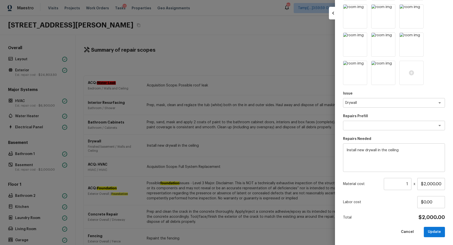
click at [388, 150] on textarea "Install new drywall in the ceiling" at bounding box center [393, 157] width 95 height 20
type textarea "Install new drywall in the basement ceiling"
click at [432, 234] on button "Update" at bounding box center [434, 231] width 21 height 10
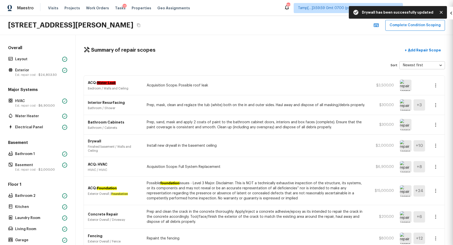
type input "$0.00"
click at [438, 54] on button "+ Add Repair Scope" at bounding box center [423, 50] width 44 height 10
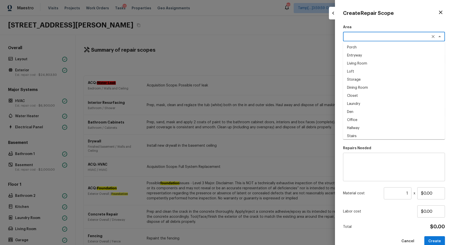
click at [365, 37] on textarea at bounding box center [386, 36] width 83 height 5
click at [366, 58] on li "Interior Addition" at bounding box center [394, 55] width 102 height 8
type textarea "Interior Addition"
click at [366, 58] on textarea at bounding box center [386, 59] width 83 height 5
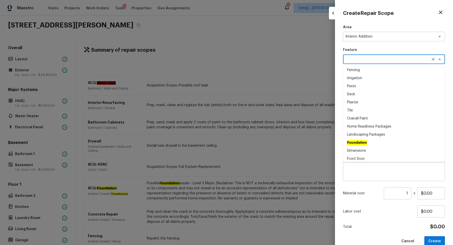
drag, startPoint x: 366, startPoint y: 58, endPoint x: 397, endPoint y: 60, distance: 30.5
click at [371, 58] on textarea at bounding box center [386, 59] width 83 height 5
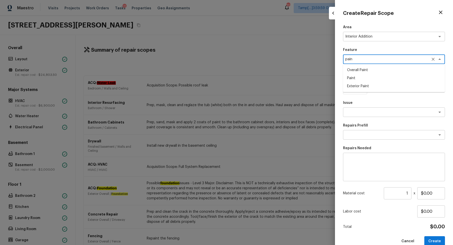
click at [368, 73] on li "Overall Paint" at bounding box center [394, 70] width 102 height 8
type textarea "Overall Paint"
click at [362, 83] on div at bounding box center [355, 82] width 24 height 24
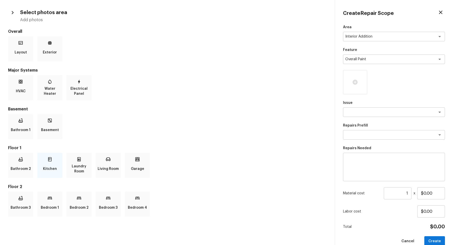
click at [60, 161] on div "Kitchen" at bounding box center [49, 164] width 25 height 25
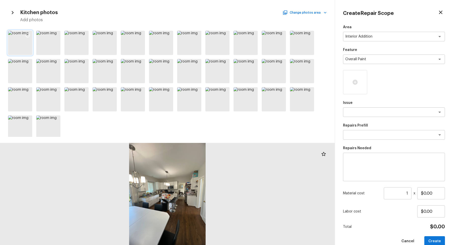
click at [29, 34] on icon at bounding box center [27, 35] width 5 height 5
click at [317, 15] on button "Change photos area" at bounding box center [305, 12] width 43 height 7
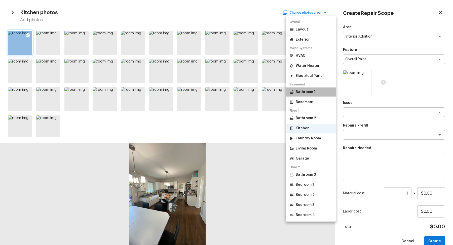
click at [321, 95] on li "Bathroom 1" at bounding box center [311, 91] width 50 height 9
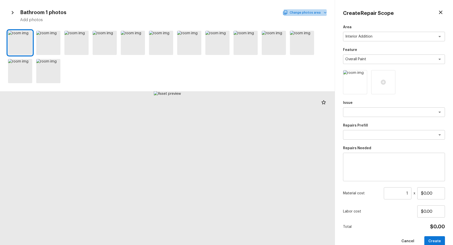
click at [318, 13] on button "Change photos area" at bounding box center [305, 12] width 43 height 7
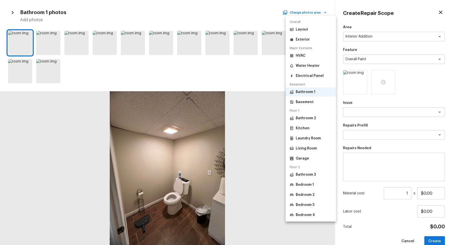
click at [311, 100] on p "Basement" at bounding box center [305, 101] width 18 height 5
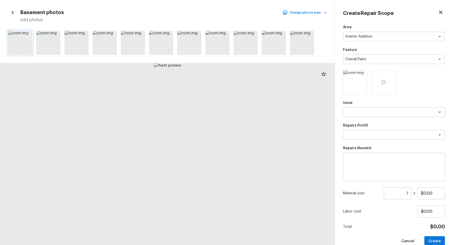
click at [27, 33] on icon at bounding box center [27, 35] width 5 height 5
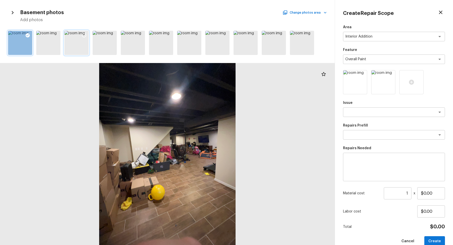
click at [86, 34] on icon at bounding box center [84, 35] width 4 height 4
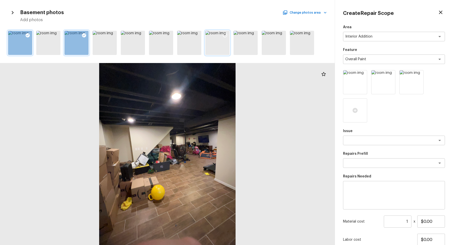
click at [225, 35] on icon at bounding box center [224, 35] width 5 height 5
click at [313, 14] on button "Change photos area" at bounding box center [305, 12] width 43 height 7
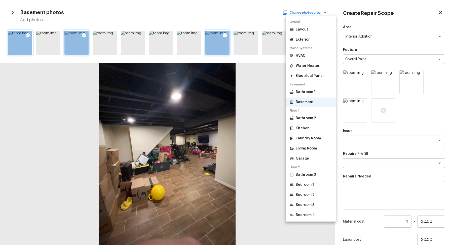
click at [315, 185] on li "Bedroom 1" at bounding box center [311, 184] width 50 height 9
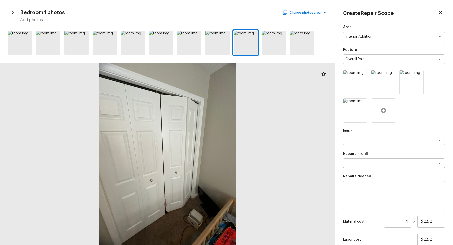
click at [386, 113] on div at bounding box center [383, 110] width 24 height 24
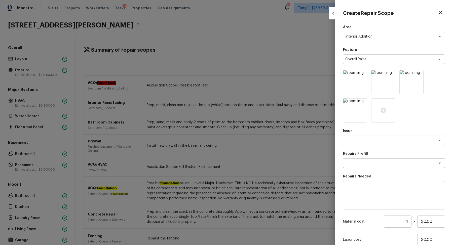
click at [438, 115] on div at bounding box center [394, 96] width 102 height 52
click at [383, 114] on div at bounding box center [383, 110] width 24 height 24
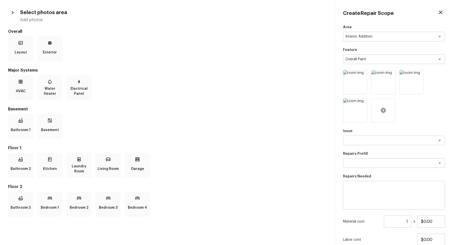
click at [385, 112] on icon at bounding box center [383, 110] width 6 height 6
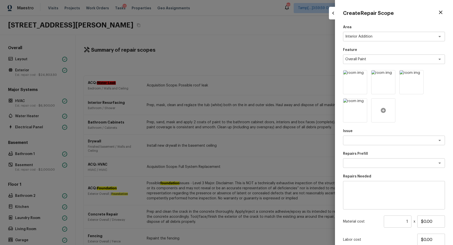
click at [385, 112] on icon at bounding box center [383, 110] width 6 height 6
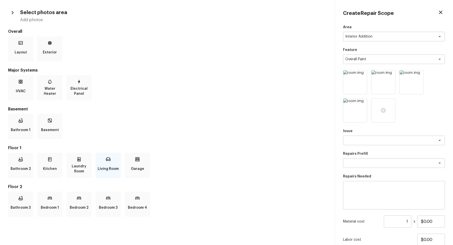
click at [99, 166] on p "Living Room" at bounding box center [108, 169] width 21 height 10
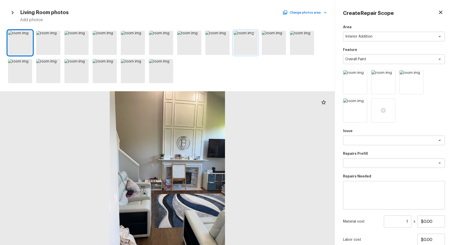
click at [247, 44] on div at bounding box center [245, 43] width 24 height 24
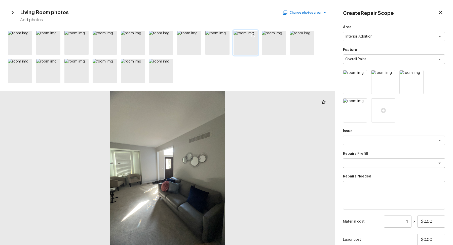
click at [253, 36] on icon at bounding box center [253, 35] width 5 height 5
click at [309, 35] on icon at bounding box center [309, 35] width 5 height 5
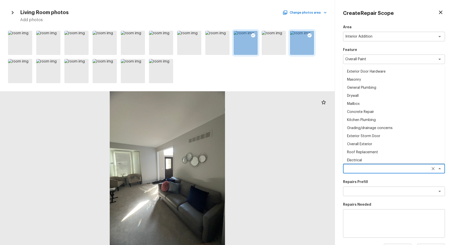
click at [377, 167] on textarea at bounding box center [386, 168] width 83 height 5
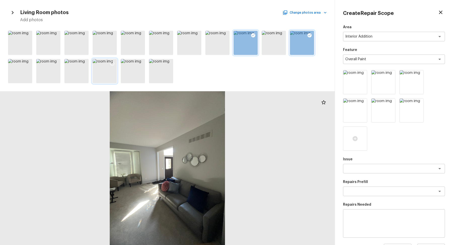
click at [104, 69] on div at bounding box center [105, 71] width 24 height 24
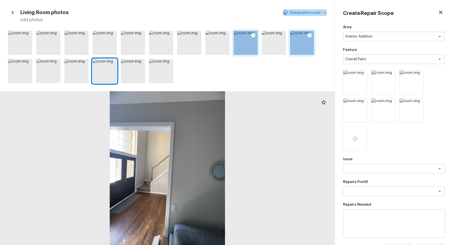
click at [319, 15] on button "Change photos area" at bounding box center [305, 12] width 43 height 7
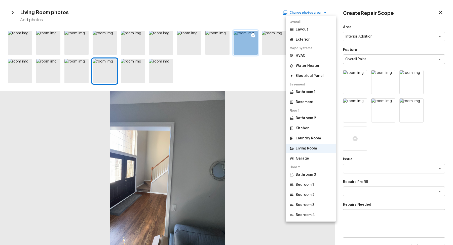
click at [309, 177] on li "Bathroom 3" at bounding box center [311, 174] width 50 height 9
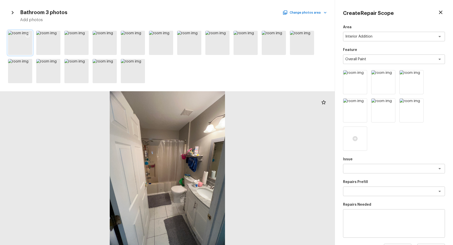
click at [28, 33] on icon at bounding box center [27, 35] width 5 height 5
click at [313, 15] on button "Change photos area" at bounding box center [305, 12] width 43 height 7
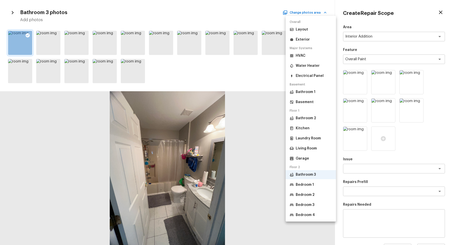
click at [303, 191] on li "Bedroom 2" at bounding box center [311, 194] width 50 height 9
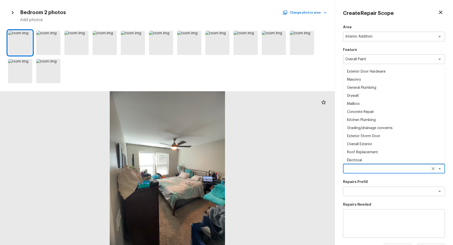
click at [380, 168] on textarea at bounding box center [386, 168] width 83 height 5
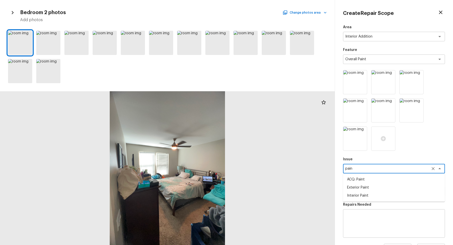
click at [373, 179] on li "ACQ: Paint" at bounding box center [394, 179] width 102 height 8
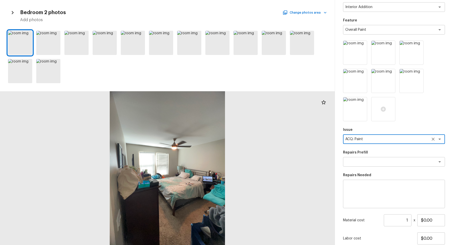
scroll to position [65, 0]
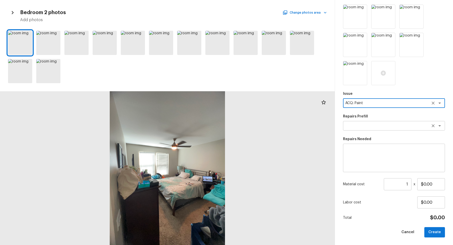
type textarea "ACQ: Paint"
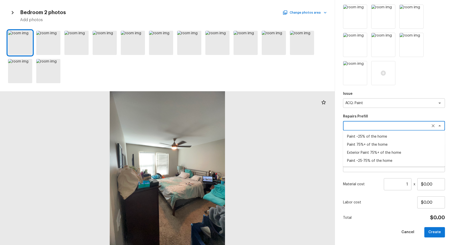
click at [390, 125] on textarea at bounding box center [386, 125] width 83 height 5
click at [400, 161] on li "Paint ~25-75% of the home" at bounding box center [394, 161] width 102 height 8
type textarea "Paint ~25-75% of the home"
type textarea "Acquisition Scope: ~25 - 75% of the home needs interior paint"
type input "$1.85"
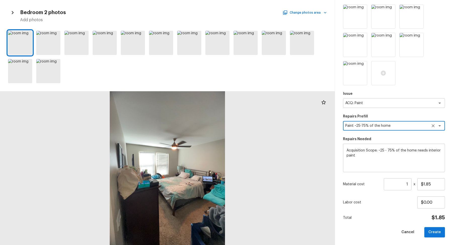
click at [405, 184] on input "1" at bounding box center [398, 184] width 28 height 12
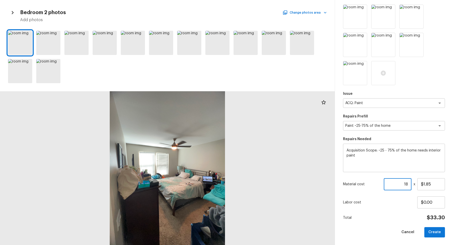
type input "1"
click at [431, 124] on icon "Clear" at bounding box center [433, 125] width 5 height 5
type input "3835"
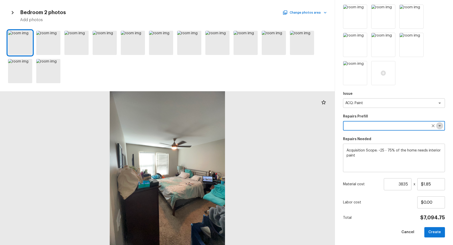
click at [441, 126] on icon "Open" at bounding box center [440, 126] width 6 height 6
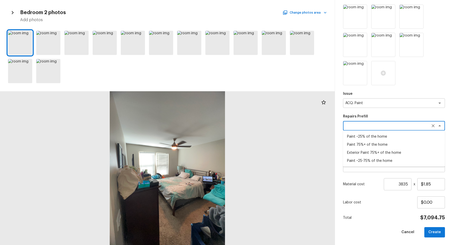
click at [407, 137] on li "Paint ~25% of the home" at bounding box center [394, 136] width 102 height 8
type textarea "Paint ~25% of the home"
type textarea "Acquisition Scope: ~25% of the home needs interior paint"
type input "$1.00"
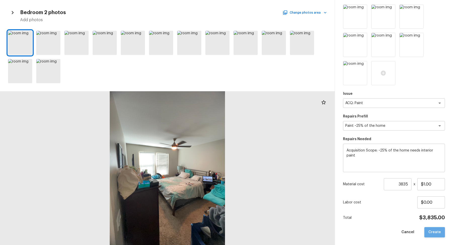
click at [439, 231] on button "Create" at bounding box center [434, 232] width 21 height 10
type input "1"
type input "$0.00"
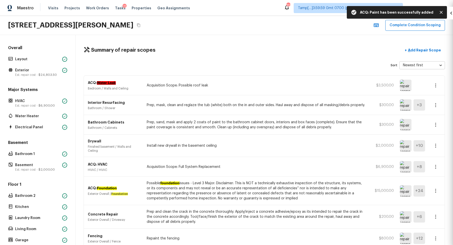
scroll to position [9, 0]
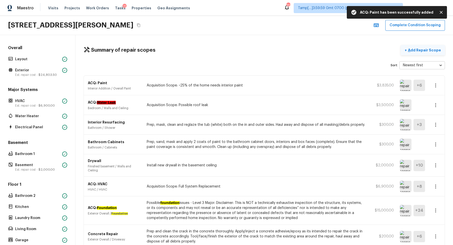
click at [428, 51] on p "Add Repair Scope" at bounding box center [424, 50] width 34 height 5
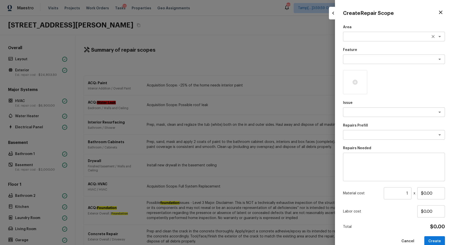
click at [353, 39] on div "x ​" at bounding box center [394, 37] width 102 height 10
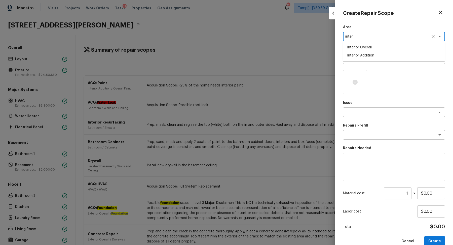
click at [364, 50] on li "Interior Overall" at bounding box center [394, 47] width 102 height 8
type textarea "Interior Overall"
click at [364, 57] on textarea at bounding box center [386, 59] width 83 height 5
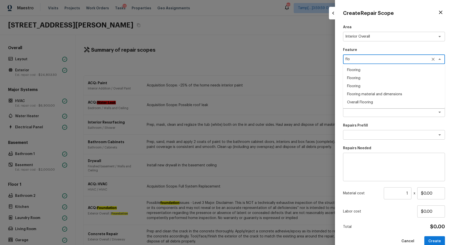
click at [373, 101] on li "Overall Flooring" at bounding box center [394, 102] width 102 height 8
type textarea "Overall Flooring"
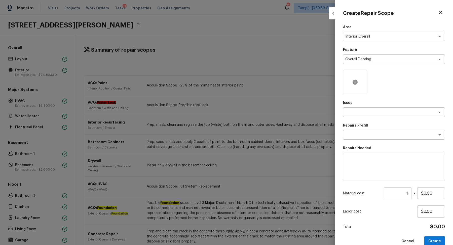
click at [352, 82] on div at bounding box center [355, 82] width 24 height 24
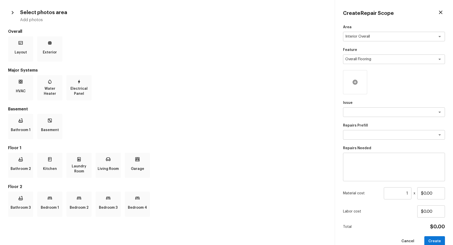
click at [354, 86] on div at bounding box center [355, 82] width 24 height 24
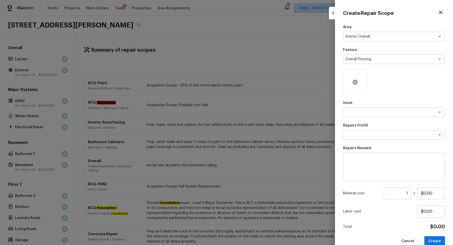
click at [358, 82] on icon at bounding box center [355, 82] width 6 height 6
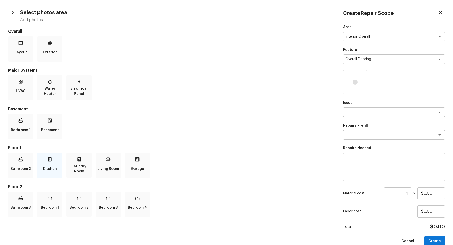
click at [51, 155] on div "Kitchen" at bounding box center [49, 164] width 25 height 25
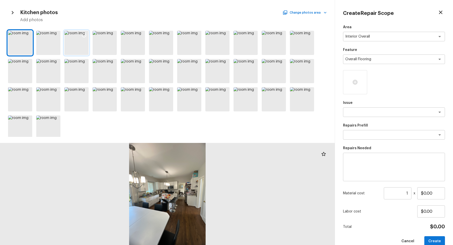
click at [76, 46] on div at bounding box center [76, 43] width 24 height 24
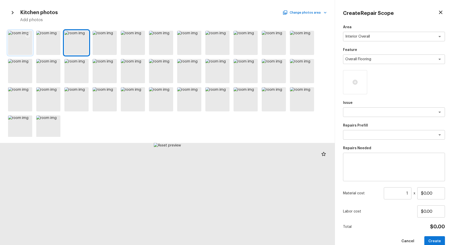
click at [25, 42] on div at bounding box center [20, 43] width 24 height 24
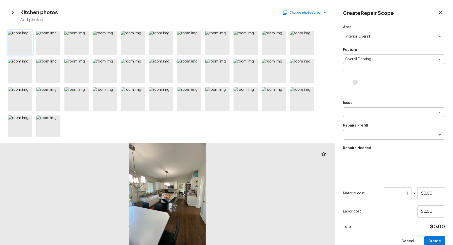
click at [29, 34] on icon at bounding box center [27, 35] width 5 height 5
click at [197, 35] on icon at bounding box center [196, 35] width 5 height 5
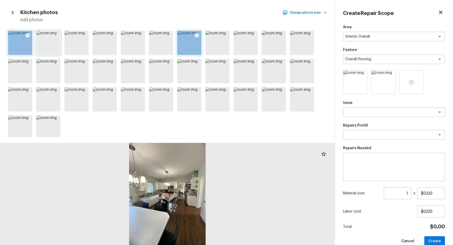
click at [56, 43] on div at bounding box center [48, 43] width 24 height 24
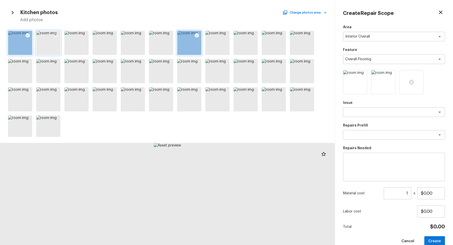
click at [57, 35] on icon at bounding box center [55, 35] width 5 height 5
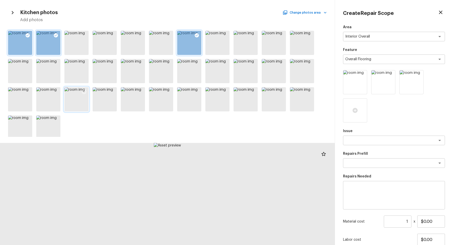
scroll to position [5, 0]
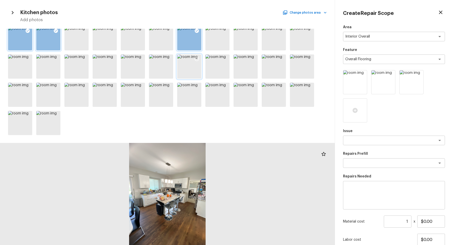
click at [185, 64] on div at bounding box center [189, 66] width 24 height 24
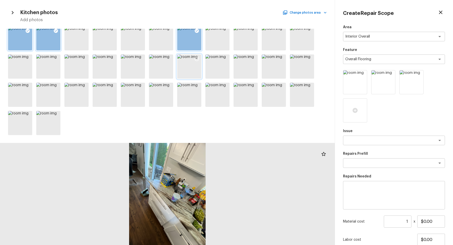
click at [195, 59] on icon at bounding box center [197, 59] width 4 height 4
click at [302, 13] on button "Change photos area" at bounding box center [305, 12] width 43 height 7
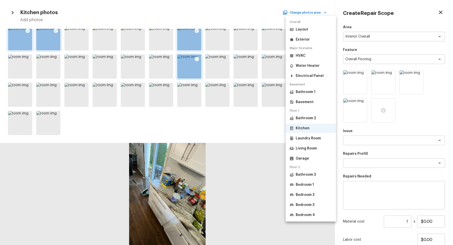
click at [311, 90] on p "Bathroom 1" at bounding box center [306, 91] width 20 height 5
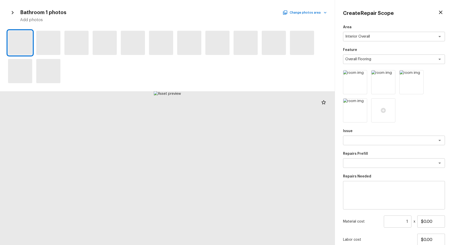
scroll to position [0, 0]
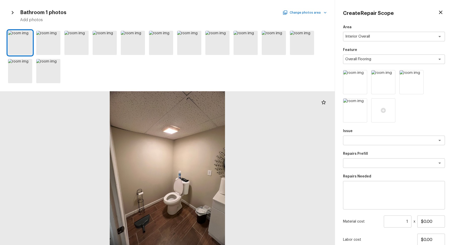
click at [306, 11] on button "Change photos area" at bounding box center [305, 12] width 43 height 7
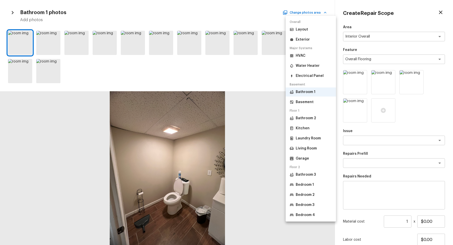
click at [305, 120] on p "Bathroom 2" at bounding box center [306, 117] width 20 height 5
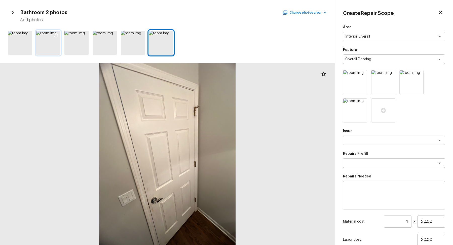
click at [43, 54] on div at bounding box center [48, 43] width 24 height 24
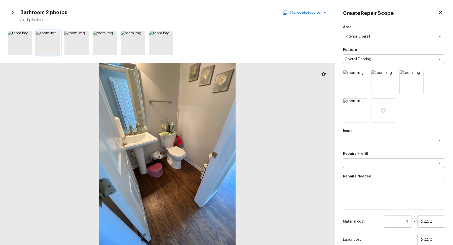
click at [56, 35] on icon at bounding box center [55, 35] width 5 height 5
click at [138, 46] on div at bounding box center [133, 43] width 24 height 24
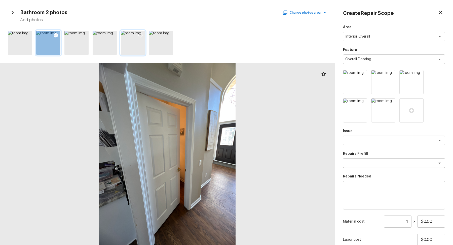
click at [141, 35] on icon at bounding box center [140, 35] width 5 height 5
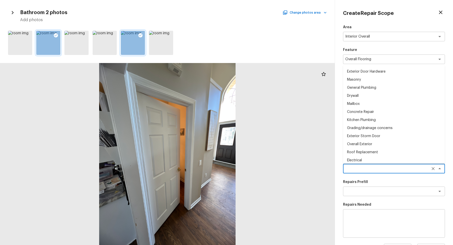
click at [365, 166] on textarea at bounding box center [386, 168] width 83 height 5
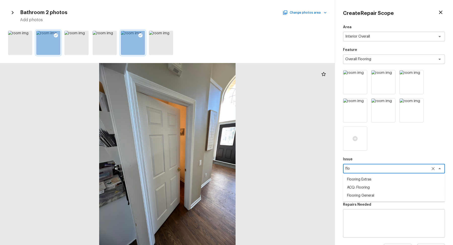
click at [381, 177] on li "Flooring Extras" at bounding box center [394, 179] width 102 height 8
type textarea "Flooring Extras"
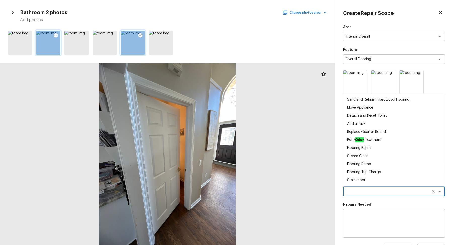
click at [375, 189] on textarea at bounding box center [386, 190] width 83 height 5
click at [401, 99] on li "Sand and Refinish Hardwood Flooring" at bounding box center [394, 99] width 102 height 8
type textarea "Sand and Refinish Hardwood Flooring"
type textarea "Sand and refinish the existing hardwood floors. PM to confirm color/sheen."
type input "$5.00"
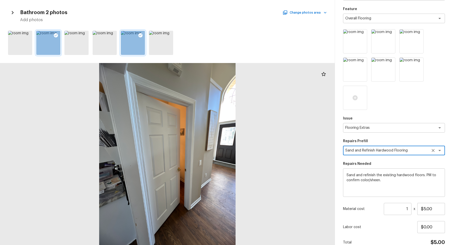
scroll to position [65, 0]
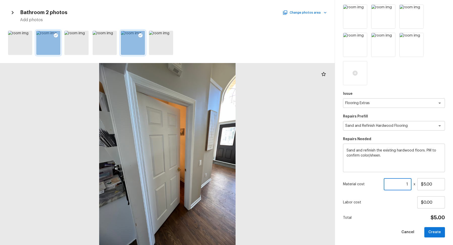
click at [406, 186] on input "1" at bounding box center [398, 184] width 28 height 12
type input "1000"
click at [430, 231] on button "Create" at bounding box center [434, 232] width 21 height 10
type input "1"
type input "$0.00"
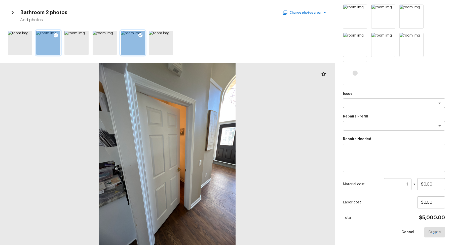
scroll to position [9, 0]
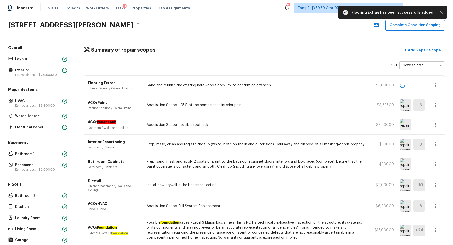
click at [420, 43] on div "Summary of repair scopes + Add Repair Scope Sort Newest first newestFirst ​ Flo…" at bounding box center [263, 140] width 377 height 210
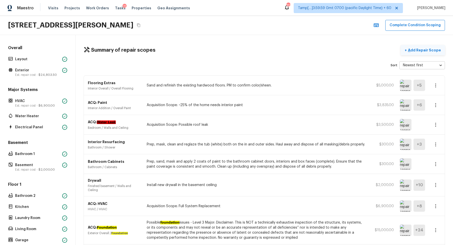
click at [420, 46] on button "+ Add Repair Scope" at bounding box center [423, 50] width 44 height 10
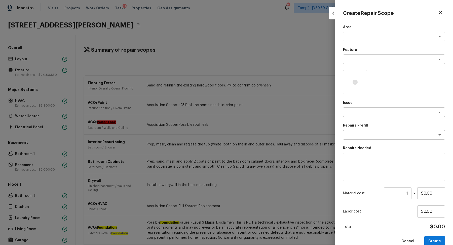
click at [354, 42] on div "Area x ​ Feature x ​ Issue x ​ Repairs Prefill x ​ Repairs Needed x ​ Material …" at bounding box center [394, 135] width 102 height 221
click at [358, 39] on div "x ​" at bounding box center [394, 37] width 102 height 10
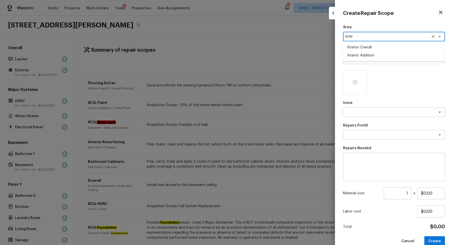
click at [365, 51] on li "Interior Overall" at bounding box center [394, 47] width 102 height 8
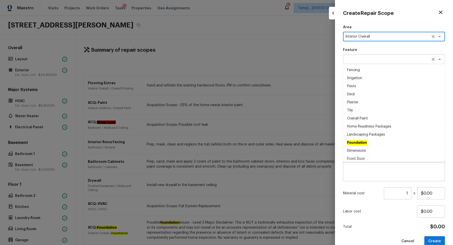
click at [365, 56] on div "x ​" at bounding box center [394, 59] width 102 height 10
type textarea "Interior Overall"
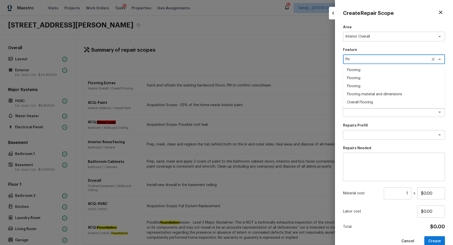
click at [377, 106] on li "Overall Flooring" at bounding box center [394, 102] width 102 height 8
type textarea "Overall Flooring"
click at [358, 86] on div at bounding box center [355, 82] width 24 height 24
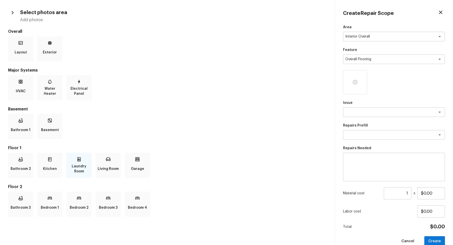
click at [84, 164] on p "Laundry Room" at bounding box center [78, 169] width 23 height 10
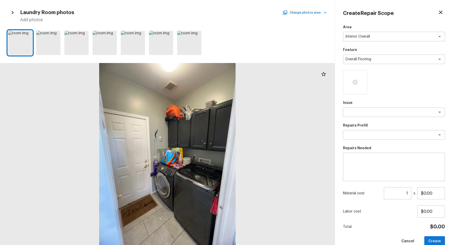
click at [309, 13] on button "Change photos area" at bounding box center [305, 12] width 43 height 7
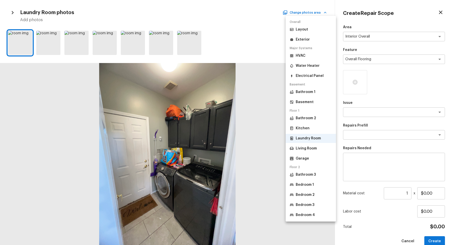
click at [310, 185] on p "Bedroom 1" at bounding box center [305, 184] width 18 height 5
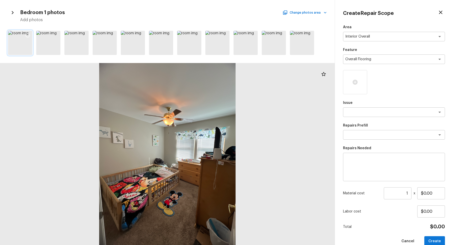
click at [28, 34] on icon at bounding box center [27, 35] width 5 height 5
click at [55, 34] on icon at bounding box center [55, 35] width 5 height 5
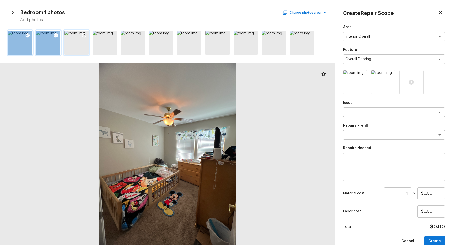
click at [83, 35] on icon at bounding box center [84, 35] width 5 height 5
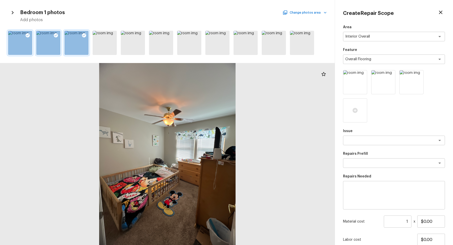
click at [305, 13] on button "Change photos area" at bounding box center [305, 12] width 43 height 7
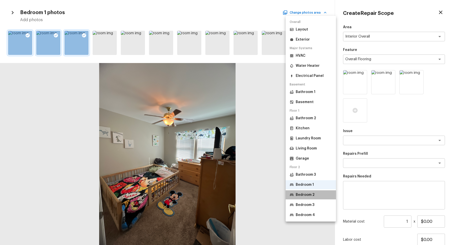
click at [312, 192] on p "Bedroom 2" at bounding box center [305, 194] width 19 height 5
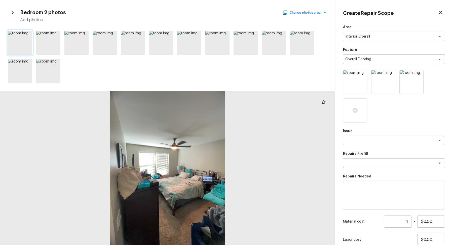
click at [28, 35] on icon at bounding box center [27, 35] width 5 height 5
click at [56, 35] on icon at bounding box center [55, 35] width 5 height 5
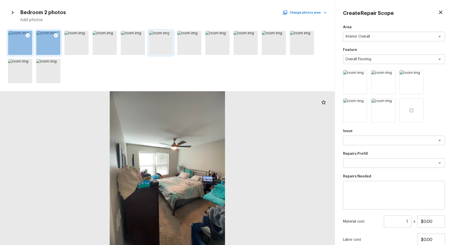
click at [170, 37] on icon at bounding box center [168, 35] width 5 height 5
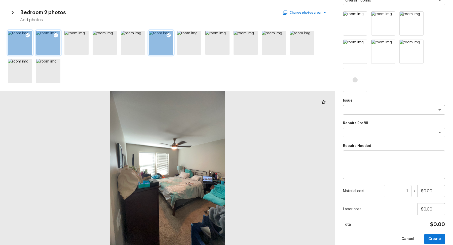
scroll to position [65, 0]
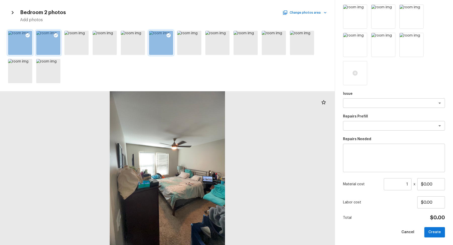
click at [306, 16] on div "Bedroom 2 photos Change photos area Add photos" at bounding box center [167, 15] width 319 height 15
click at [312, 14] on button "Change photos area" at bounding box center [305, 12] width 43 height 7
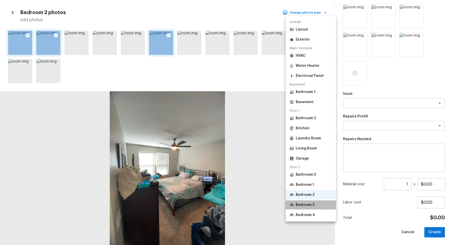
click at [314, 203] on p "Bedroom 3" at bounding box center [305, 204] width 19 height 5
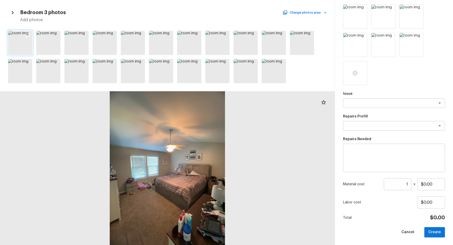
click at [30, 34] on div at bounding box center [27, 36] width 9 height 11
click at [86, 36] on icon at bounding box center [84, 35] width 5 height 5
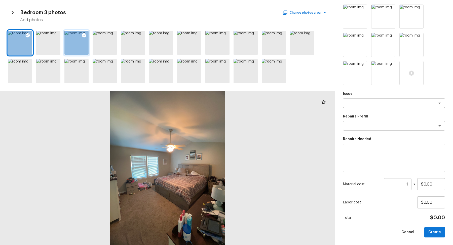
click at [296, 16] on div "Bedroom 3 photos Change photos area Add photos" at bounding box center [167, 15] width 319 height 15
click at [303, 14] on button "Change photos area" at bounding box center [305, 12] width 43 height 7
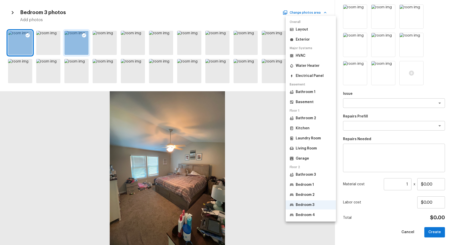
click at [309, 213] on p "Bedroom 4" at bounding box center [305, 214] width 19 height 5
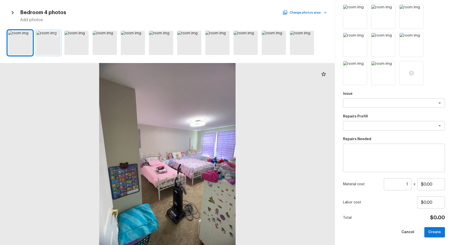
click at [55, 36] on icon at bounding box center [55, 35] width 5 height 5
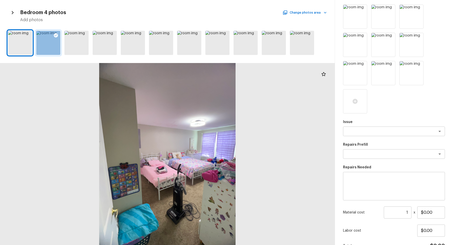
click at [52, 39] on div at bounding box center [55, 36] width 9 height 11
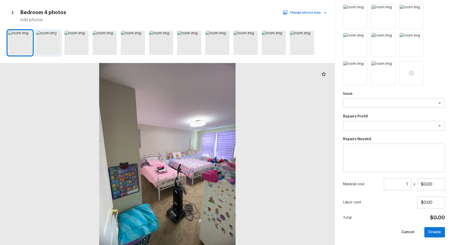
click at [52, 39] on div at bounding box center [55, 36] width 9 height 11
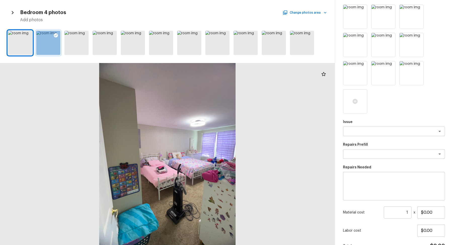
click at [52, 45] on div at bounding box center [48, 43] width 24 height 24
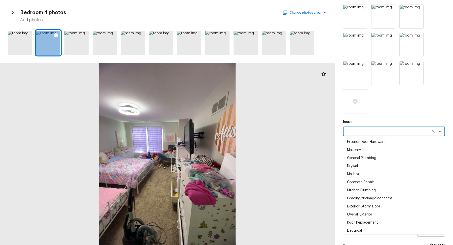
click at [354, 129] on textarea at bounding box center [386, 131] width 83 height 5
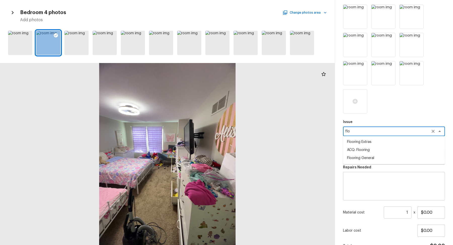
click at [391, 160] on li "Flooring General" at bounding box center [394, 158] width 102 height 8
click at [381, 154] on textarea at bounding box center [386, 153] width 83 height 5
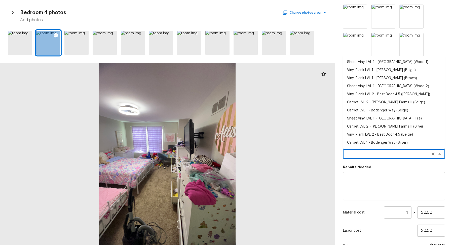
click at [372, 163] on div "Area Interior Overall x ​ Feature Overall Flooring x ​ Issue Flooring General x…" at bounding box center [394, 112] width 102 height 306
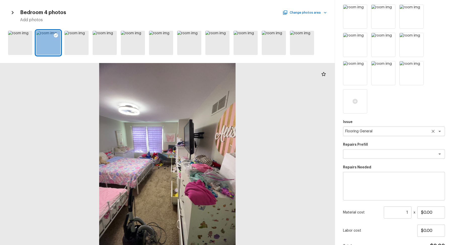
click at [382, 132] on textarea "Flooring General" at bounding box center [386, 131] width 83 height 5
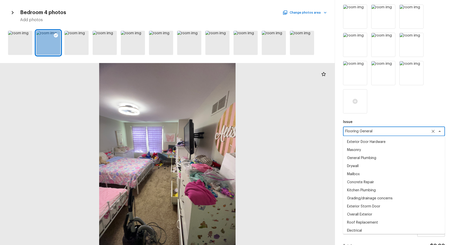
scroll to position [685, 0]
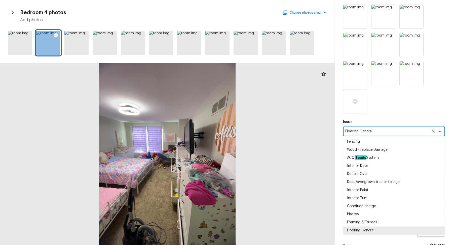
click at [382, 132] on textarea "Flooring General" at bounding box center [386, 131] width 83 height 5
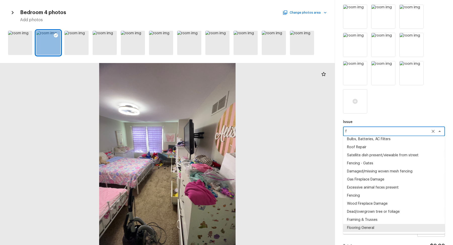
scroll to position [0, 0]
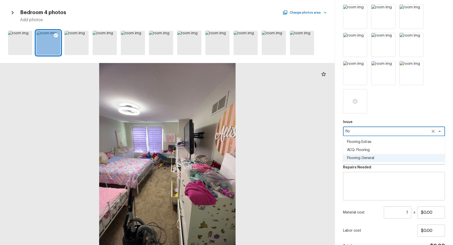
click at [389, 148] on li "ACQ: Flooring" at bounding box center [394, 150] width 102 height 8
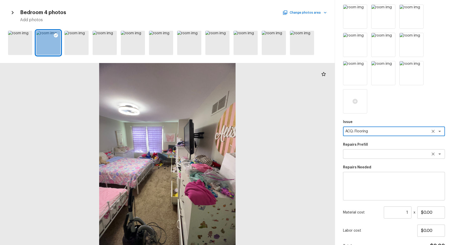
click at [377, 150] on div "x ​" at bounding box center [394, 154] width 102 height 10
type textarea "ACQ: Flooring"
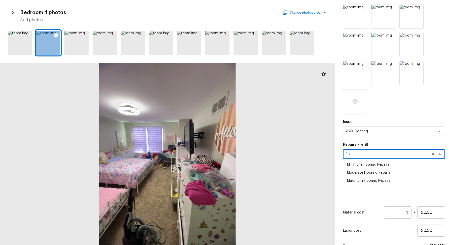
click at [401, 174] on li "Moderate Flooring Repairs" at bounding box center [394, 172] width 102 height 8
type textarea "Moderate Flooring Repairs"
type textarea "Acquisition Scope: Moderate flooring repairs"
type input "$0.52"
type textarea "Moderate Flooring Repairs"
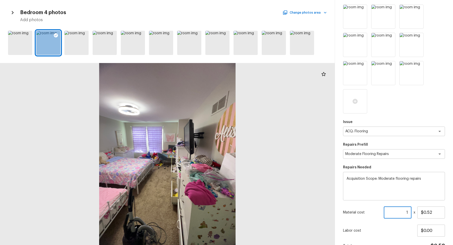
click at [409, 211] on input "1" at bounding box center [398, 212] width 28 height 12
click at [406, 211] on input "1" at bounding box center [398, 212] width 28 height 12
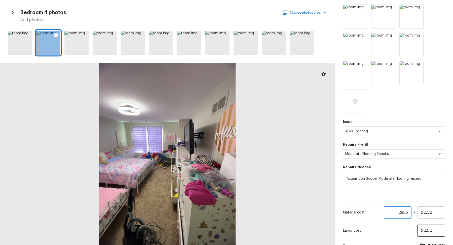
scroll to position [94, 0]
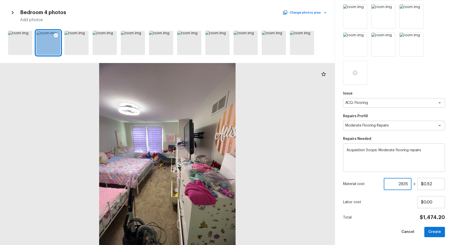
type input "2835"
click at [408, 218] on div "Total $1,474.20" at bounding box center [394, 217] width 102 height 7
click at [438, 232] on button "Create" at bounding box center [434, 231] width 21 height 10
type input "1"
type input "$0.00"
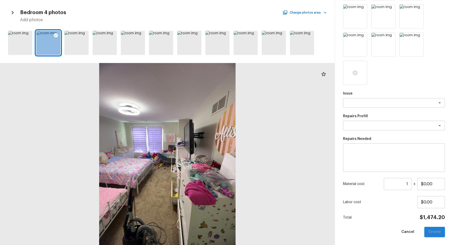
scroll to position [9, 0]
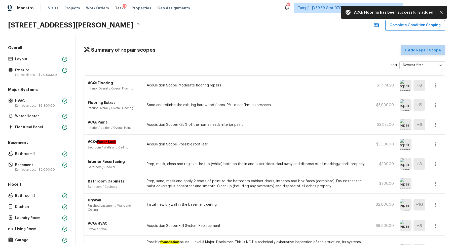
click at [434, 48] on p "Add Repair Scope" at bounding box center [424, 50] width 34 height 5
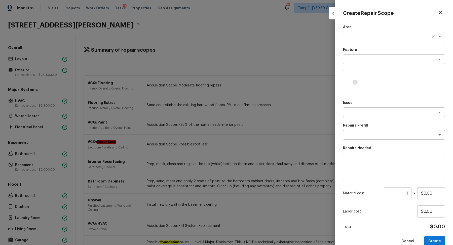
click at [356, 36] on textarea at bounding box center [386, 36] width 83 height 5
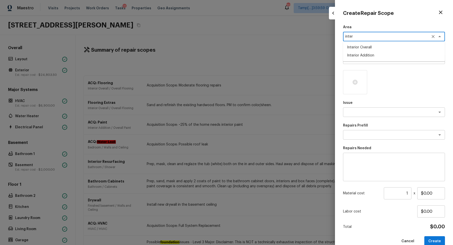
click at [370, 49] on li "Interior Overall" at bounding box center [394, 47] width 102 height 8
click at [370, 55] on div "x ​" at bounding box center [394, 59] width 102 height 10
type textarea "Interior Overall"
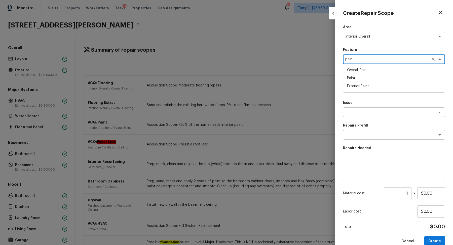
click at [379, 69] on li "Overall Paint" at bounding box center [394, 70] width 102 height 8
click at [380, 109] on div "x ​" at bounding box center [394, 112] width 102 height 10
type textarea "Overall Paint"
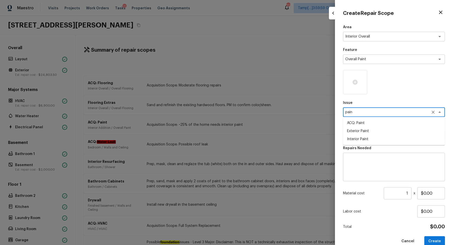
click at [403, 141] on li "Interior Paint" at bounding box center [394, 139] width 102 height 8
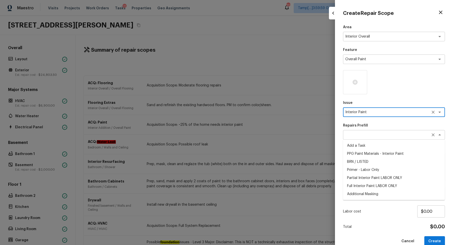
click at [379, 138] on div "x ​" at bounding box center [394, 135] width 102 height 10
type textarea "Interior Paint"
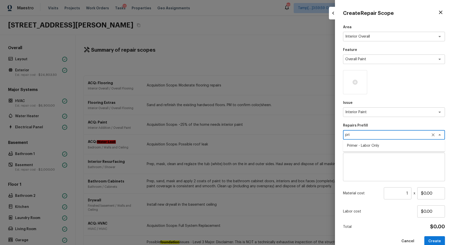
click at [393, 144] on li "Primer - Labor Only" at bounding box center [394, 145] width 102 height 8
type textarea "Primer - Labor Only"
type textarea "Interior primer - PRIMER PROVIDED BY OPENDOOR - All nails, screws, drywall anch…"
type input "$0.40"
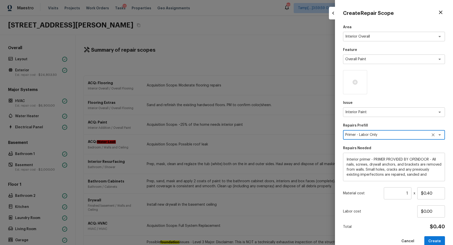
type textarea "Primer - Labor Only"
click at [407, 193] on input "1" at bounding box center [398, 193] width 28 height 12
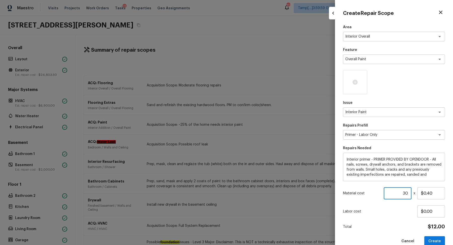
type input "3"
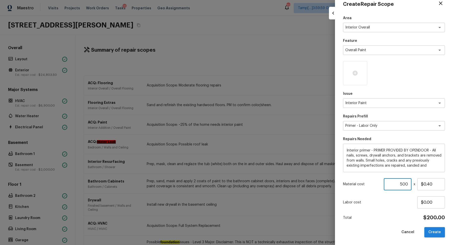
type input "500"
click at [435, 233] on button "Create" at bounding box center [434, 232] width 21 height 10
type input "1"
type input "$0.00"
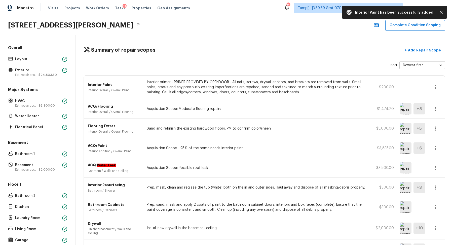
scroll to position [29, 0]
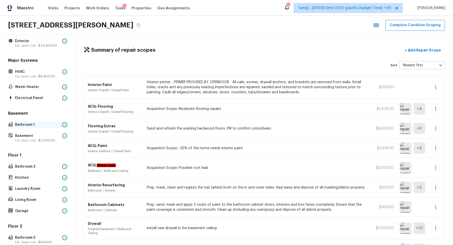
click at [29, 127] on div "Bathroom 1" at bounding box center [37, 124] width 61 height 7
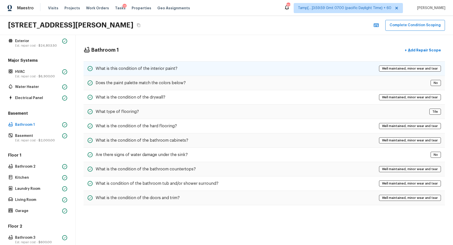
click at [160, 63] on div "What is this condition of the interior paint? Well maintained, minor wear and t…" at bounding box center [264, 68] width 361 height 15
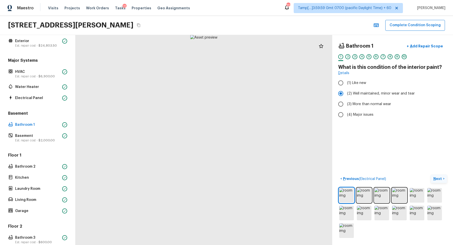
click at [438, 177] on p "Next" at bounding box center [438, 178] width 10 height 5
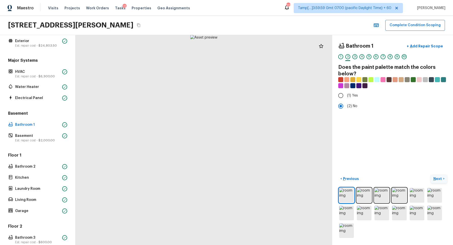
click at [438, 177] on p "Next" at bounding box center [438, 178] width 10 height 5
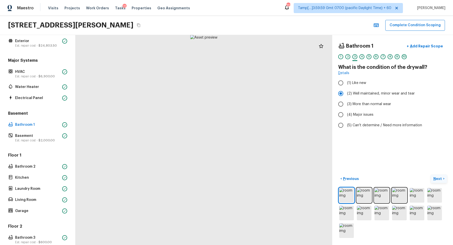
click at [438, 177] on p "Next" at bounding box center [438, 178] width 10 height 5
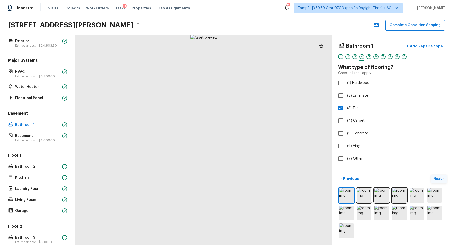
click at [438, 177] on p "Next" at bounding box center [438, 178] width 10 height 5
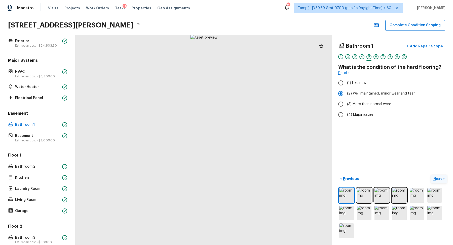
click at [438, 177] on p "Next" at bounding box center [438, 178] width 10 height 5
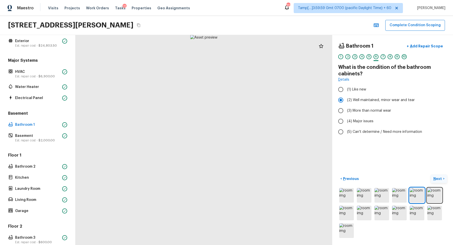
click at [438, 177] on p "Next" at bounding box center [438, 178] width 10 height 5
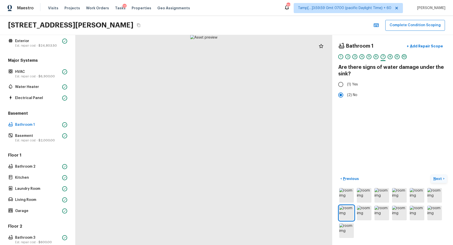
click at [438, 177] on p "Next" at bounding box center [438, 178] width 10 height 5
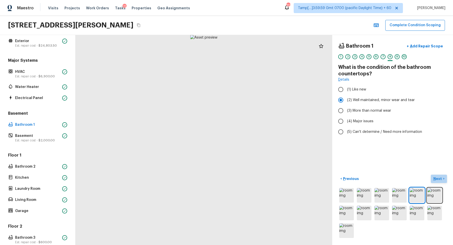
click at [438, 177] on p "Next" at bounding box center [438, 178] width 10 height 5
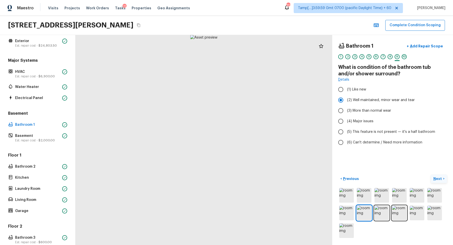
click at [438, 177] on p "Next" at bounding box center [438, 178] width 10 height 5
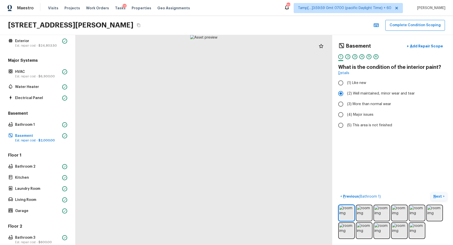
click at [438, 177] on div "Basement + Add Repair Scope 1 2 3 4 5 6 What is the condition of the interior p…" at bounding box center [392, 140] width 121 height 210
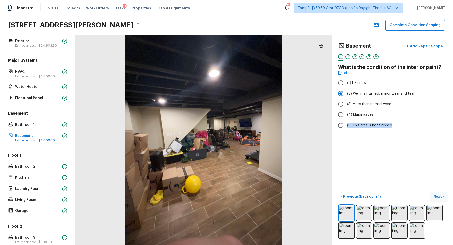
click at [440, 197] on p "Next" at bounding box center [438, 195] width 10 height 5
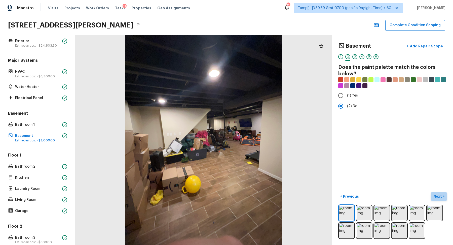
click at [440, 197] on p "Next" at bounding box center [438, 195] width 10 height 5
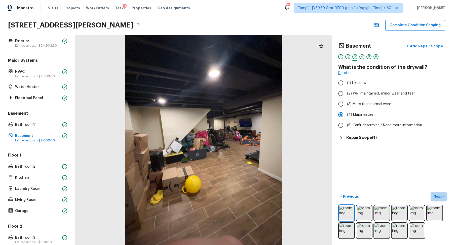
click at [440, 197] on p "Next" at bounding box center [438, 195] width 10 height 5
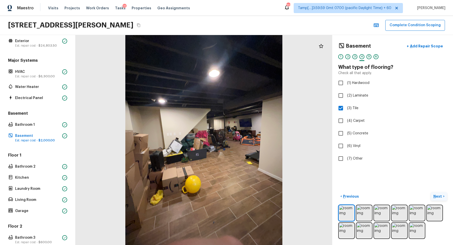
click at [440, 197] on p "Next" at bounding box center [438, 195] width 10 height 5
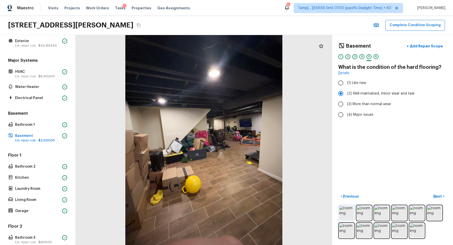
click at [352, 214] on img at bounding box center [346, 212] width 15 height 15
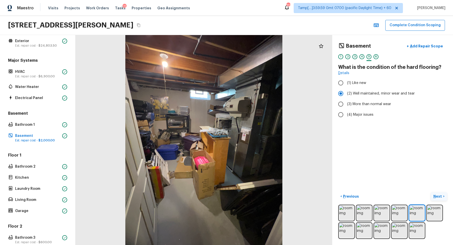
click at [437, 196] on p "Next" at bounding box center [438, 195] width 10 height 5
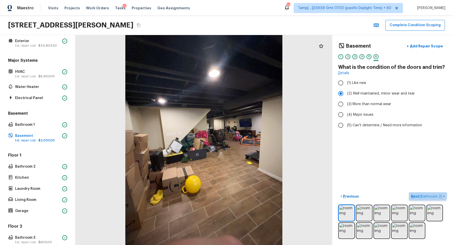
click at [423, 193] on button "Next ( Bathroom 2 ) >" at bounding box center [428, 196] width 38 height 8
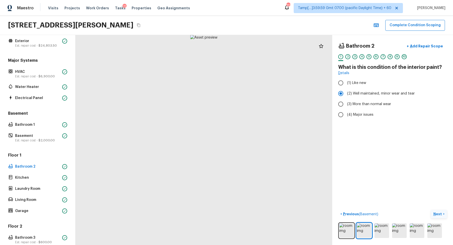
click at [437, 211] on p "Next" at bounding box center [438, 213] width 10 height 5
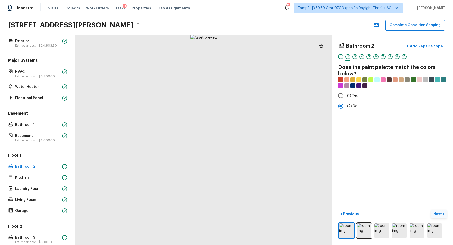
click at [441, 210] on button "Next >" at bounding box center [439, 214] width 16 height 8
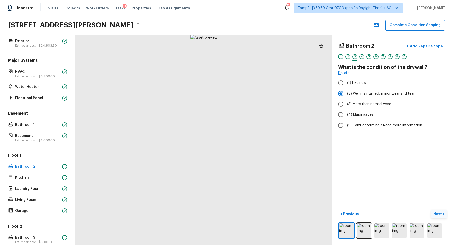
click at [441, 210] on button "Next >" at bounding box center [439, 214] width 16 height 8
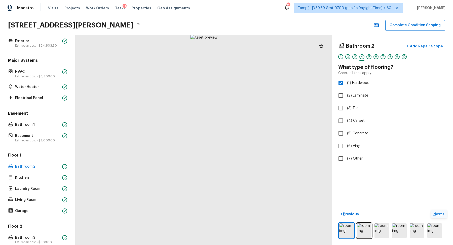
click at [441, 210] on button "Next >" at bounding box center [439, 214] width 16 height 8
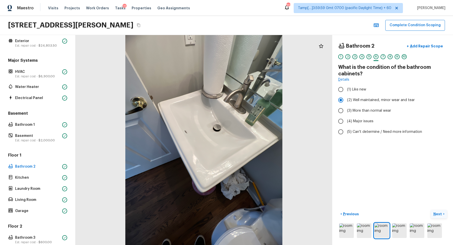
click at [441, 210] on button "Next >" at bounding box center [439, 214] width 16 height 8
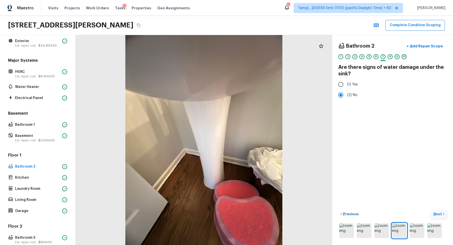
click at [441, 210] on button "Next >" at bounding box center [439, 214] width 16 height 8
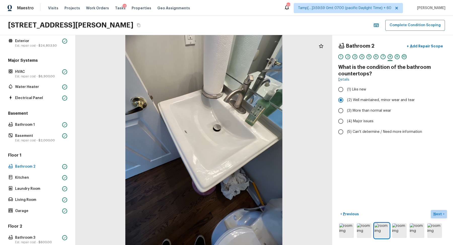
click at [437, 213] on p "Next" at bounding box center [438, 213] width 10 height 5
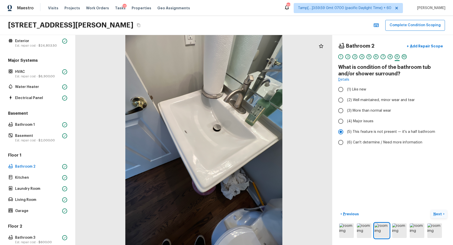
click at [437, 213] on p "Next" at bounding box center [438, 213] width 10 height 5
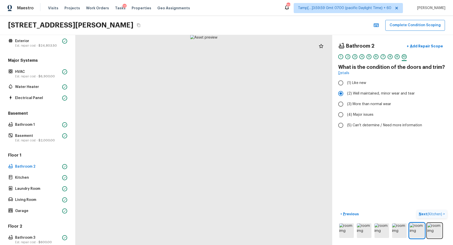
click at [437, 213] on span "( Kitchen )" at bounding box center [434, 214] width 15 height 4
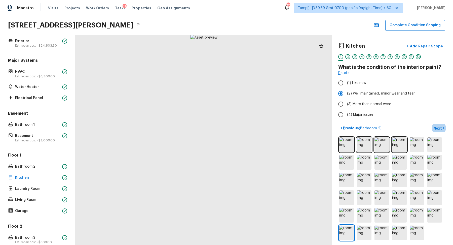
click at [436, 122] on div "Kitchen + Add Repair Scope 1 2 3 4 5 6 7 8 9 10 11 12 What is the condition of …" at bounding box center [392, 140] width 121 height 210
click at [438, 127] on p "Next" at bounding box center [438, 128] width 10 height 5
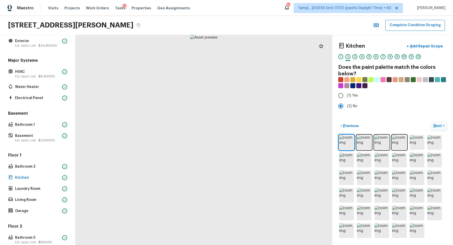
click at [438, 127] on p "Next" at bounding box center [438, 125] width 10 height 5
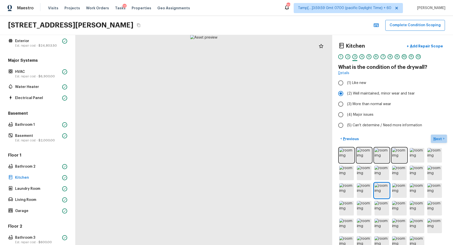
click at [431, 136] on button "Next >" at bounding box center [439, 138] width 16 height 8
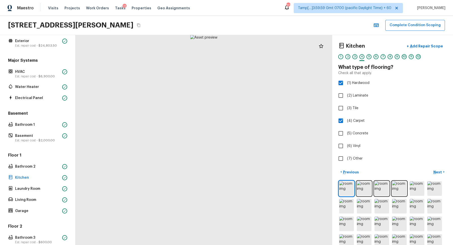
click at [416, 57] on div "12" at bounding box center [418, 56] width 5 height 5
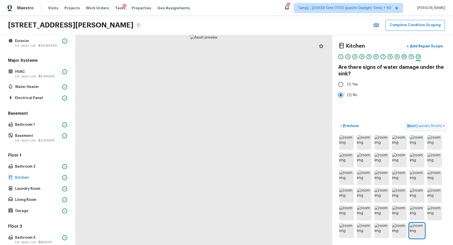
click at [430, 125] on span "( Laundry Room )" at bounding box center [429, 126] width 26 height 4
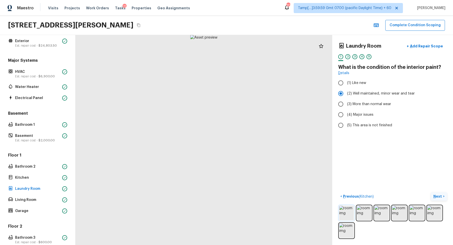
click at [342, 214] on img at bounding box center [346, 212] width 15 height 15
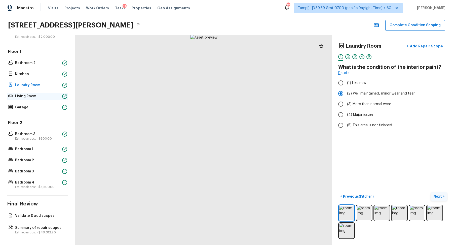
click at [36, 94] on p "Living Room" at bounding box center [37, 96] width 45 height 5
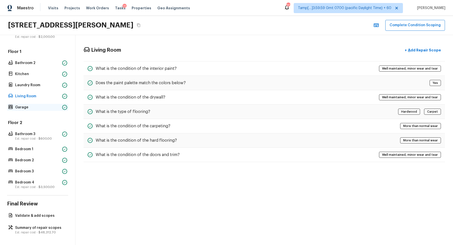
click at [36, 105] on p "Garage" at bounding box center [37, 107] width 45 height 5
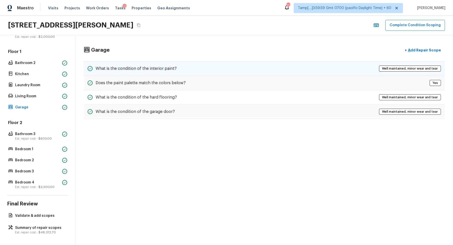
click at [164, 66] on h5 "What is the condition of the interior paint?" at bounding box center [136, 69] width 81 height 6
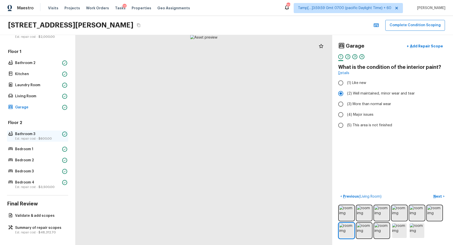
click at [41, 140] on div "Bathroom 3 Est. repair cost - $600.00" at bounding box center [37, 135] width 61 height 11
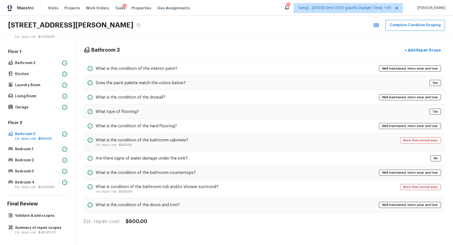
click at [202, 59] on div "Bathroom 3 + Add Repair Scope What is this condition of the interior paint? Wel…" at bounding box center [263, 135] width 377 height 200
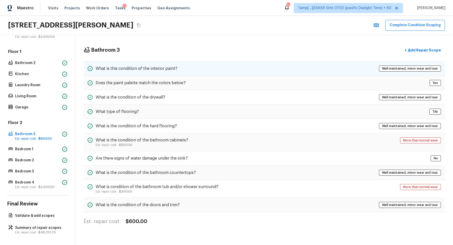
click at [202, 64] on div "What is this condition of the interior paint? Well maintained, minor wear and t…" at bounding box center [264, 68] width 361 height 15
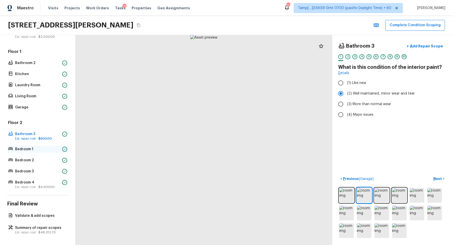
click at [34, 147] on p "Bedroom 1" at bounding box center [37, 148] width 45 height 5
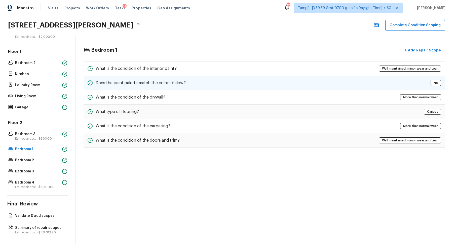
click at [217, 76] on div "Does the paint palette match the colors below? No" at bounding box center [264, 83] width 361 height 14
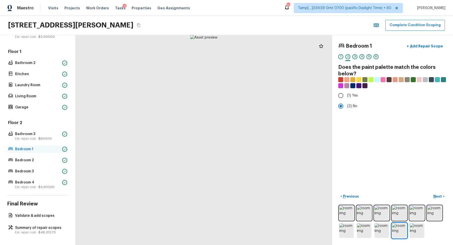
click at [51, 147] on p "Bedroom 1" at bounding box center [37, 148] width 45 height 5
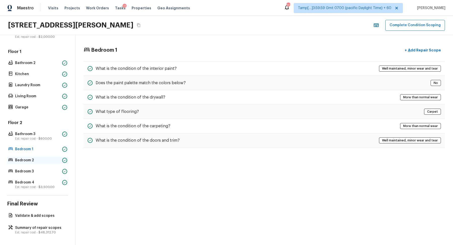
click at [53, 157] on div "Bedroom 2" at bounding box center [37, 160] width 61 height 7
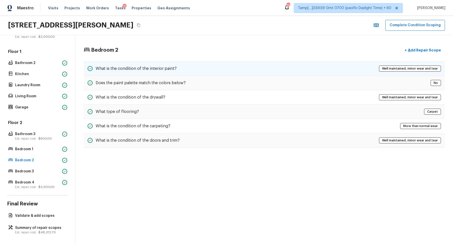
click at [179, 70] on div "What is the condition of the interior paint? Well maintained, minor wear and te…" at bounding box center [264, 68] width 361 height 15
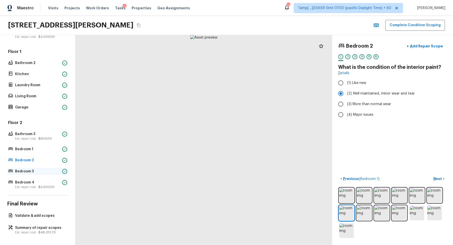
click at [30, 170] on p "Bedroom 3" at bounding box center [37, 171] width 45 height 5
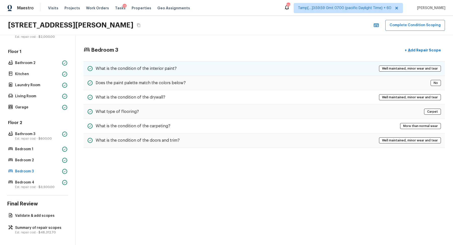
click at [202, 69] on div "What is the condition of the interior paint? Well maintained, minor wear and te…" at bounding box center [264, 68] width 361 height 15
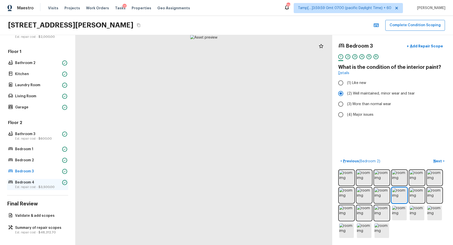
click at [46, 182] on p "Bedroom 4" at bounding box center [37, 182] width 45 height 5
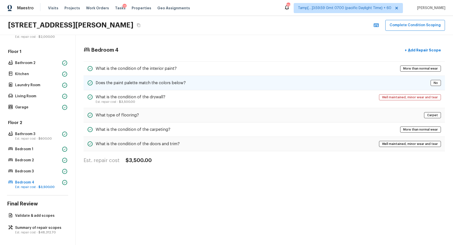
click at [227, 81] on div "Does the paint palette match the colors below? No" at bounding box center [264, 83] width 361 height 14
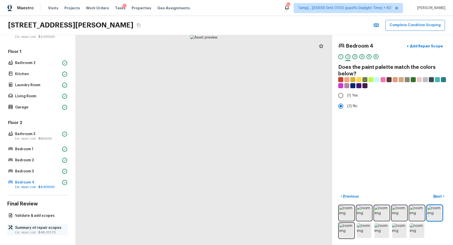
click at [32, 233] on div "Summary of repair scopes Est. repair cost - $48,312.70" at bounding box center [37, 229] width 61 height 11
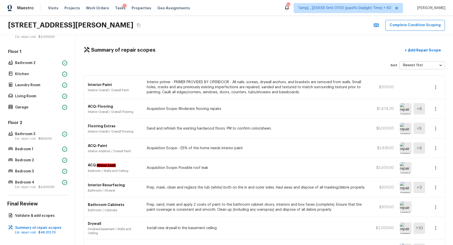
click at [439, 109] on button "button" at bounding box center [436, 109] width 10 height 10
click at [435, 127] on li "Edit" at bounding box center [436, 122] width 23 height 15
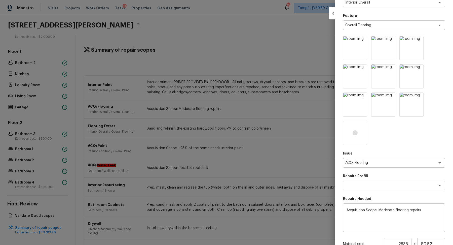
scroll to position [60, 0]
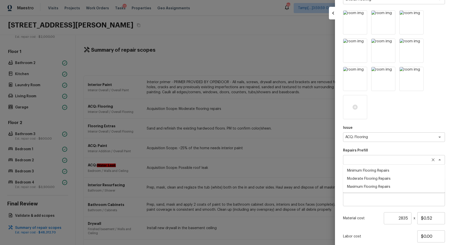
click at [391, 162] on div "x ​" at bounding box center [394, 160] width 102 height 10
click at [384, 184] on li "Maximum Flooring Repairs" at bounding box center [394, 186] width 102 height 8
type textarea "Maximum Flooring Repairs"
type textarea "Acquisition Scope: Maximum flooring repairs"
type input "$1.98"
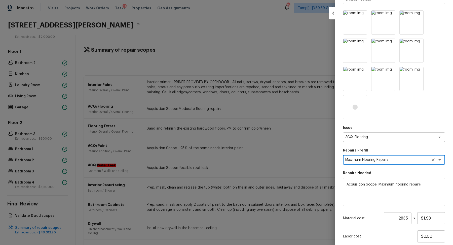
scroll to position [94, 0]
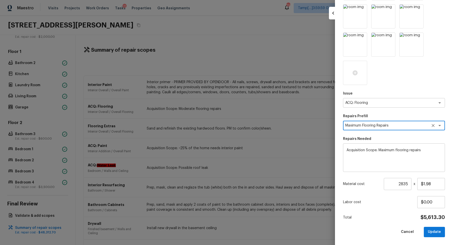
click at [392, 123] on textarea "Maximum Flooring Repairs" at bounding box center [386, 125] width 83 height 5
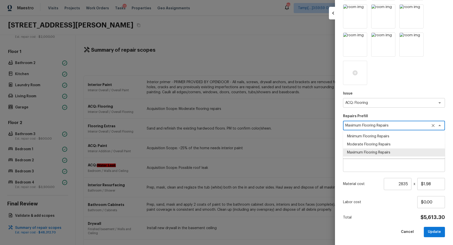
click at [392, 123] on textarea "Maximum Flooring Repairs" at bounding box center [386, 125] width 83 height 5
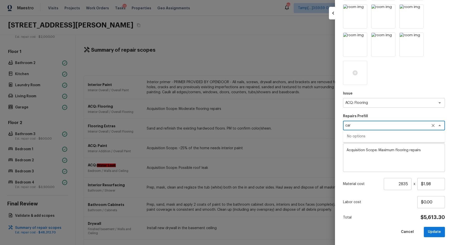
click at [367, 127] on textarea "car" at bounding box center [386, 125] width 83 height 5
type textarea "Maximum Flooring Repairs"
click at [381, 108] on div "Area Interior Overall x ​ Feature Overall Flooring x ​ Issue ACQ: Flooring x ​ …" at bounding box center [394, 84] width 102 height 306
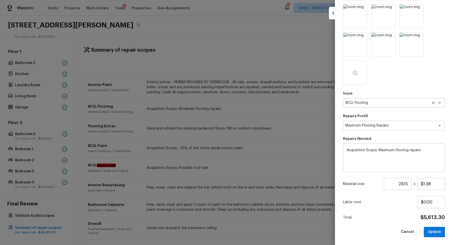
click at [389, 99] on div "ACQ: Flooring x ​" at bounding box center [394, 103] width 102 height 10
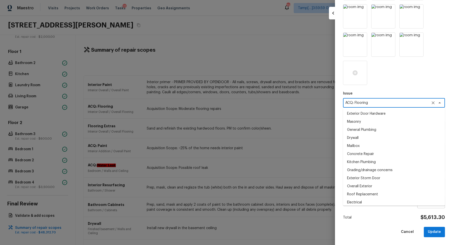
scroll to position [202, 0]
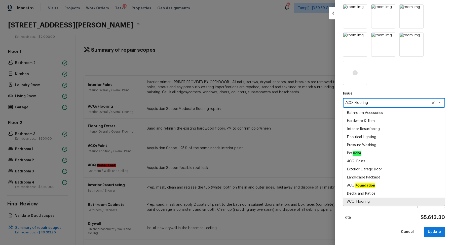
click at [389, 99] on div "ACQ: Flooring x ​" at bounding box center [394, 103] width 102 height 10
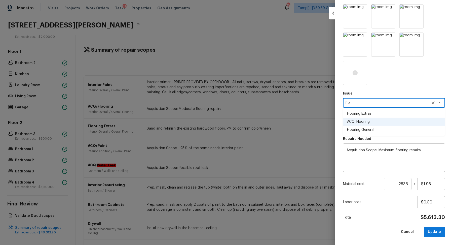
click at [377, 128] on li "Flooring General" at bounding box center [394, 130] width 102 height 8
type textarea "Flooring General"
click at [366, 125] on textarea at bounding box center [386, 125] width 83 height 5
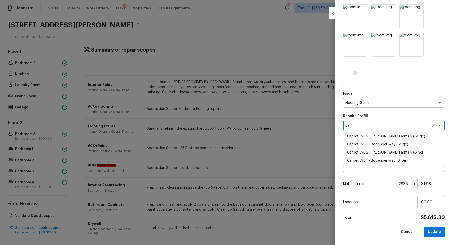
click at [407, 153] on li "Carpet LVL 2 - [PERSON_NAME] Farms II (Silver)" at bounding box center [394, 152] width 102 height 8
type textarea "Carpet LVL 2 - [PERSON_NAME] Farms II (Silver)"
type textarea "Install new carpet ([PERSON_NAME] Farms II - 929 Thin Ice) at all previously ca…"
type input "$1.88"
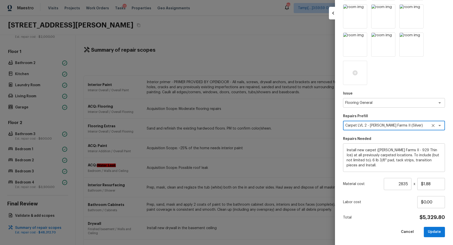
type textarea "Carpet LVL 2 - [PERSON_NAME] Farms II (Silver)"
click at [409, 184] on input "2835" at bounding box center [398, 184] width 28 height 12
click at [402, 183] on input "2835" at bounding box center [398, 184] width 28 height 12
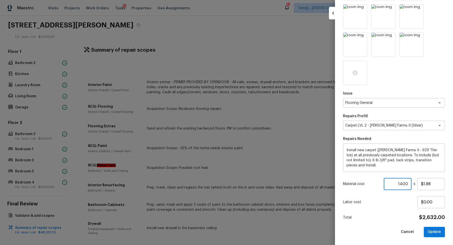
click at [404, 184] on input "1400" at bounding box center [398, 184] width 28 height 12
click at [406, 182] on input "2000" at bounding box center [398, 184] width 28 height 12
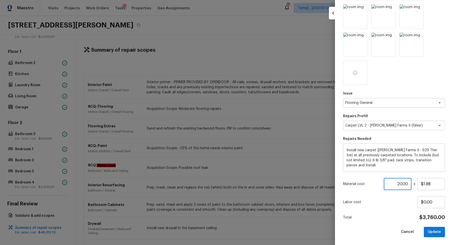
click at [406, 182] on input "2000" at bounding box center [398, 184] width 28 height 12
type input "1400"
click at [428, 228] on button "Update" at bounding box center [434, 231] width 21 height 10
type input "1"
type input "$0.00"
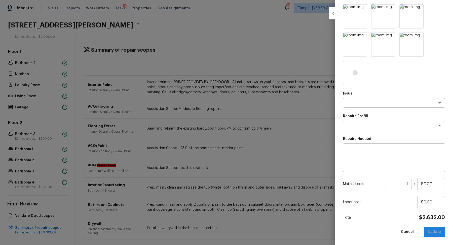
scroll to position [9, 0]
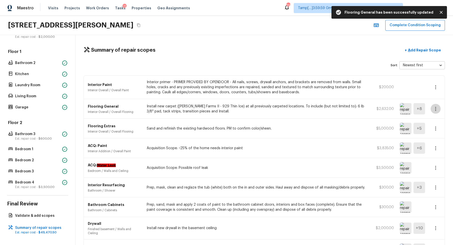
click at [437, 109] on icon "button" at bounding box center [436, 109] width 6 height 6
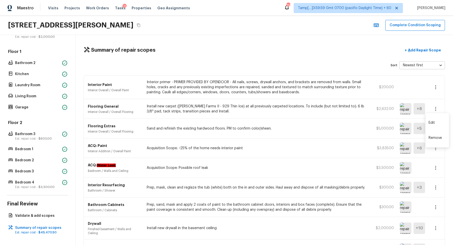
click at [435, 123] on li "Edit" at bounding box center [436, 122] width 23 height 15
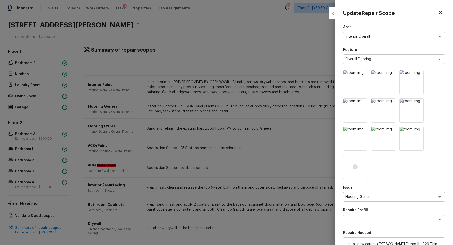
scroll to position [94, 0]
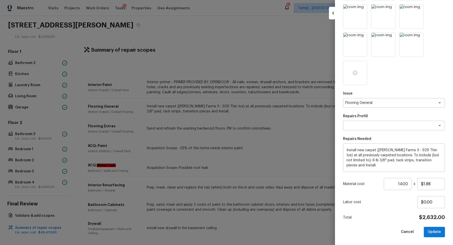
click at [280, 140] on div at bounding box center [226, 122] width 453 height 245
type input "1"
type input "$0.00"
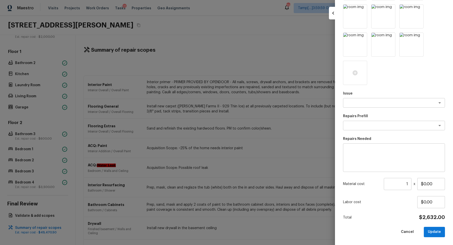
scroll to position [9, 0]
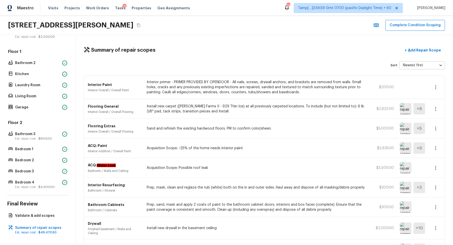
click at [433, 129] on icon "button" at bounding box center [436, 128] width 6 height 6
click at [433, 46] on div at bounding box center [226, 122] width 453 height 245
click at [431, 49] on p "Add Repair Scope" at bounding box center [424, 50] width 34 height 5
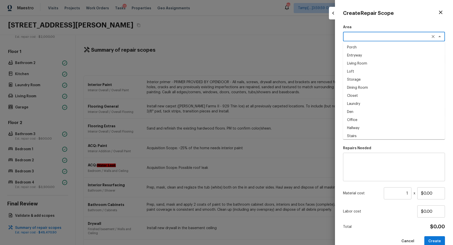
click at [361, 35] on textarea at bounding box center [386, 36] width 83 height 5
click at [384, 45] on li "Interior Overall" at bounding box center [394, 47] width 102 height 8
type textarea "Interior Overall"
click at [373, 57] on textarea at bounding box center [386, 59] width 83 height 5
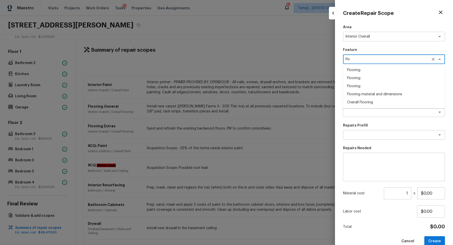
click at [404, 100] on li "Overall Flooring" at bounding box center [394, 102] width 102 height 8
click at [374, 108] on div "x ​" at bounding box center [394, 112] width 102 height 10
type textarea "Overall Flooring"
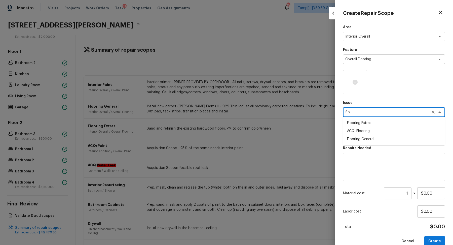
click at [388, 131] on li "ACQ: Flooring" at bounding box center [394, 131] width 102 height 8
click at [366, 138] on div "x ​" at bounding box center [394, 135] width 102 height 10
type textarea "ACQ: Flooring"
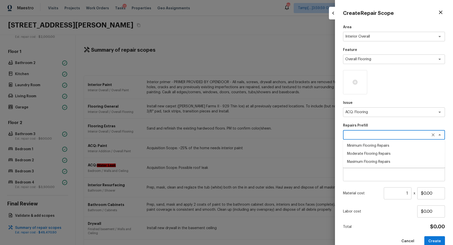
click at [373, 148] on li "Minimum Flooring Repairs" at bounding box center [394, 145] width 102 height 8
click at [408, 191] on input "1" at bounding box center [398, 193] width 28 height 12
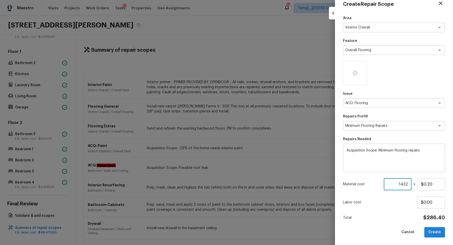
click at [439, 233] on button "Create" at bounding box center [434, 232] width 21 height 10
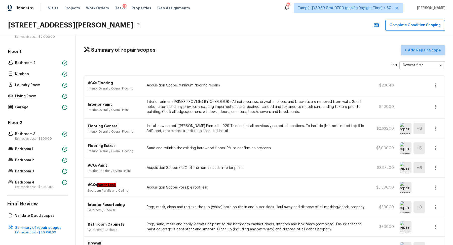
click at [427, 53] on button "+ Add Repair Scope" at bounding box center [423, 50] width 44 height 10
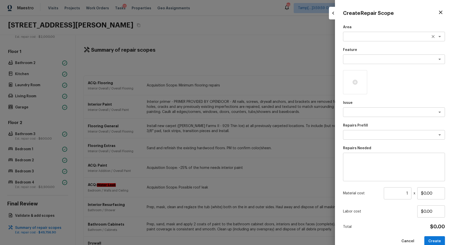
click at [366, 37] on textarea at bounding box center [386, 36] width 83 height 5
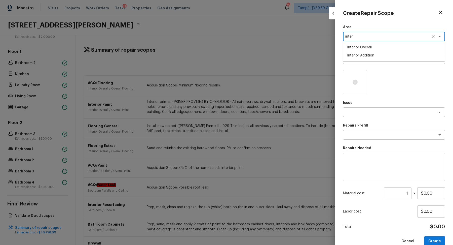
click at [373, 48] on li "Interior Overall" at bounding box center [394, 47] width 102 height 8
click at [373, 41] on div "Interior Overall x ​" at bounding box center [394, 37] width 102 height 10
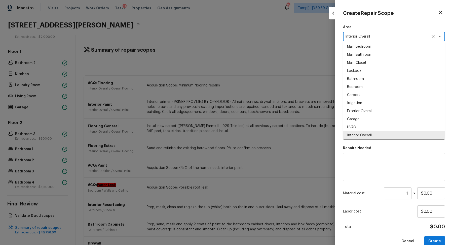
click at [373, 41] on div "Interior Overall x ​" at bounding box center [394, 37] width 102 height 10
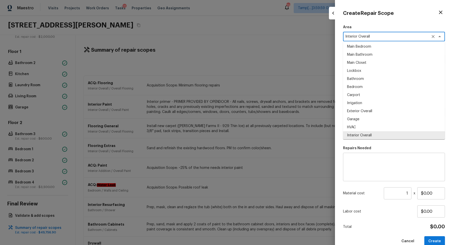
click at [373, 41] on div "Interior Overall x ​" at bounding box center [394, 37] width 102 height 10
click at [379, 38] on textarea "Interior Overall" at bounding box center [386, 36] width 83 height 5
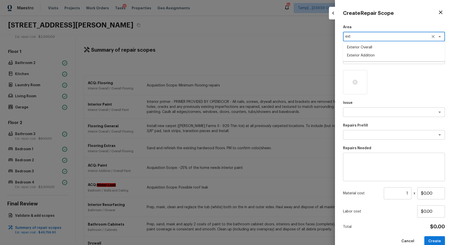
scroll to position [0, 0]
click at [365, 55] on li "Exterior Addition" at bounding box center [394, 55] width 102 height 8
click at [385, 37] on textarea "Exterior Addition" at bounding box center [386, 36] width 83 height 5
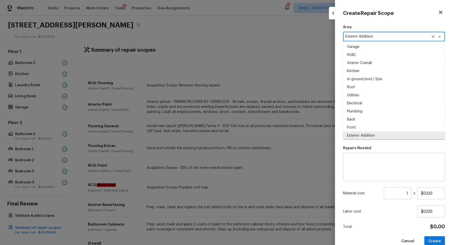
click at [385, 37] on textarea "Exterior Addition" at bounding box center [386, 36] width 83 height 5
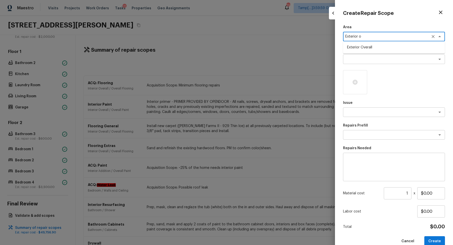
click at [365, 48] on li "Exterior Overall" at bounding box center [394, 47] width 102 height 8
click at [360, 53] on div "Feature x ​" at bounding box center [394, 55] width 102 height 17
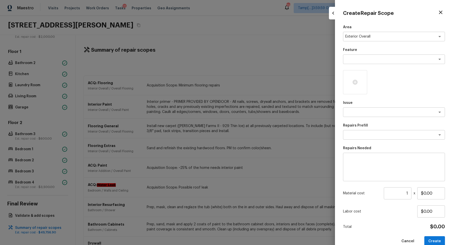
click at [360, 65] on div "Area Exterior Overall x ​ Feature x ​ Issue x ​ Repairs Prefill x ​ Repairs Nee…" at bounding box center [394, 135] width 102 height 221
click at [365, 61] on textarea at bounding box center [386, 59] width 83 height 5
click at [374, 60] on textarea "deb" at bounding box center [386, 59] width 83 height 5
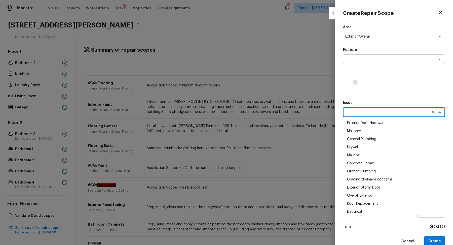
click at [379, 110] on textarea at bounding box center [386, 111] width 83 height 5
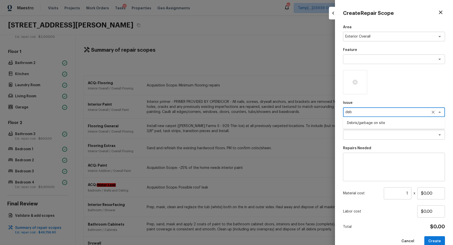
click at [395, 122] on li "Debris/garbage on site" at bounding box center [394, 123] width 102 height 8
click at [394, 131] on div "x ​" at bounding box center [394, 135] width 102 height 10
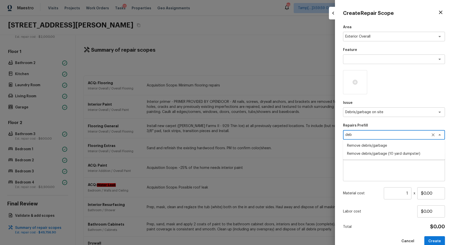
click at [412, 147] on li "Remove debris/garbage" at bounding box center [394, 145] width 102 height 8
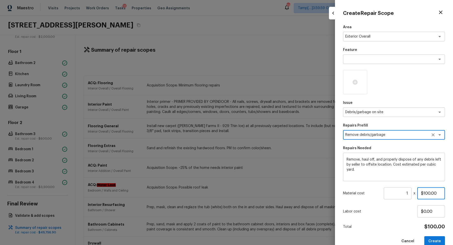
click at [430, 194] on input "$100.00" at bounding box center [431, 193] width 28 height 12
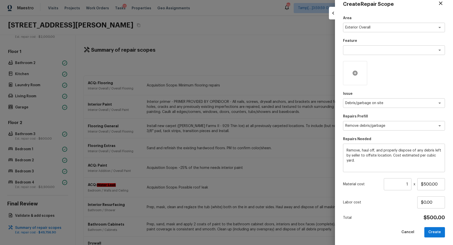
click at [355, 74] on icon at bounding box center [355, 72] width 5 height 5
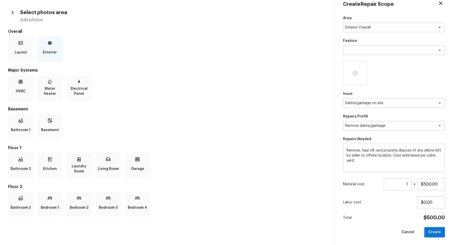
click at [50, 50] on p "Exterior" at bounding box center [50, 52] width 14 height 10
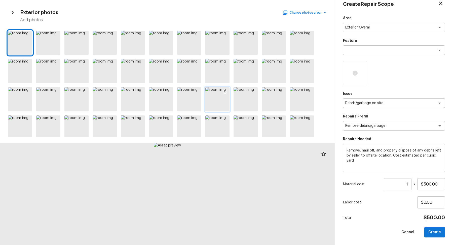
scroll to position [42, 0]
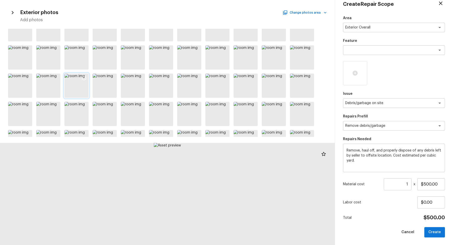
click at [77, 92] on div at bounding box center [76, 85] width 24 height 24
click at [55, 95] on div at bounding box center [48, 85] width 24 height 24
click at [69, 91] on div at bounding box center [76, 85] width 24 height 24
click at [114, 90] on div at bounding box center [105, 85] width 24 height 24
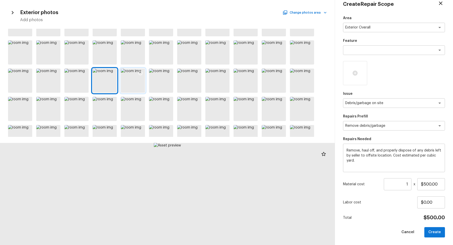
scroll to position [0, 0]
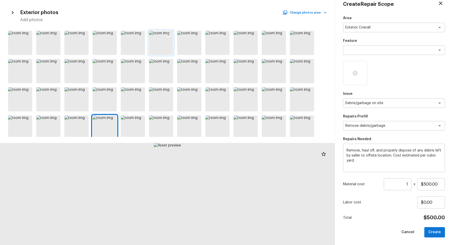
click at [153, 40] on div at bounding box center [161, 43] width 24 height 24
drag, startPoint x: 164, startPoint y: 164, endPoint x: 164, endPoint y: 139, distance: 24.4
click at [164, 139] on div at bounding box center [167, 137] width 335 height 216
click at [274, 44] on div at bounding box center [274, 43] width 24 height 24
click at [245, 46] on div at bounding box center [245, 43] width 24 height 24
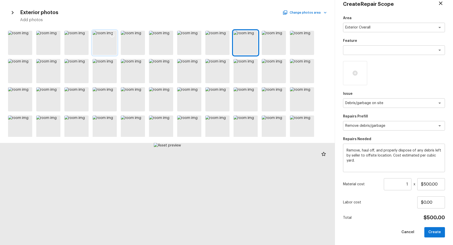
click at [100, 40] on div at bounding box center [105, 43] width 24 height 24
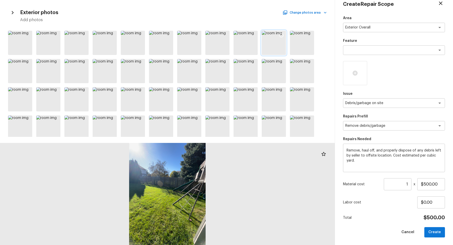
click at [283, 33] on icon at bounding box center [281, 35] width 5 height 5
click at [50, 43] on div at bounding box center [48, 43] width 24 height 24
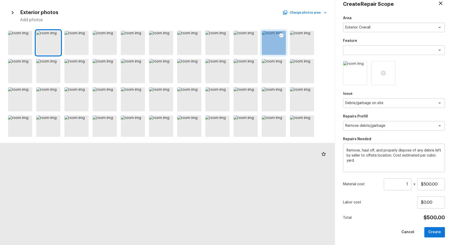
drag, startPoint x: 175, startPoint y: 181, endPoint x: 160, endPoint y: 171, distance: 18.1
click at [160, 171] on div at bounding box center [152, 197] width 535 height 163
click at [57, 35] on icon at bounding box center [55, 35] width 5 height 5
click at [428, 182] on input "$500.00" at bounding box center [431, 184] width 28 height 12
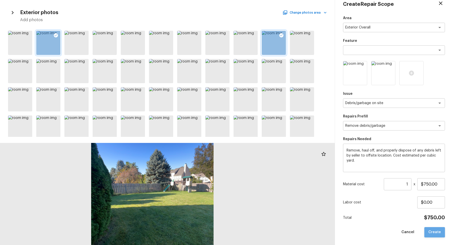
click at [435, 229] on button "Create" at bounding box center [434, 232] width 21 height 10
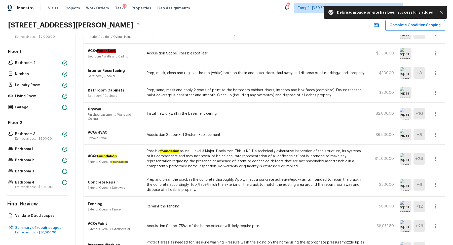
scroll to position [212, 0]
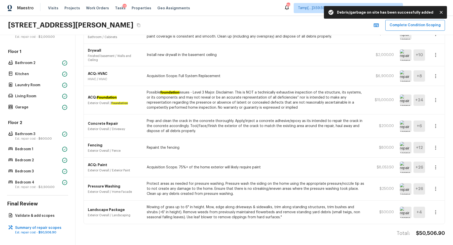
click at [420, 226] on div "Summary of repair scopes + Add Repair Scope Sort Newest first newestFirst ​ Deb…" at bounding box center [263, 140] width 377 height 210
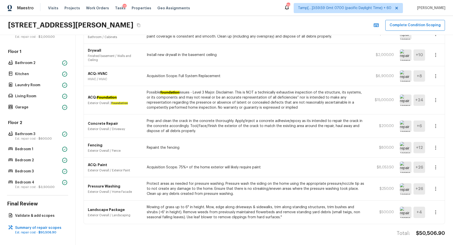
click at [421, 230] on h4 "$50,506.90" at bounding box center [430, 233] width 29 height 7
copy body "$50,506.90"
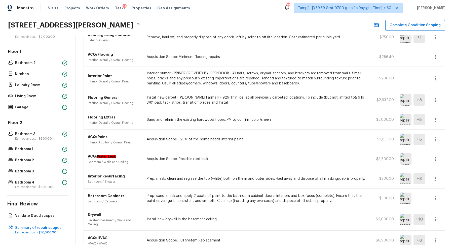
scroll to position [86, 0]
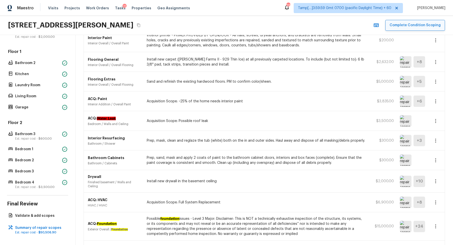
click at [412, 20] on button "Complete Condition Scoping" at bounding box center [415, 25] width 60 height 11
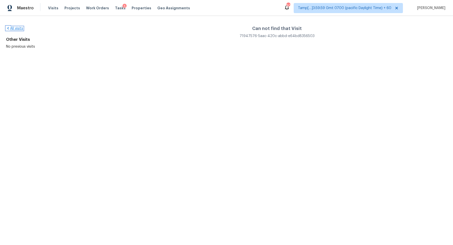
click at [16, 29] on link "All visits" at bounding box center [14, 29] width 17 height 4
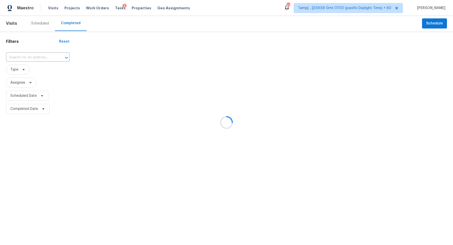
click at [39, 50] on div at bounding box center [226, 122] width 453 height 245
click at [39, 53] on div at bounding box center [226, 122] width 453 height 245
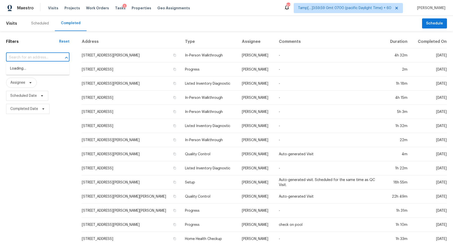
click at [41, 56] on input "text" at bounding box center [30, 58] width 49 height 8
click at [42, 54] on input "text" at bounding box center [30, 58] width 49 height 8
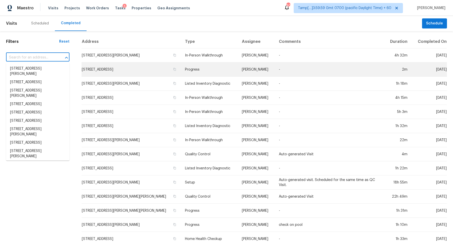
paste input "18307 Euclid St Farmington, MN, 55024"
type input "18307 Euclid St Farmington, MN, 55024"
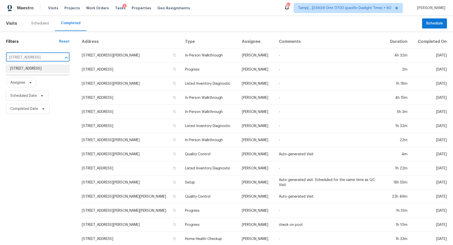
click at [29, 72] on li "18307 Euclid St, Farmington, MN 55024" at bounding box center [37, 68] width 63 height 8
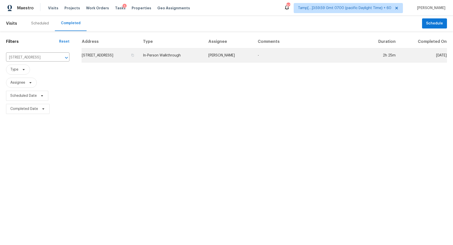
click at [136, 61] on td "18307 Euclid St, Farmington, MN 55024" at bounding box center [110, 55] width 57 height 14
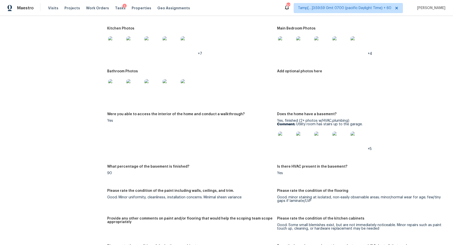
scroll to position [462, 0]
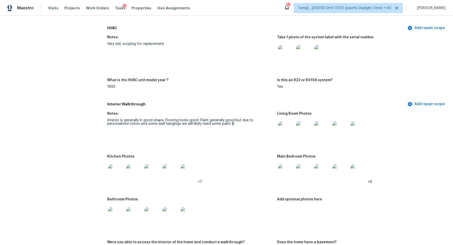
click at [292, 131] on img at bounding box center [286, 129] width 16 height 16
click at [112, 171] on img at bounding box center [116, 172] width 16 height 16
click at [288, 172] on img at bounding box center [286, 172] width 16 height 16
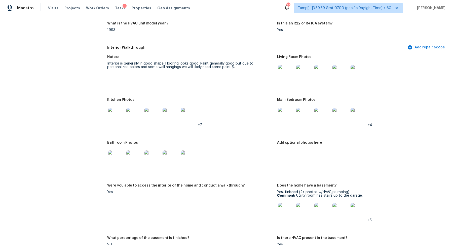
scroll to position [580, 0]
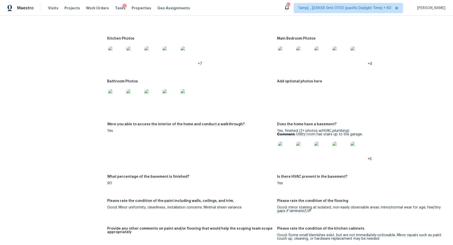
click at [114, 102] on img at bounding box center [116, 97] width 16 height 16
click at [285, 144] on img at bounding box center [286, 149] width 16 height 16
click at [288, 155] on img at bounding box center [286, 149] width 16 height 16
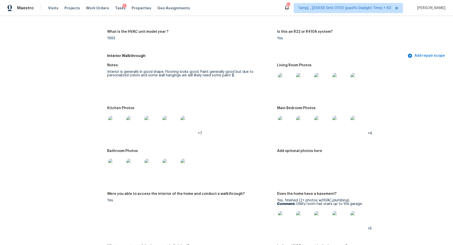
scroll to position [476, 0]
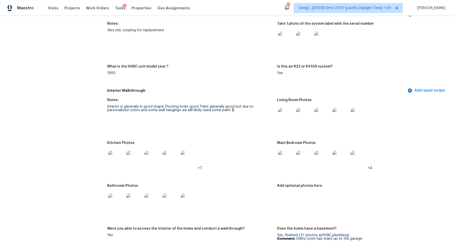
click at [232, 123] on figure "Notes: Interior is generally in good shape. Flooring looks good. Paint generall…" at bounding box center [192, 116] width 170 height 37
click at [237, 113] on figure "Notes: Interior is generally in good shape. Flooring looks good. Paint generall…" at bounding box center [192, 116] width 170 height 37
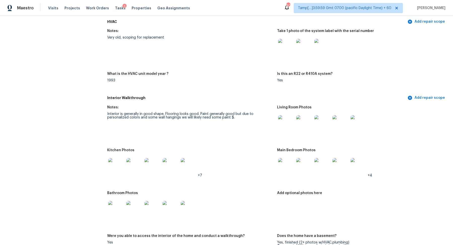
scroll to position [539, 0]
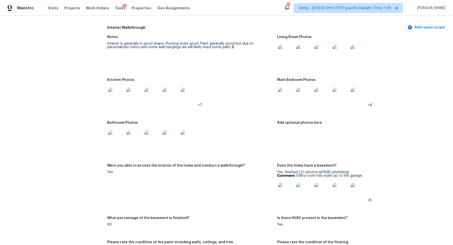
click at [122, 101] on img at bounding box center [116, 96] width 16 height 16
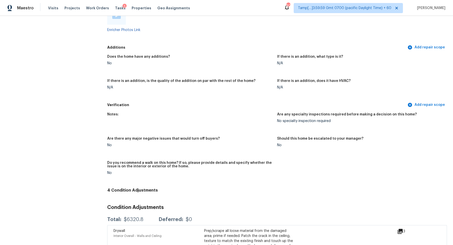
scroll to position [1173, 0]
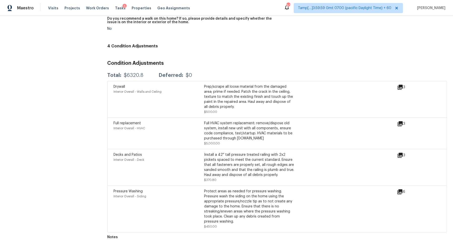
click at [403, 87] on icon at bounding box center [400, 87] width 6 height 6
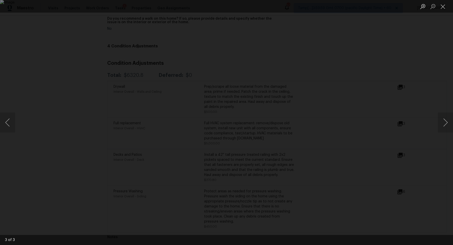
click at [68, 101] on div "Lightbox" at bounding box center [226, 122] width 453 height 245
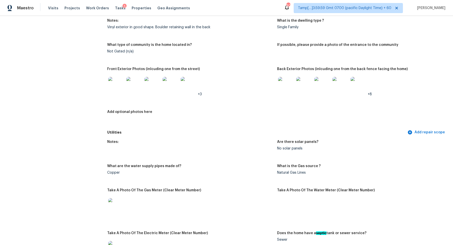
scroll to position [207, 0]
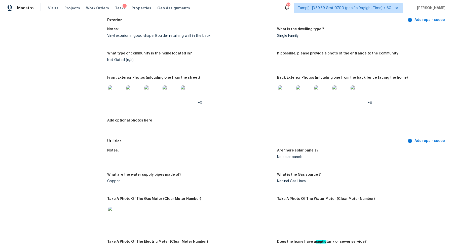
click at [118, 88] on img at bounding box center [116, 93] width 16 height 16
click at [295, 93] on div at bounding box center [304, 93] width 18 height 22
click at [302, 94] on img at bounding box center [304, 93] width 16 height 16
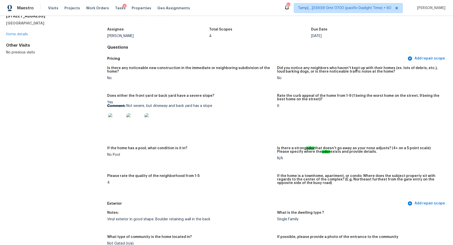
scroll to position [0, 0]
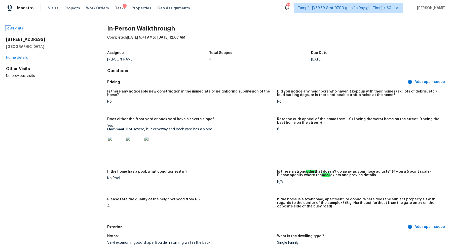
click at [15, 28] on link "All visits" at bounding box center [14, 29] width 17 height 4
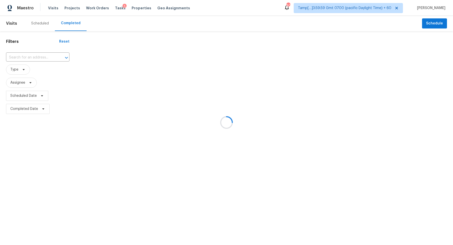
click at [29, 59] on div at bounding box center [226, 122] width 453 height 245
click at [31, 58] on div at bounding box center [226, 122] width 453 height 245
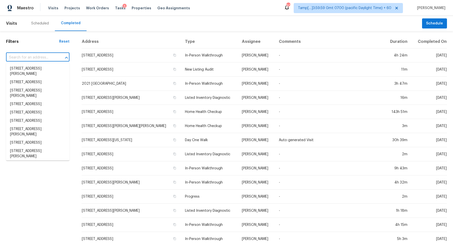
click at [31, 58] on input "text" at bounding box center [30, 58] width 49 height 8
paste input "2901 Stilesboro Ridge Way NW Kennesaw, GA, 30152"
type input "2901 Stilesboro Ridge Way NW Kennesaw, GA, 30152"
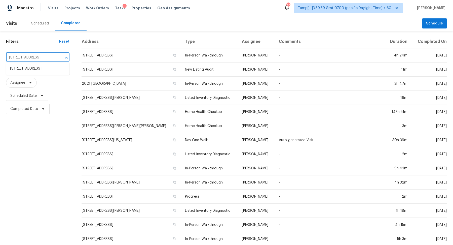
click at [44, 63] on ul "2901 Stilesboro Ridge Way NW, Kennesaw, GA 30152" at bounding box center [37, 68] width 63 height 12
click at [44, 67] on li "2901 Stilesboro Ridge Way NW, Kennesaw, GA 30152" at bounding box center [37, 68] width 63 height 8
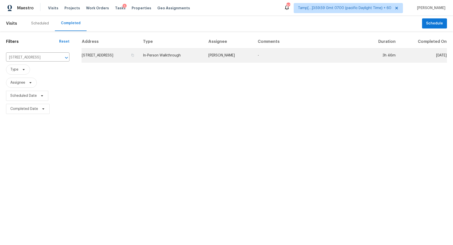
click at [138, 59] on td "2901 Stilesboro Ridge Way NW, Kennesaw, GA 30152" at bounding box center [110, 55] width 57 height 14
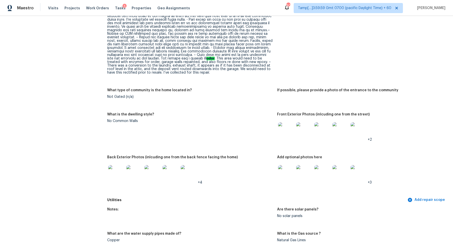
scroll to position [147, 0]
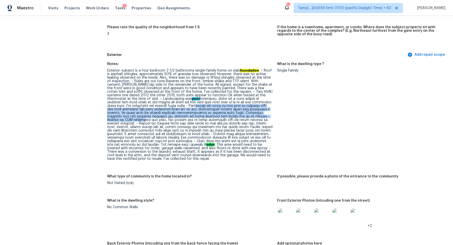
drag, startPoint x: 135, startPoint y: 105, endPoint x: 219, endPoint y: 117, distance: 84.5
click at [219, 117] on div "Exterior: subject is a four bedroom 2 1/2 bathrooms single-family home on slab …" at bounding box center [190, 115] width 166 height 92
click at [207, 115] on div "Exterior: subject is a four bedroom 2 1/2 bathrooms single-family home on slab …" at bounding box center [190, 115] width 166 height 92
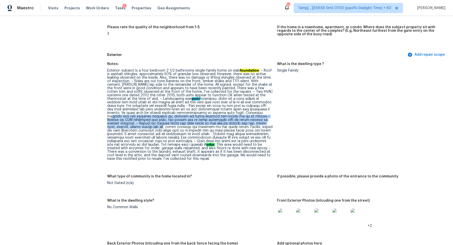
drag, startPoint x: 196, startPoint y: 113, endPoint x: 238, endPoint y: 124, distance: 43.0
click at [238, 124] on div "Exterior: subject is a four bedroom 2 1/2 bathrooms single-family home on slab …" at bounding box center [190, 115] width 166 height 92
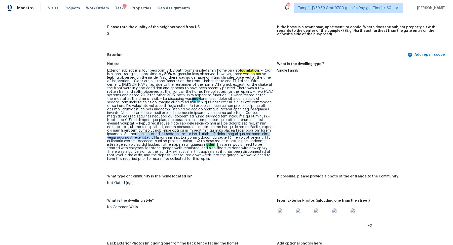
drag, startPoint x: 211, startPoint y: 131, endPoint x: 233, endPoint y: 135, distance: 22.1
click at [233, 135] on div "Exterior: subject is a four bedroom 2 1/2 bathrooms single-family home on slab …" at bounding box center [190, 115] width 166 height 92
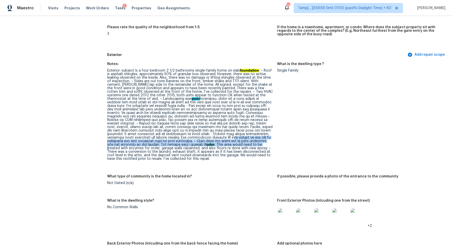
drag, startPoint x: 148, startPoint y: 139, endPoint x: 191, endPoint y: 145, distance: 42.7
click at [191, 145] on div "Exterior: subject is a four bedroom 2 1/2 bathrooms single-family home on slab …" at bounding box center [190, 115] width 166 height 92
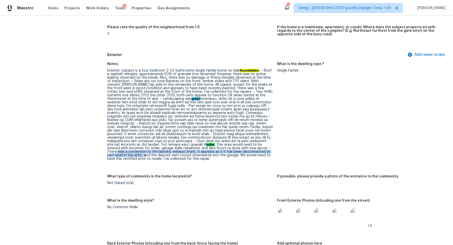
drag, startPoint x: 203, startPoint y: 149, endPoint x: 225, endPoint y: 151, distance: 22.3
click at [225, 151] on div "Exterior: subject is a four bedroom 2 1/2 bathrooms single-family home on slab …" at bounding box center [190, 115] width 166 height 92
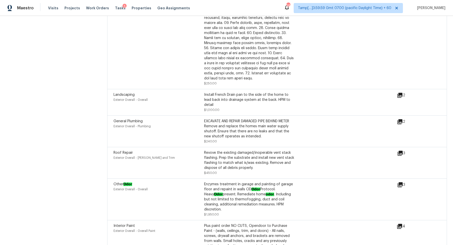
scroll to position [1368, 0]
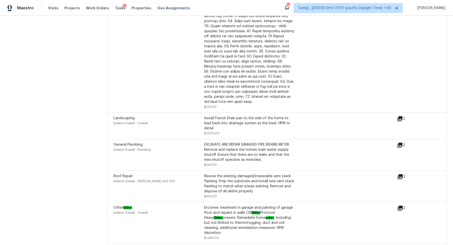
click at [399, 120] on icon at bounding box center [399, 118] width 5 height 5
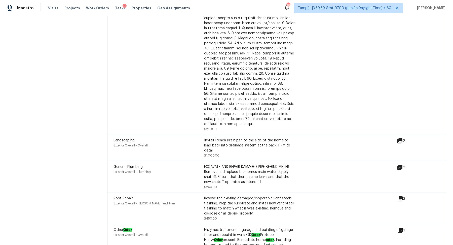
scroll to position [1349, 0]
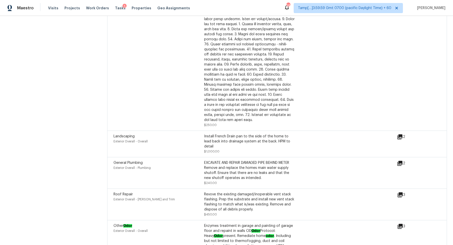
click at [398, 160] on icon at bounding box center [400, 163] width 6 height 6
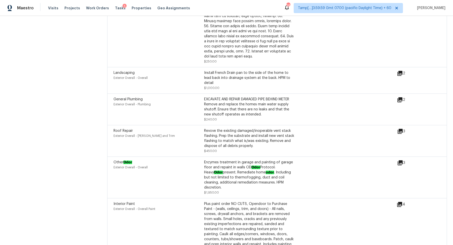
click at [402, 129] on icon at bounding box center [400, 131] width 6 height 6
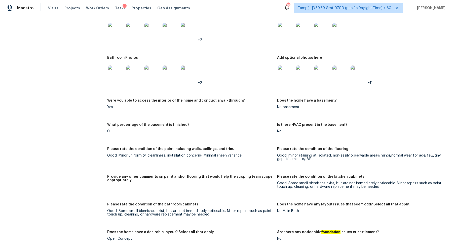
scroll to position [682, 0]
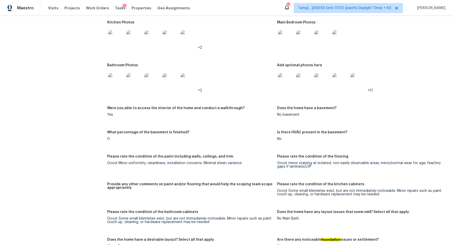
click at [285, 81] on img at bounding box center [286, 81] width 16 height 16
click at [287, 35] on img at bounding box center [286, 38] width 16 height 16
click at [125, 41] on div at bounding box center [134, 38] width 18 height 22
click at [117, 41] on img at bounding box center [116, 38] width 16 height 16
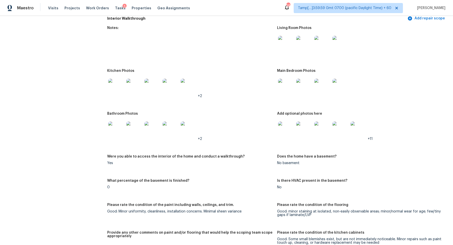
scroll to position [613, 0]
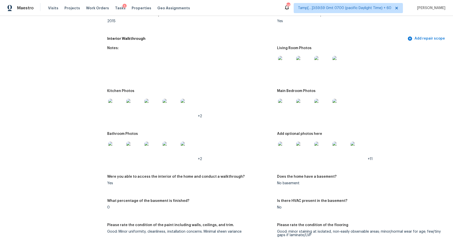
click at [291, 63] on img at bounding box center [286, 64] width 16 height 16
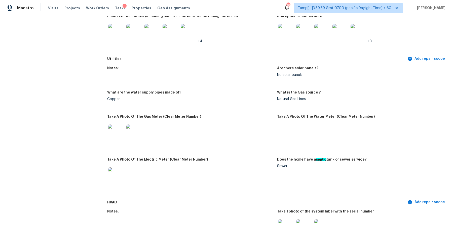
scroll to position [338, 0]
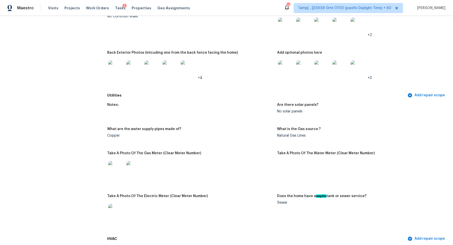
click at [287, 76] on img at bounding box center [286, 68] width 16 height 16
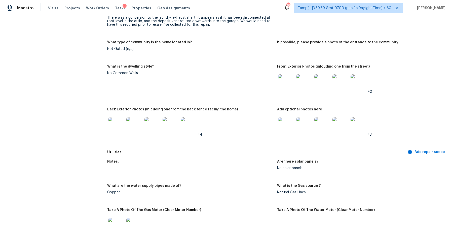
scroll to position [259, 0]
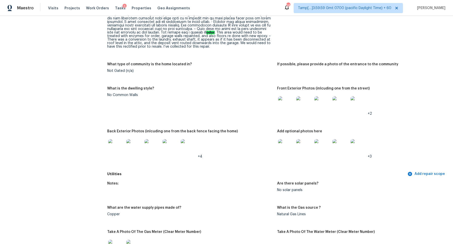
click at [281, 108] on img at bounding box center [286, 104] width 16 height 16
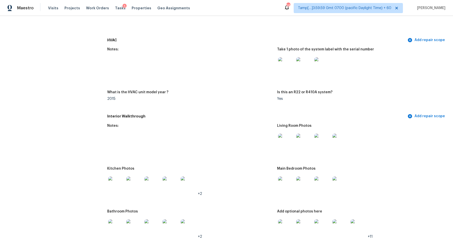
scroll to position [593, 0]
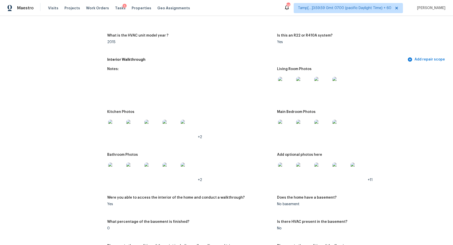
click at [119, 132] on img at bounding box center [116, 128] width 16 height 16
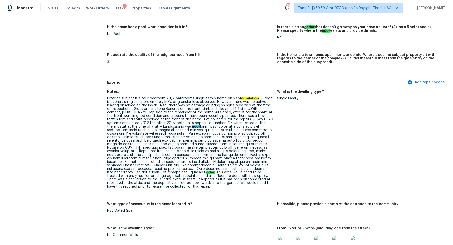
scroll to position [114, 0]
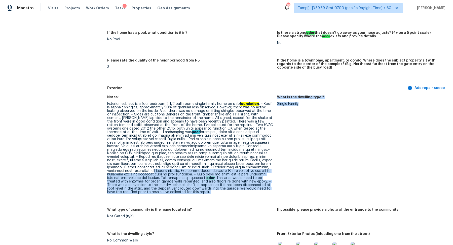
drag, startPoint x: 230, startPoint y: 169, endPoint x: 288, endPoint y: 173, distance: 57.8
click at [288, 174] on div "Notes: Exterior: subject is a four bedroom 2 1/2 bathrooms single-family home o…" at bounding box center [277, 203] width 340 height 222
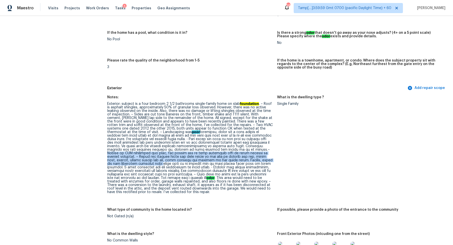
drag, startPoint x: 183, startPoint y: 149, endPoint x: 235, endPoint y: 160, distance: 53.2
click at [235, 160] on div "Exterior: subject is a four bedroom 2 1/2 bathrooms single-family home on slab …" at bounding box center [190, 148] width 166 height 92
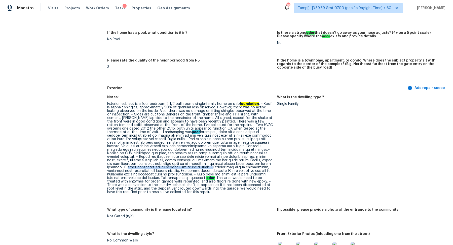
drag, startPoint x: 205, startPoint y: 165, endPoint x: 130, endPoint y: 169, distance: 74.3
click at [130, 169] on div "Exterior: subject is a four bedroom 2 1/2 bathrooms single-family home on slab …" at bounding box center [190, 148] width 166 height 92
drag, startPoint x: 132, startPoint y: 167, endPoint x: 170, endPoint y: 170, distance: 38.4
click at [170, 171] on div "Exterior: subject is a four bedroom 2 1/2 bathrooms single-family home on slab …" at bounding box center [190, 148] width 166 height 92
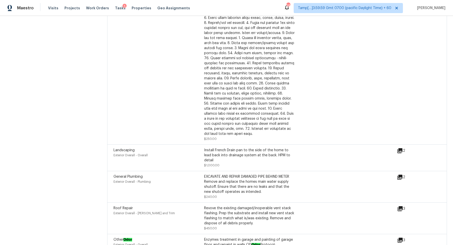
scroll to position [1386, 0]
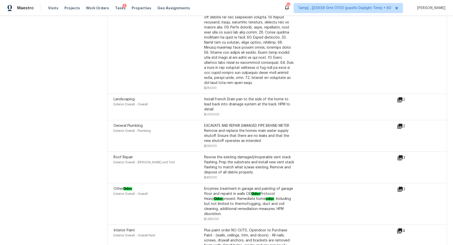
click at [400, 186] on icon at bounding box center [400, 188] width 5 height 5
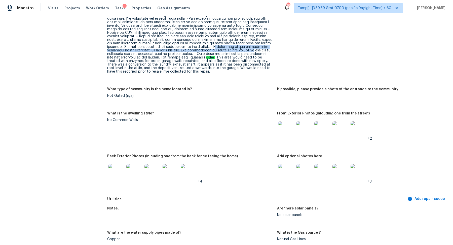
scroll to position [0, 0]
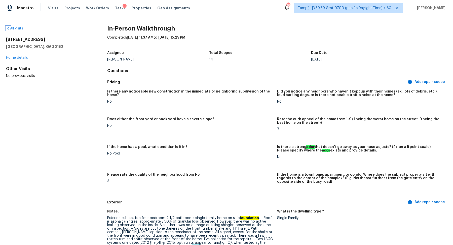
click at [16, 28] on link "All visits" at bounding box center [14, 29] width 17 height 4
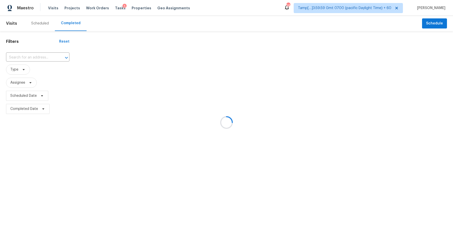
click at [37, 62] on div at bounding box center [226, 122] width 453 height 245
click at [40, 58] on div at bounding box center [226, 122] width 453 height 245
click at [41, 58] on div at bounding box center [226, 122] width 453 height 245
click at [28, 58] on div at bounding box center [226, 122] width 453 height 245
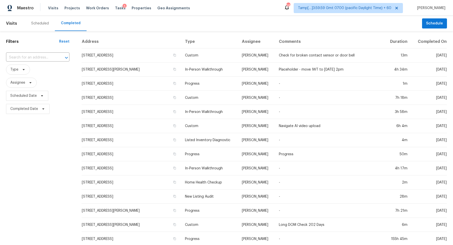
click at [28, 58] on input "text" at bounding box center [30, 58] width 49 height 8
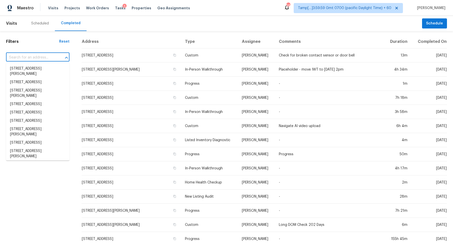
paste input "2325 Yeager St Fort Worth, TX, 76112"
type input "2325 Yeager St Fort Worth, TX, 76112"
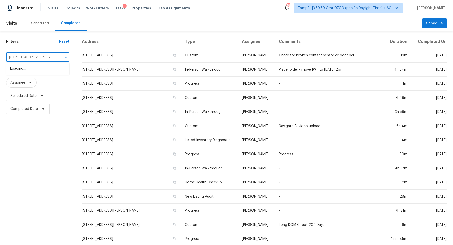
scroll to position [0, 14]
click at [44, 72] on li "2325 Yeager St, Fort Worth, TX 76112" at bounding box center [37, 71] width 63 height 14
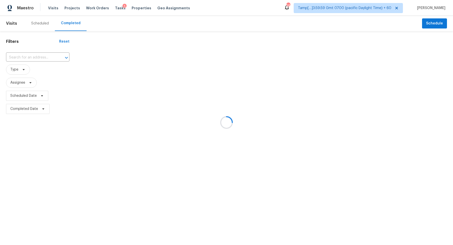
type input "2325 Yeager St, Fort Worth, TX 76112"
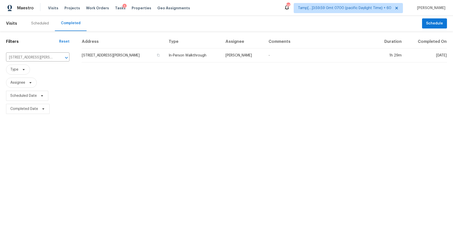
click at [147, 54] on td "2325 Yeager St, Fort Worth, TX 76112" at bounding box center [123, 55] width 83 height 14
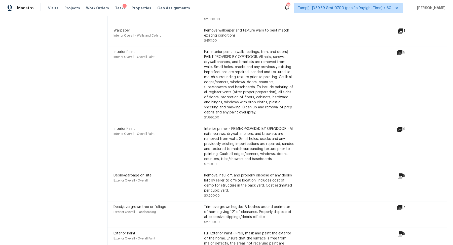
scroll to position [1612, 0]
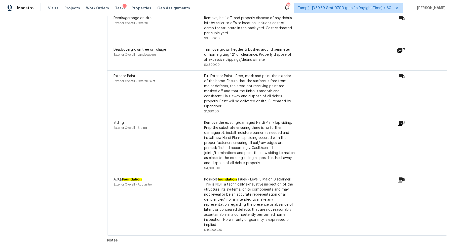
click at [400, 177] on icon at bounding box center [400, 179] width 5 height 5
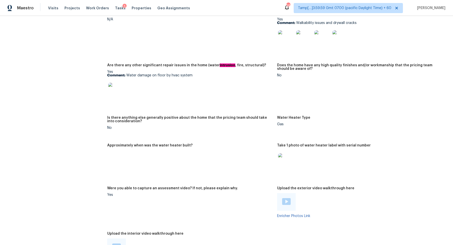
scroll to position [734, 0]
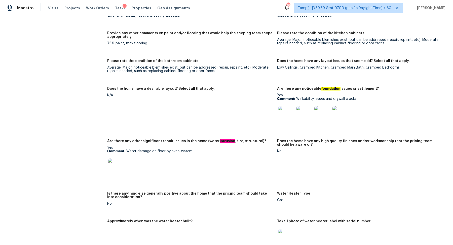
click at [284, 112] on img at bounding box center [286, 114] width 16 height 16
click at [115, 174] on img at bounding box center [116, 166] width 16 height 16
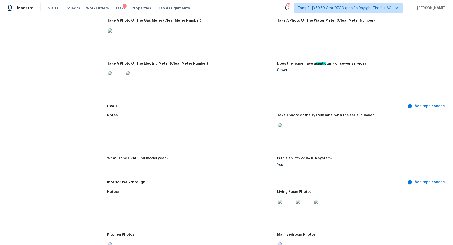
scroll to position [398, 0]
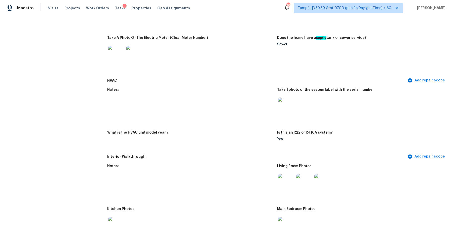
click at [289, 106] on img at bounding box center [286, 105] width 16 height 16
click at [279, 184] on img at bounding box center [286, 182] width 16 height 16
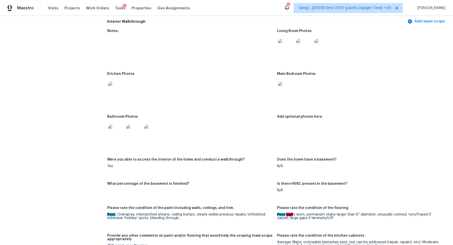
click at [125, 126] on div at bounding box center [134, 132] width 18 height 22
click at [114, 134] on img at bounding box center [116, 132] width 16 height 16
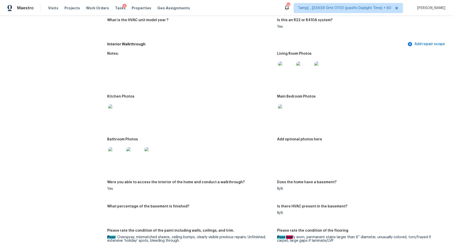
scroll to position [492, 0]
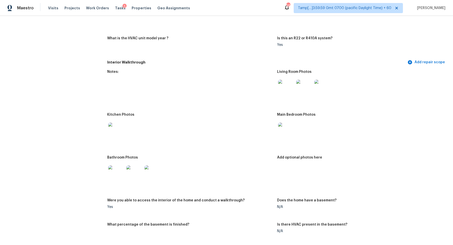
click at [283, 137] on img at bounding box center [286, 130] width 16 height 16
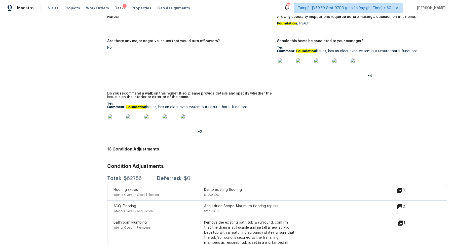
scroll to position [1145, 0]
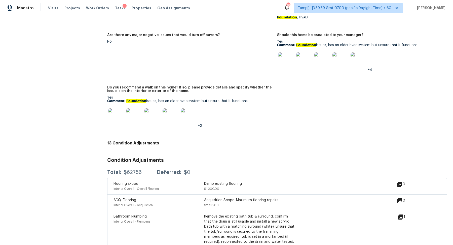
drag, startPoint x: 127, startPoint y: 101, endPoint x: 250, endPoint y: 102, distance: 123.0
click at [250, 102] on p "Comment: Foundation issues, has an older hvac system but unsure that it functio…" at bounding box center [190, 101] width 166 height 4
copy p "Foundation issues, has an older hvac system but unsure that it functions."
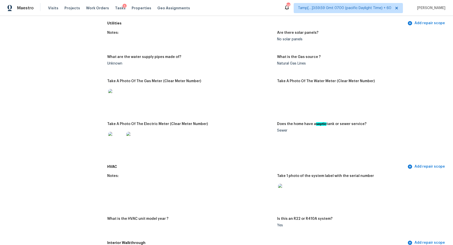
scroll to position [228, 0]
